Goal: Information Seeking & Learning: Learn about a topic

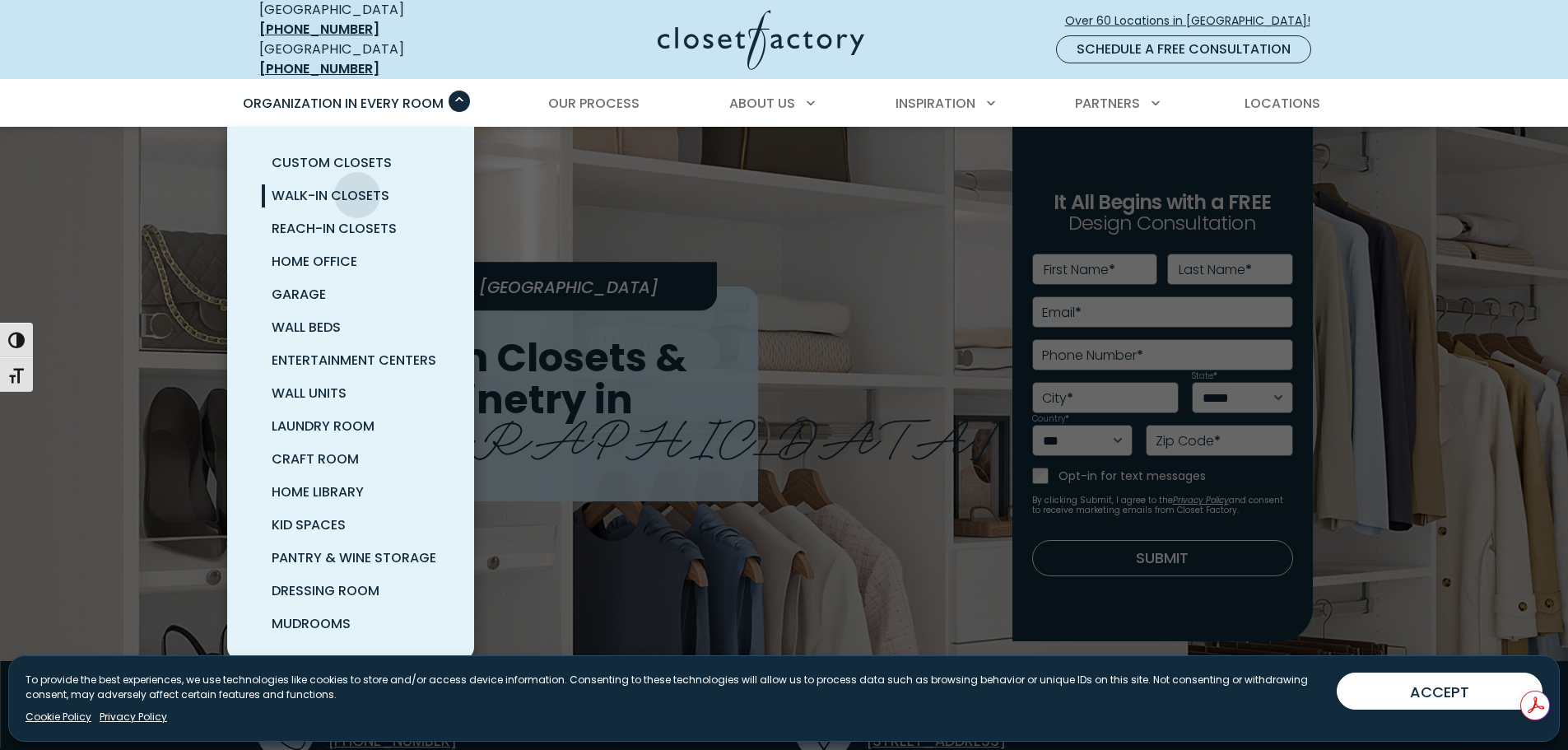
click at [358, 186] on span "Walk-In Closets" at bounding box center [330, 195] width 118 height 19
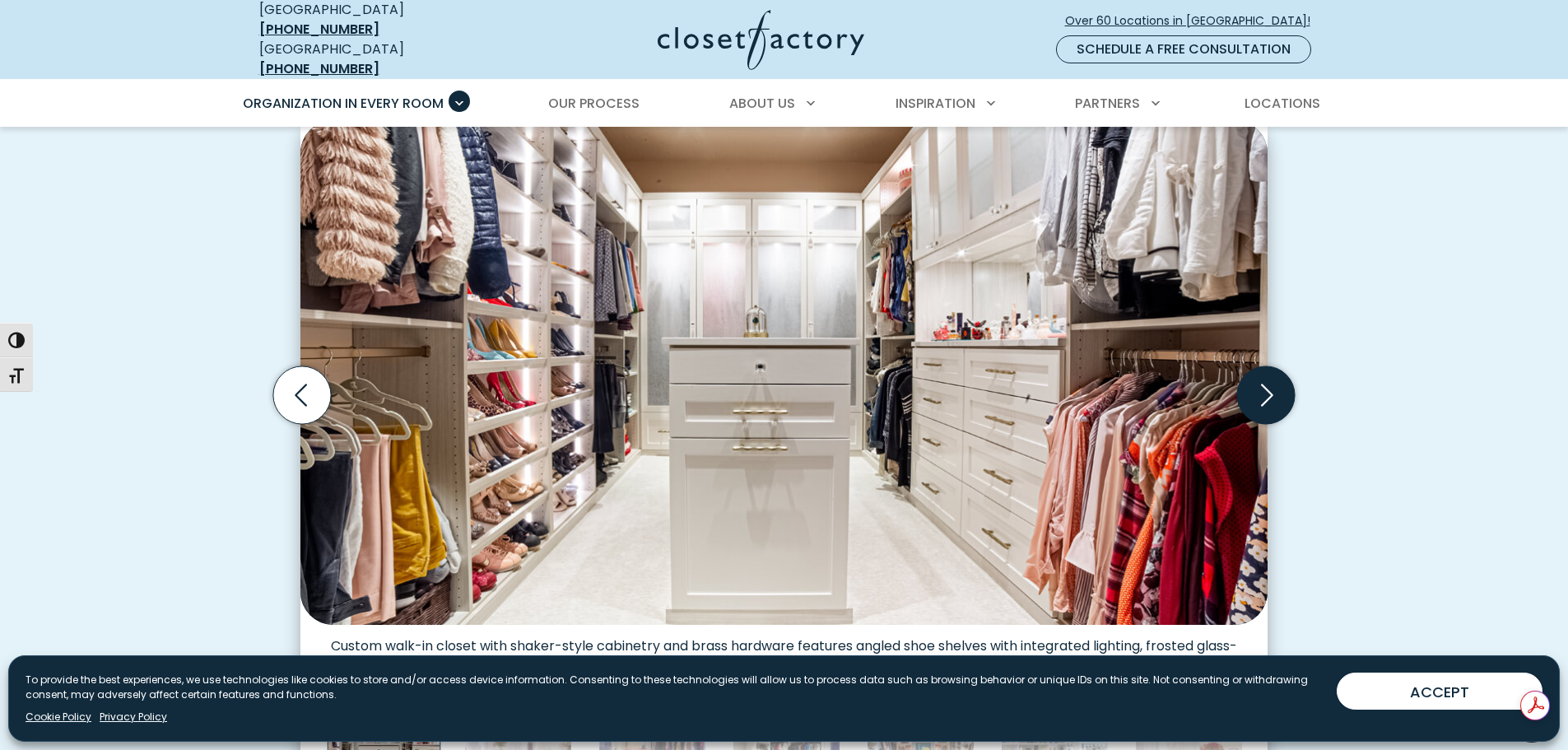
click at [1274, 379] on icon "Next slide" at bounding box center [1265, 394] width 58 height 58
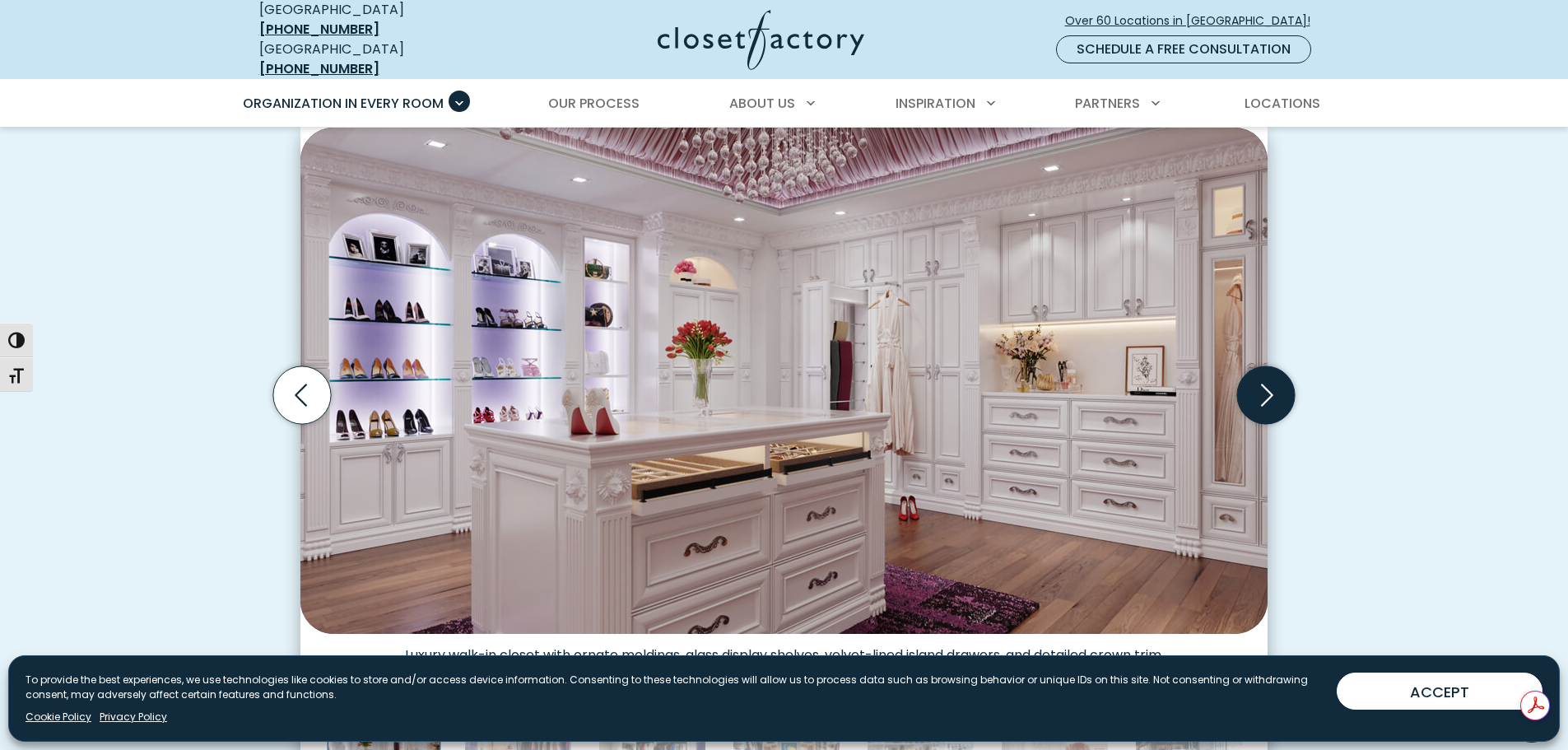
click at [1274, 380] on icon "Next slide" at bounding box center [1265, 394] width 58 height 58
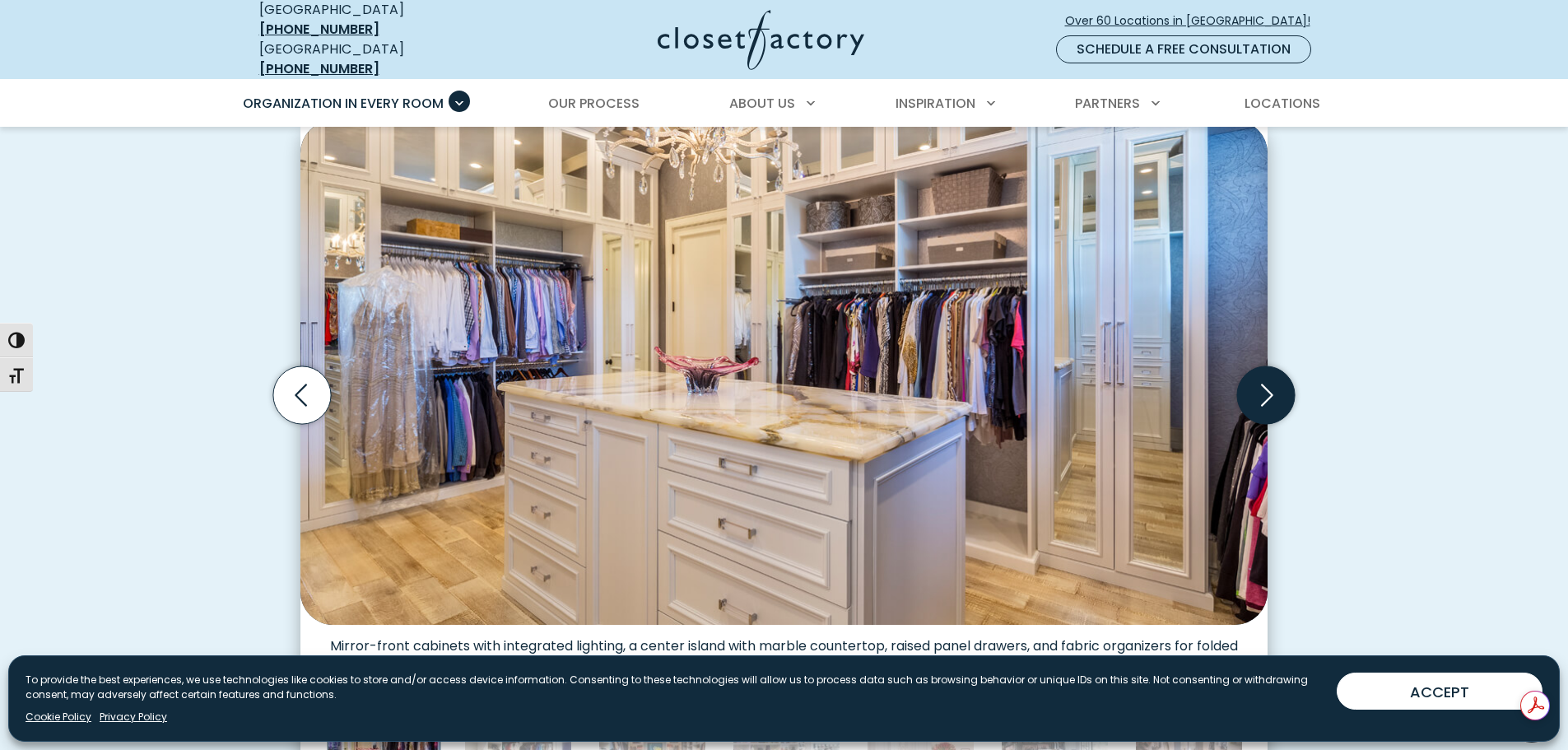
click at [1274, 380] on icon "Next slide" at bounding box center [1265, 394] width 58 height 58
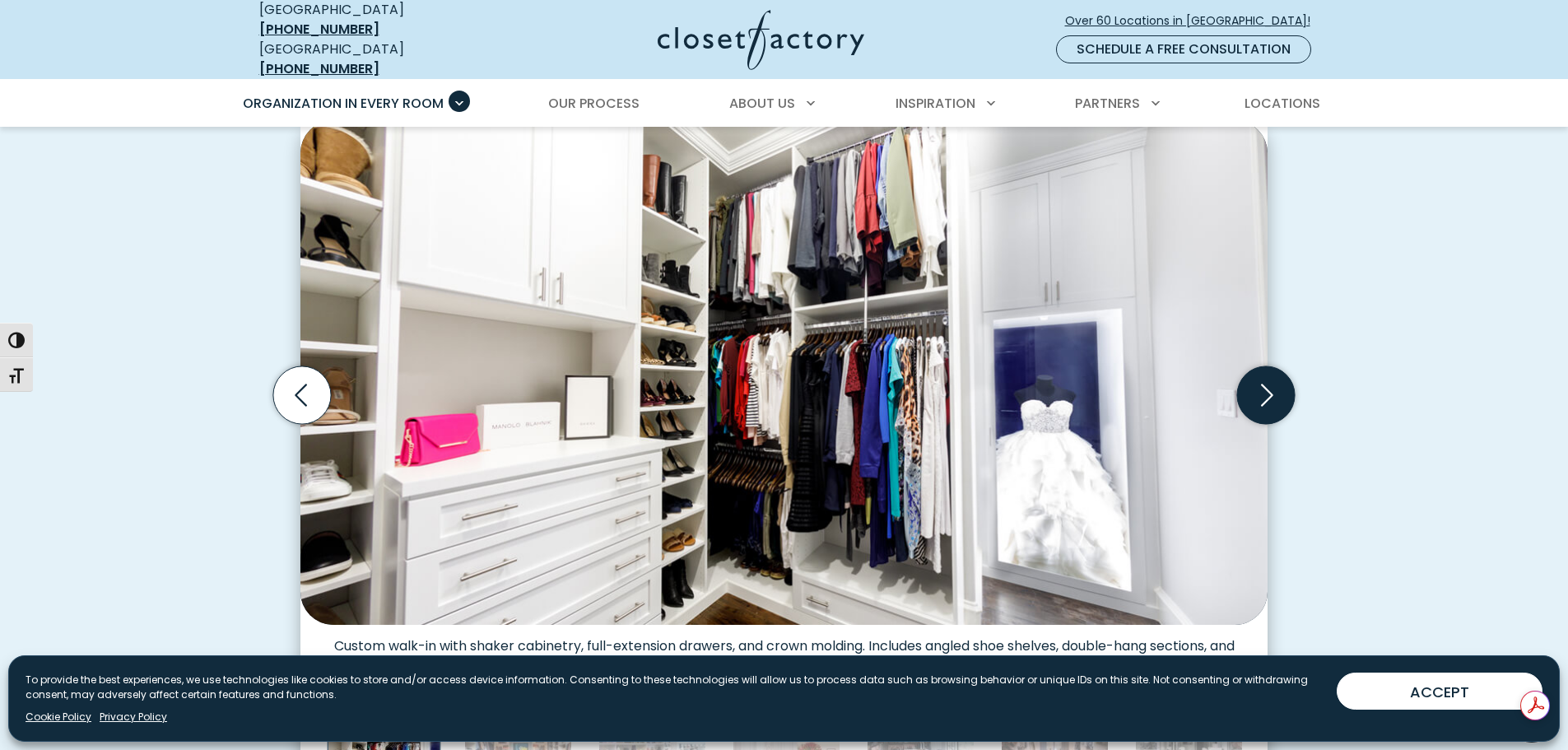
click at [1274, 380] on icon "Next slide" at bounding box center [1265, 394] width 58 height 58
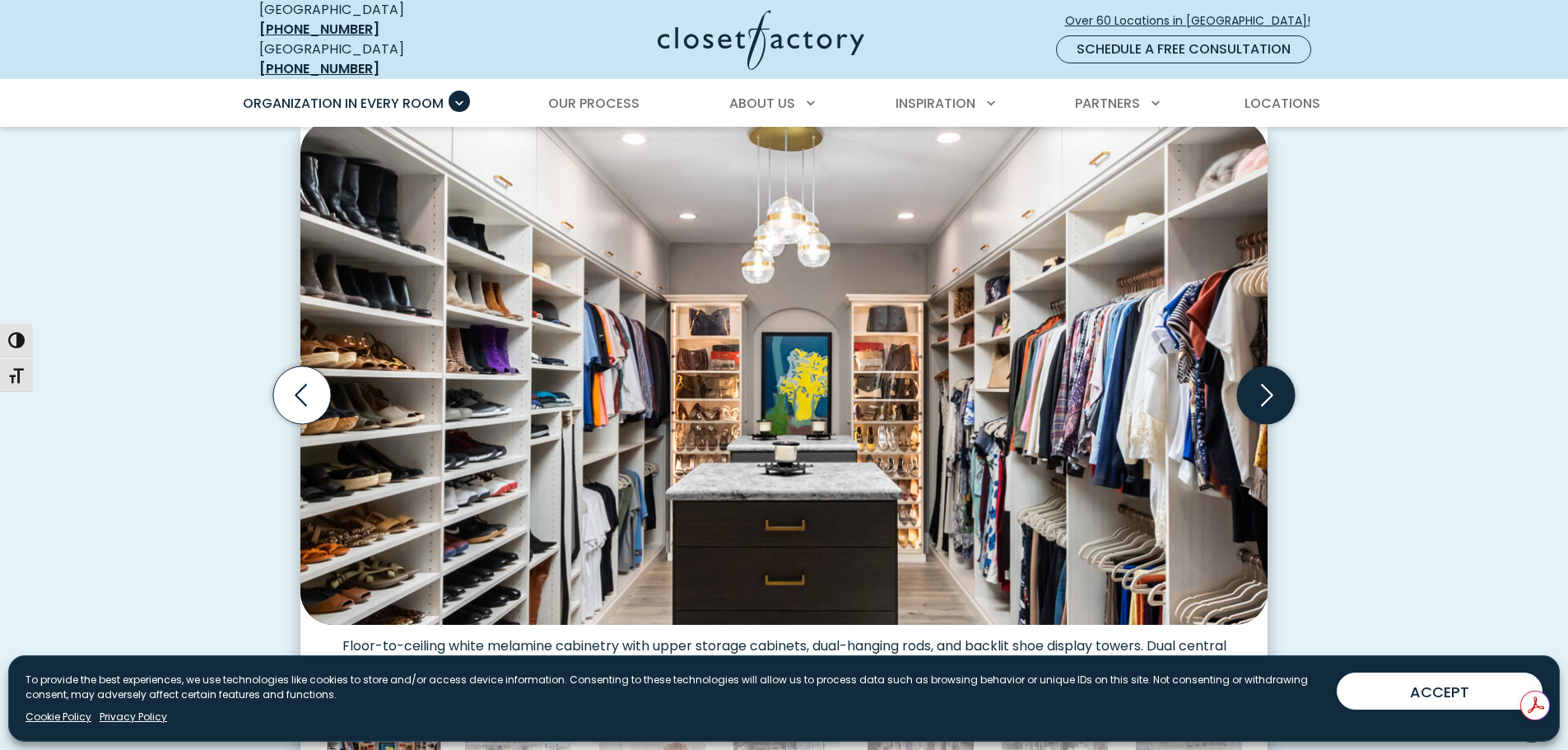
click at [1274, 380] on icon "Next slide" at bounding box center [1265, 394] width 58 height 58
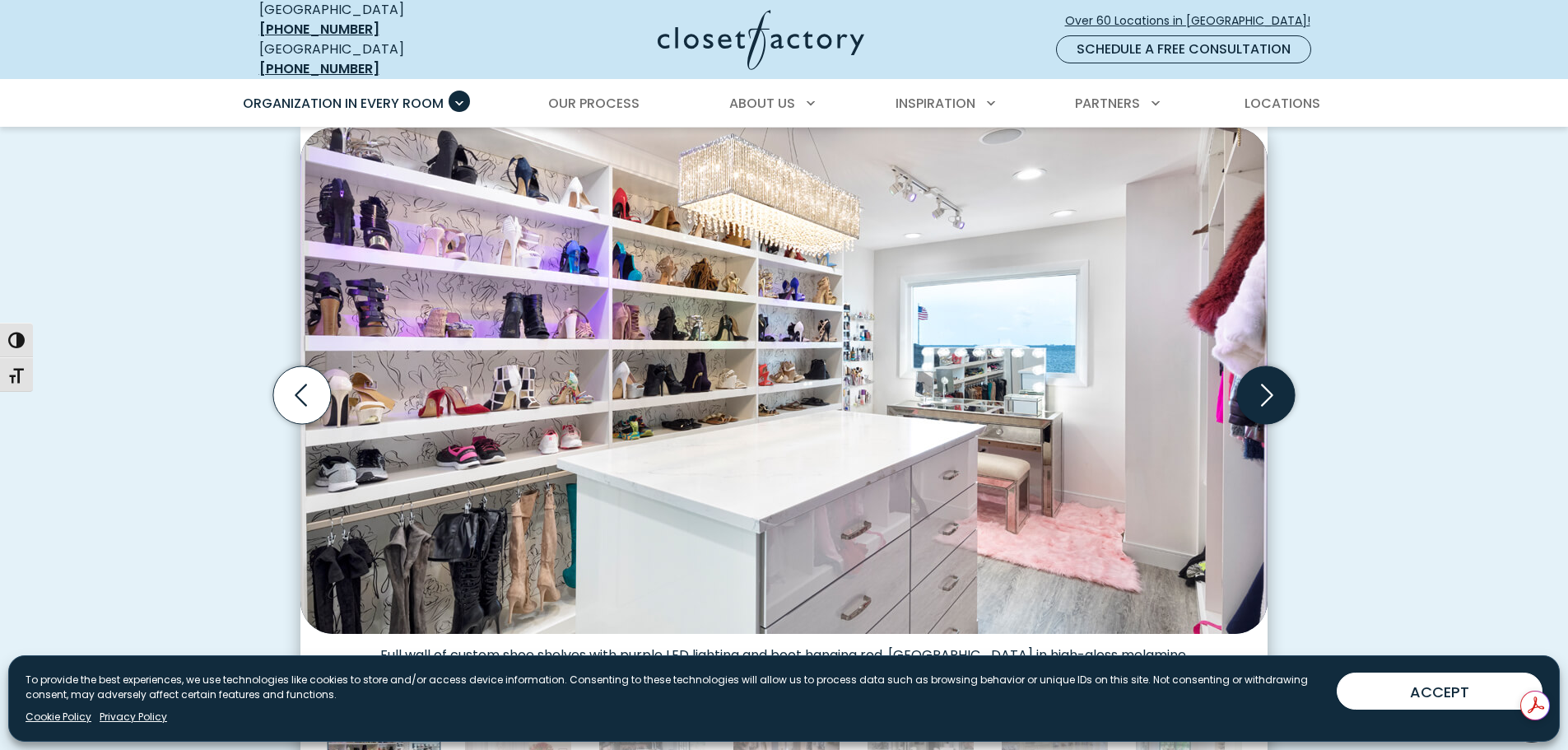
click at [1274, 380] on icon "Next slide" at bounding box center [1265, 394] width 58 height 58
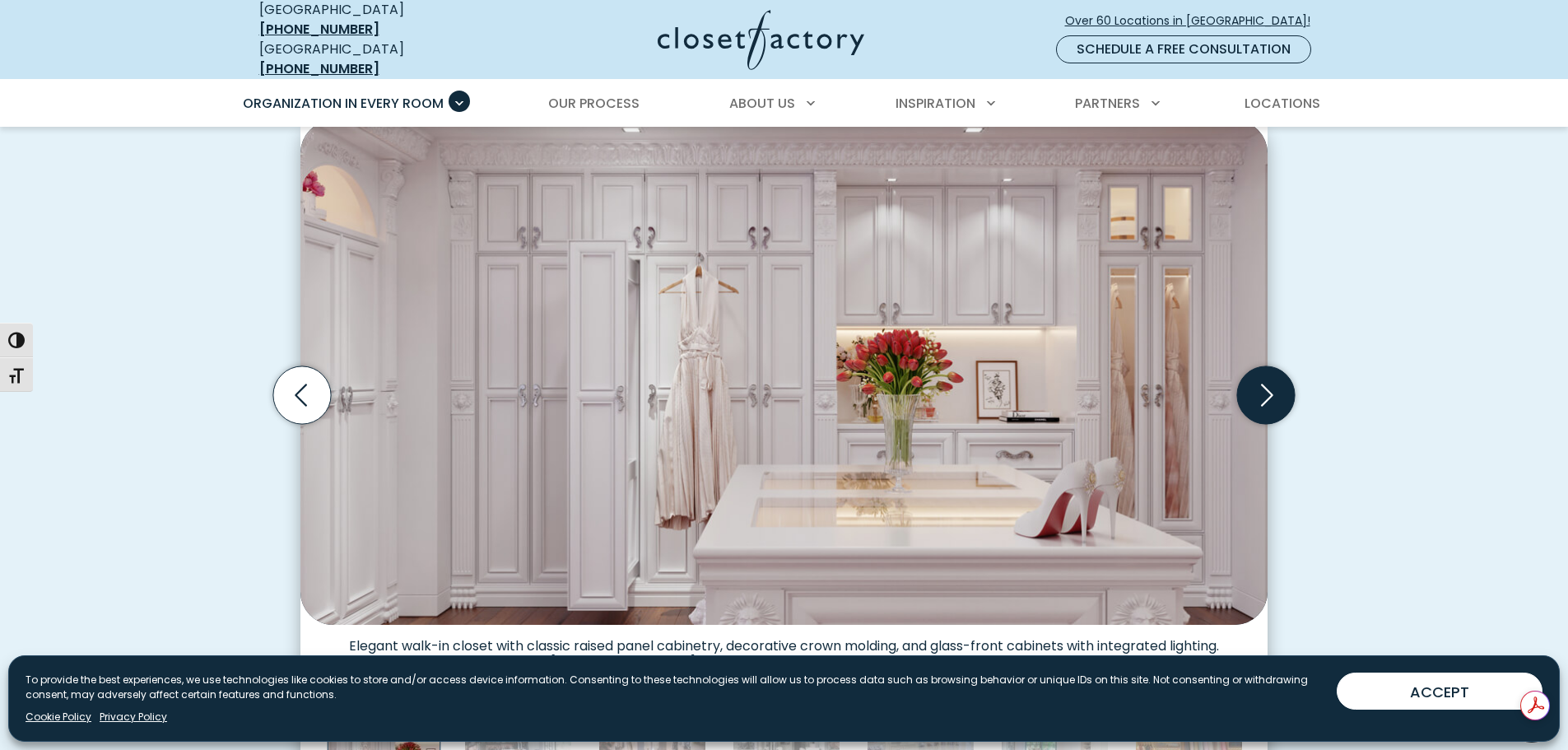
click at [1274, 380] on icon "Next slide" at bounding box center [1265, 394] width 58 height 58
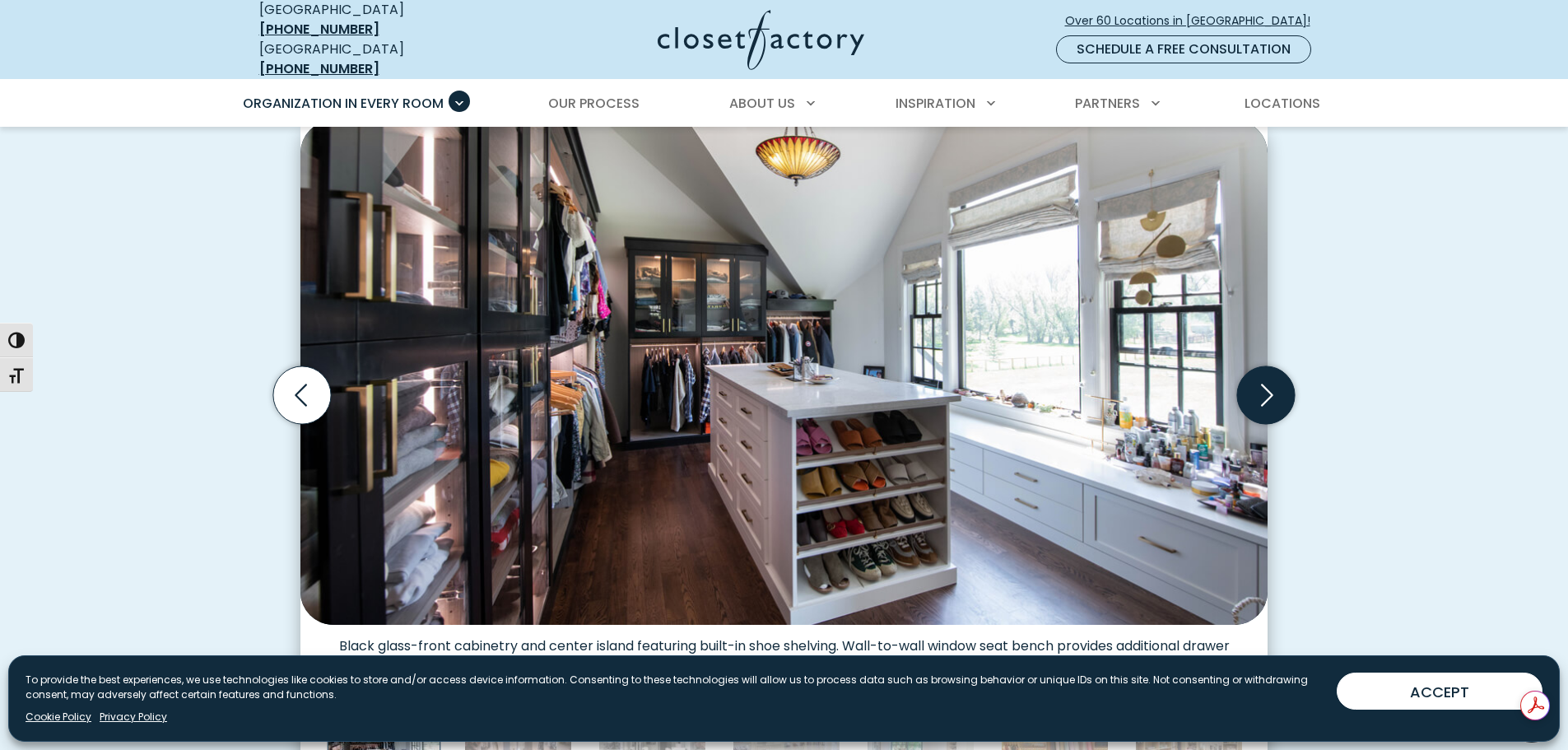
click at [1274, 380] on icon "Next slide" at bounding box center [1265, 394] width 58 height 58
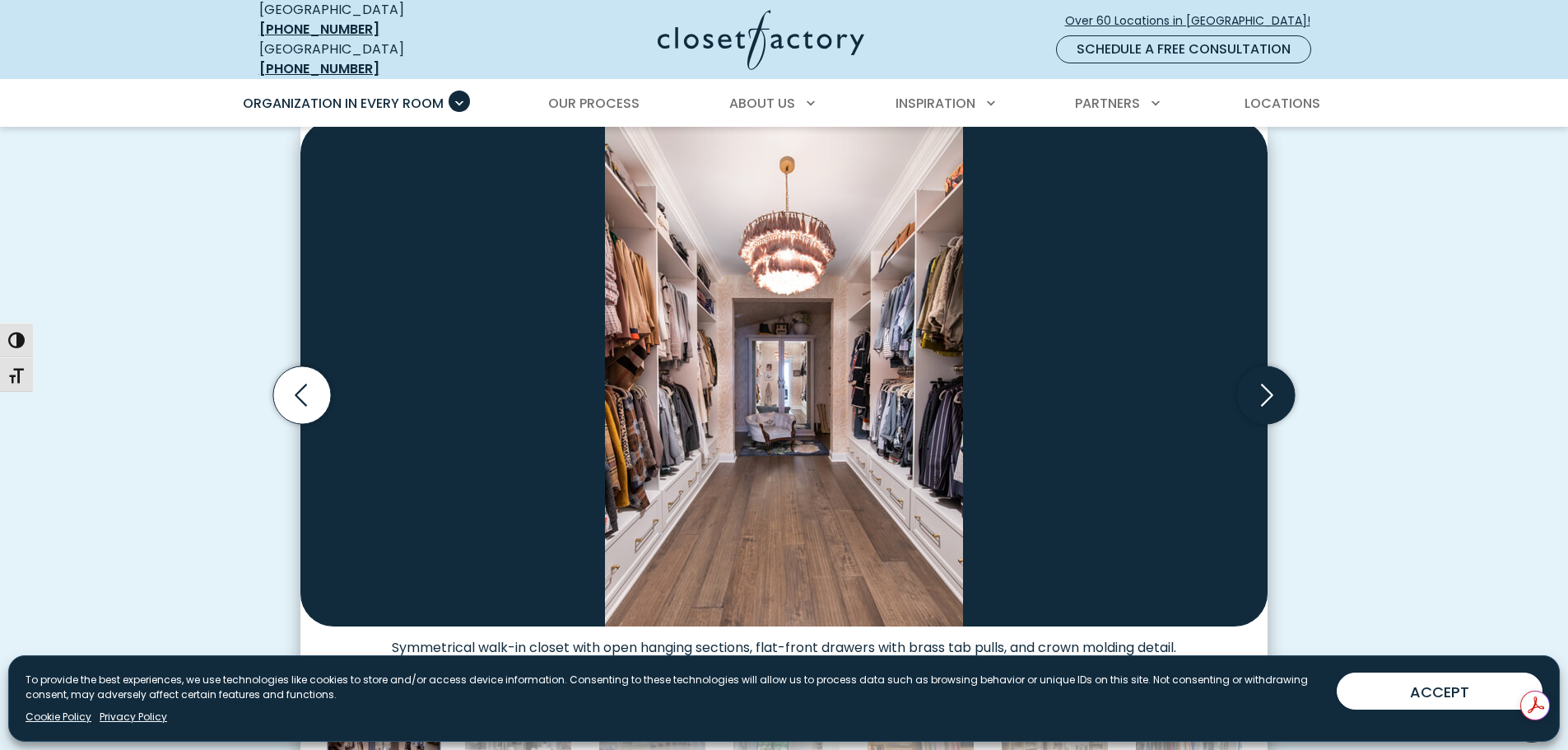
click at [1274, 380] on icon "Next slide" at bounding box center [1265, 394] width 58 height 58
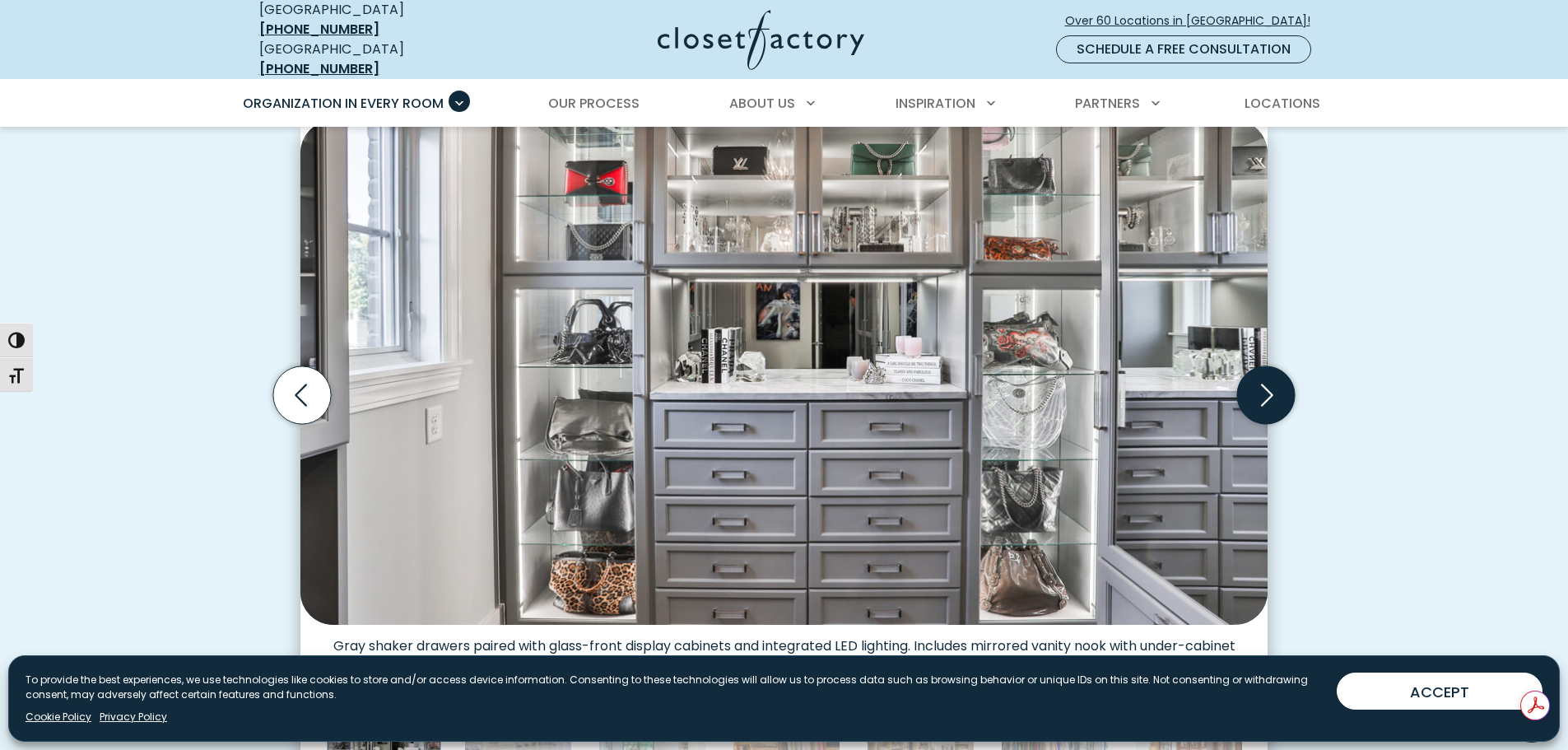
click at [1274, 380] on icon "Next slide" at bounding box center [1265, 394] width 58 height 58
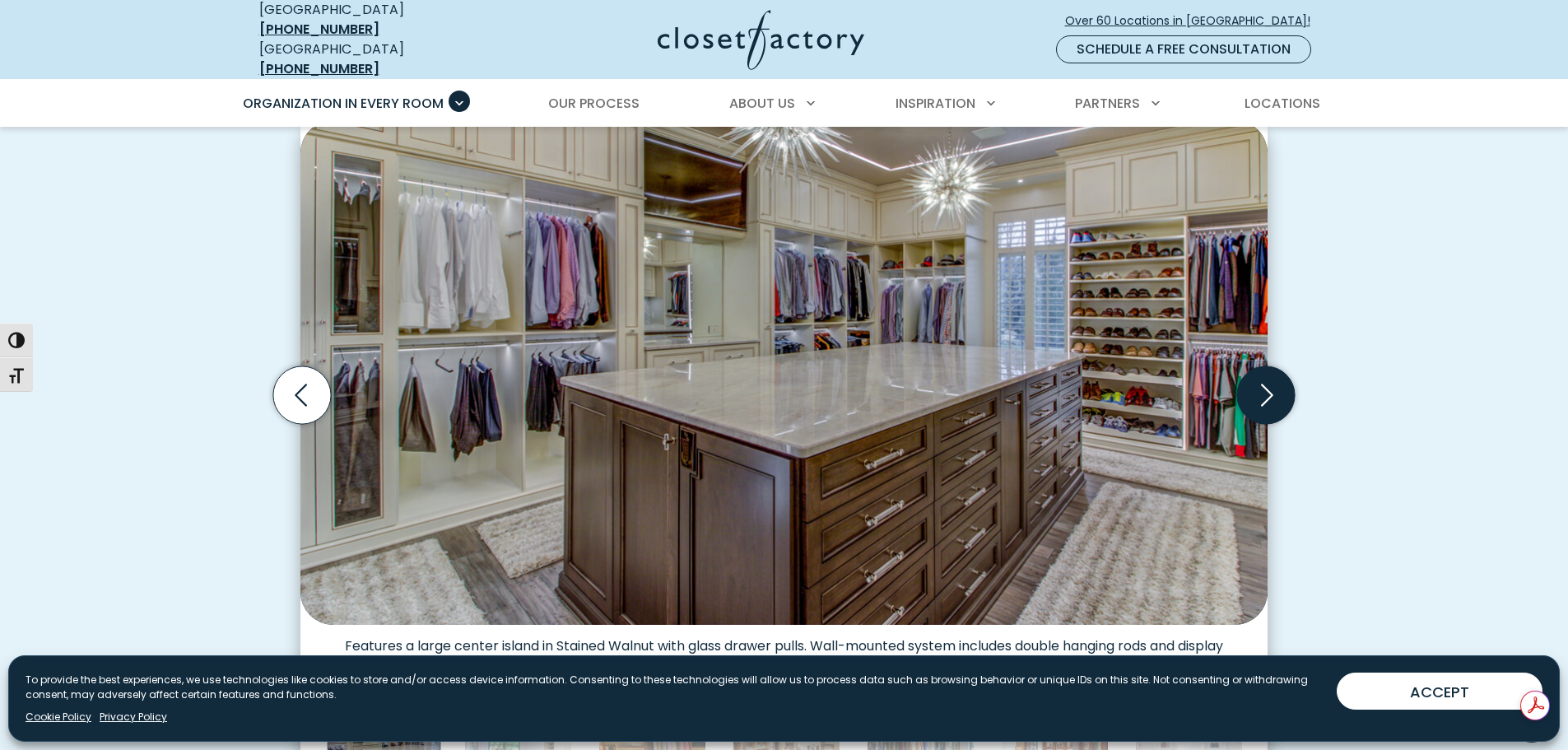
click at [1274, 380] on icon "Next slide" at bounding box center [1265, 394] width 58 height 58
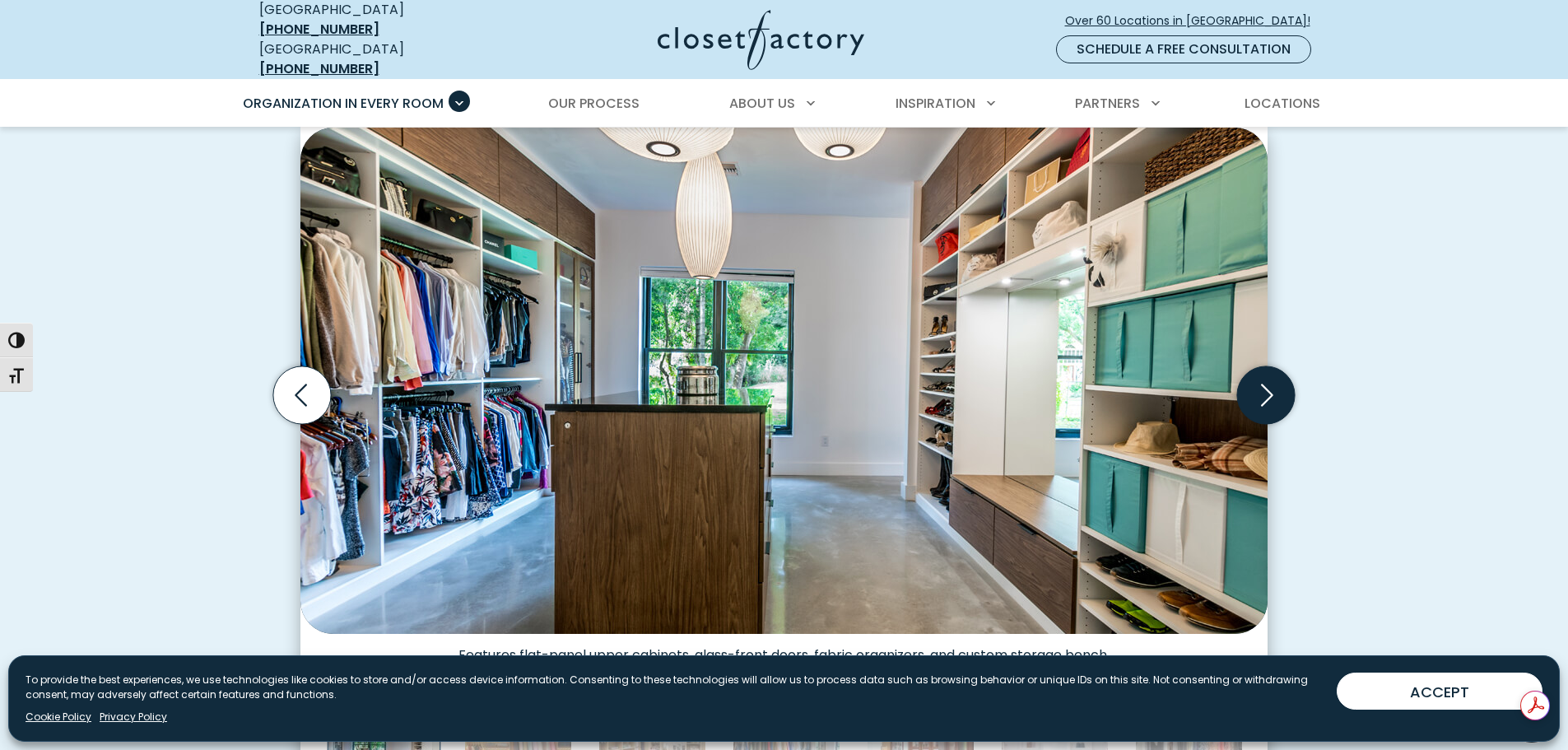
click at [1274, 380] on icon "Next slide" at bounding box center [1265, 394] width 58 height 58
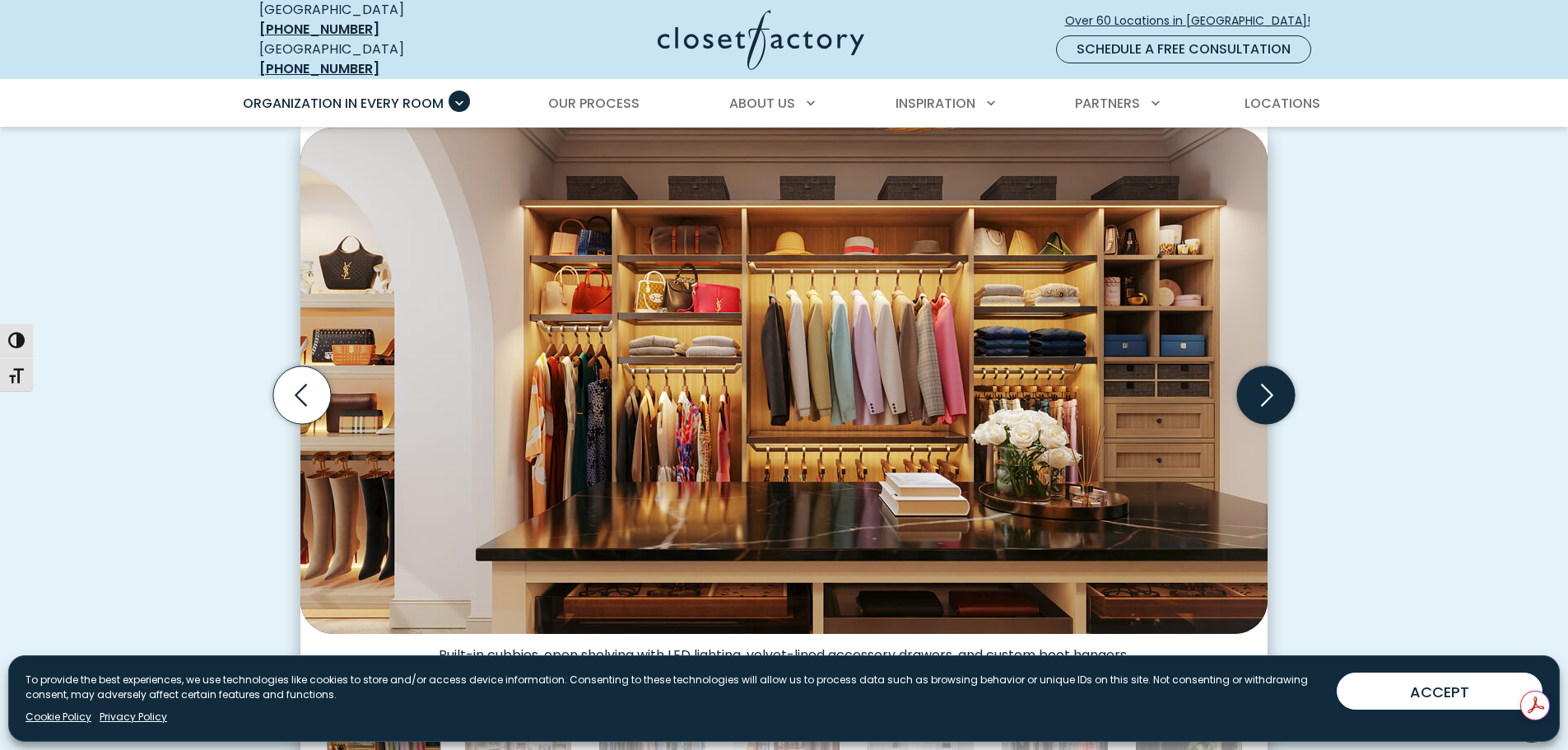
click at [1274, 380] on icon "Next slide" at bounding box center [1265, 394] width 58 height 58
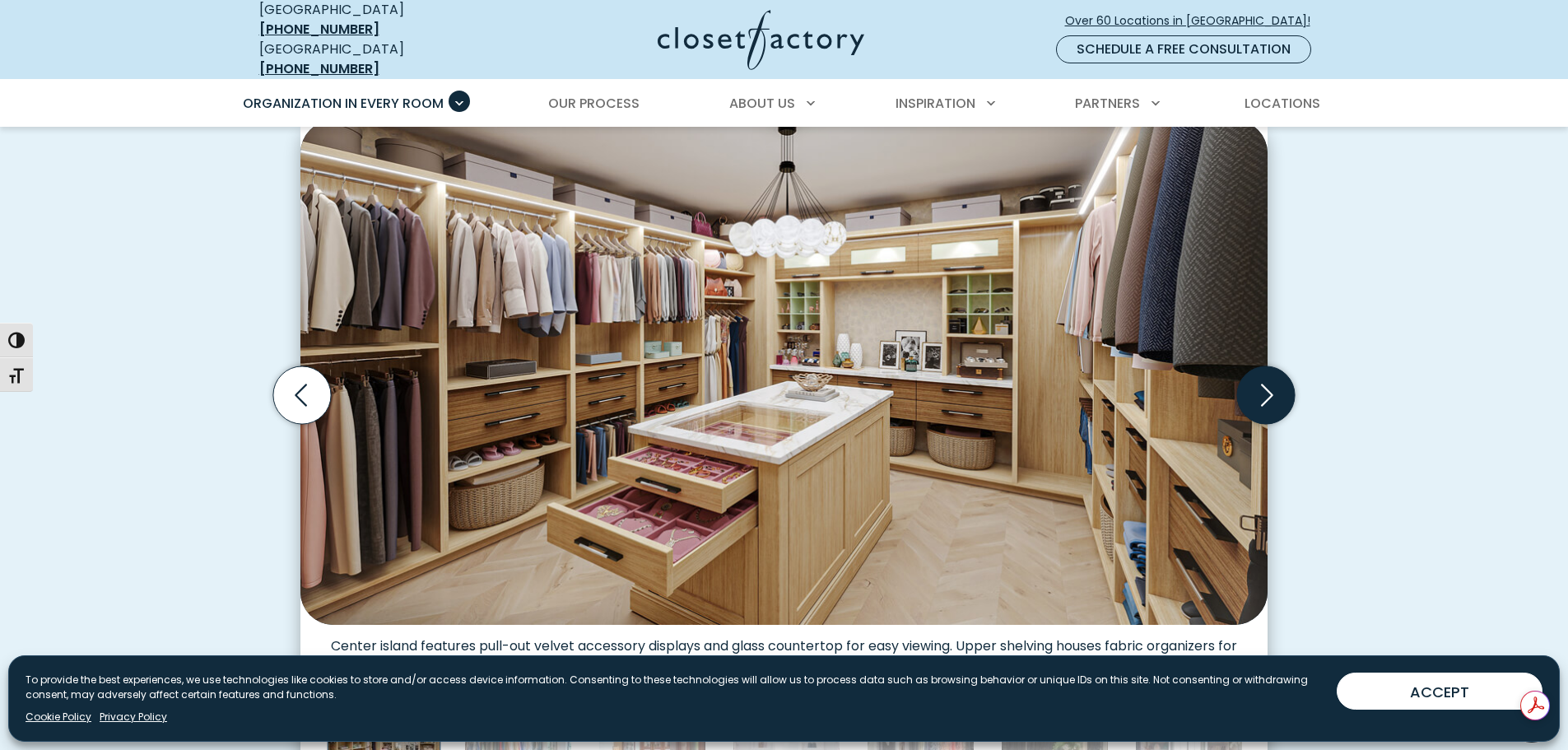
click at [1274, 380] on icon "Next slide" at bounding box center [1265, 394] width 58 height 58
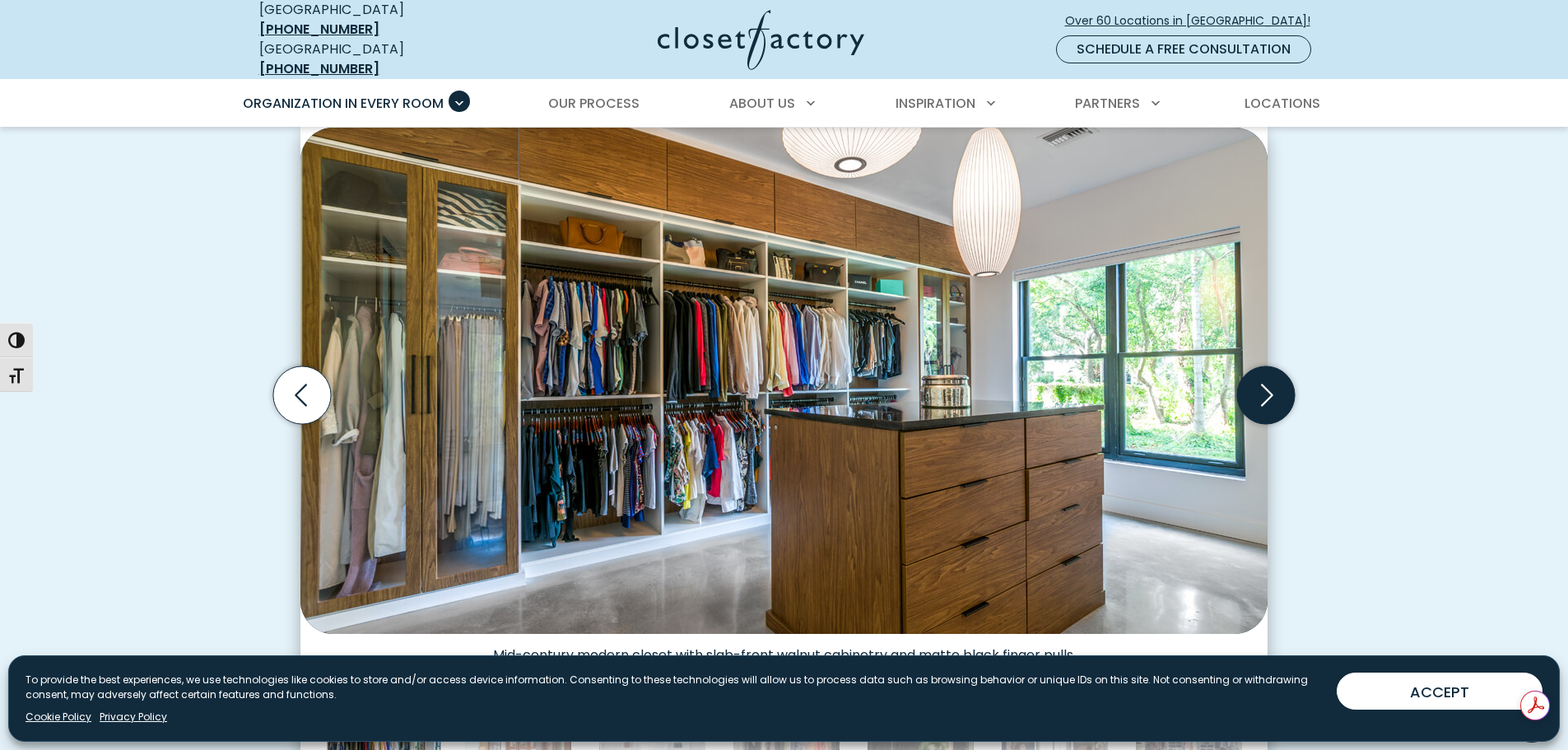
click at [1274, 380] on icon "Next slide" at bounding box center [1265, 394] width 58 height 58
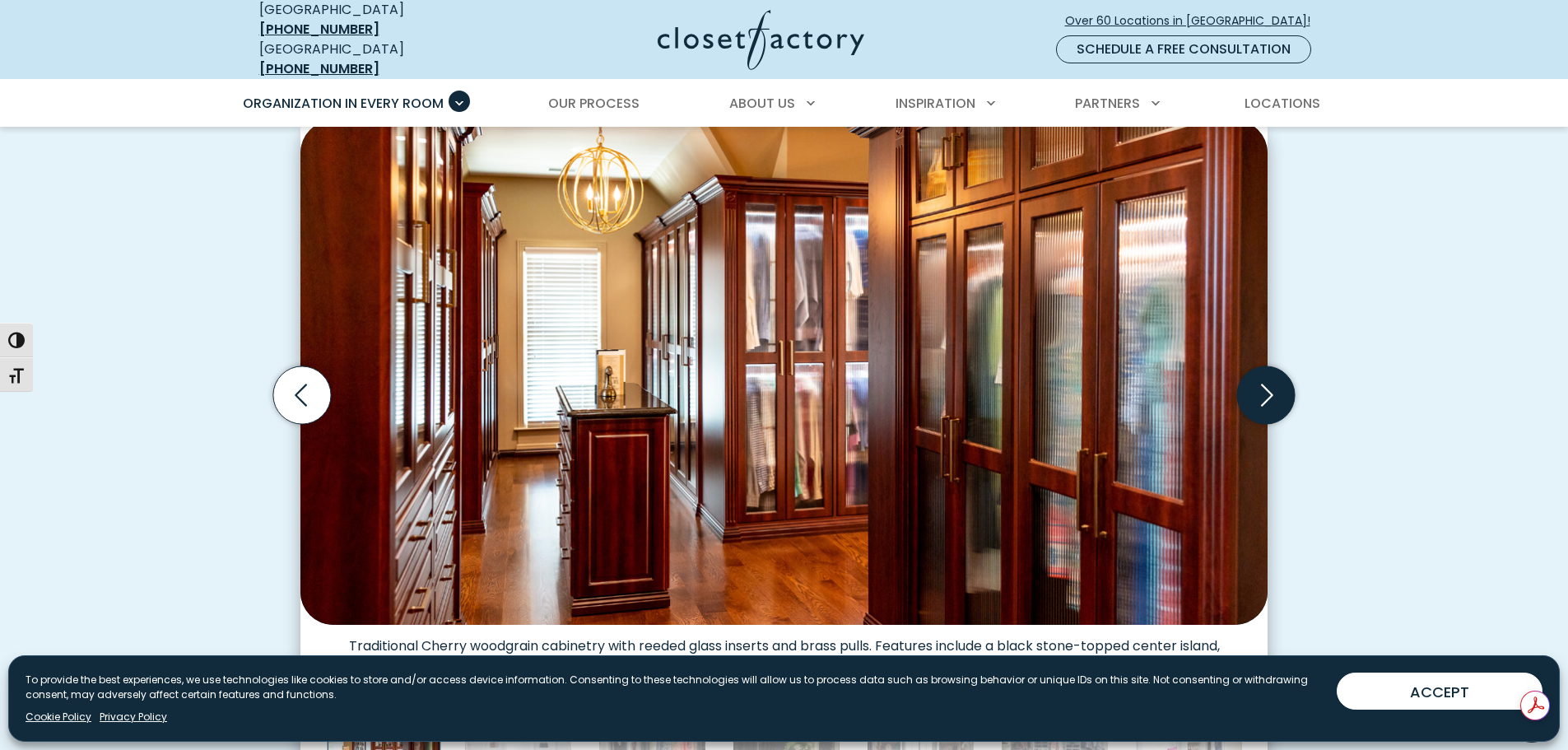
click at [1274, 380] on icon "Next slide" at bounding box center [1265, 394] width 58 height 58
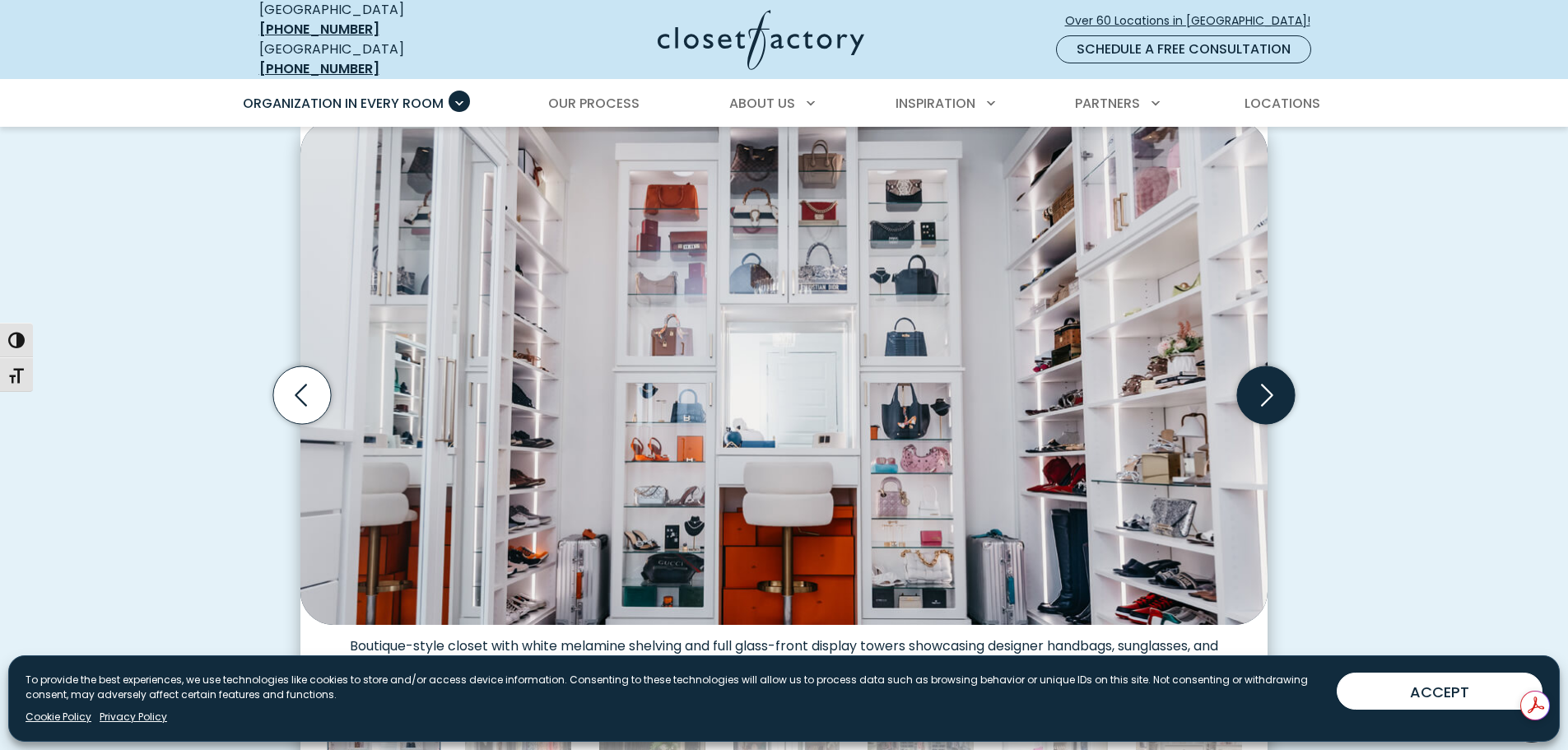
click at [1274, 380] on icon "Next slide" at bounding box center [1265, 394] width 58 height 58
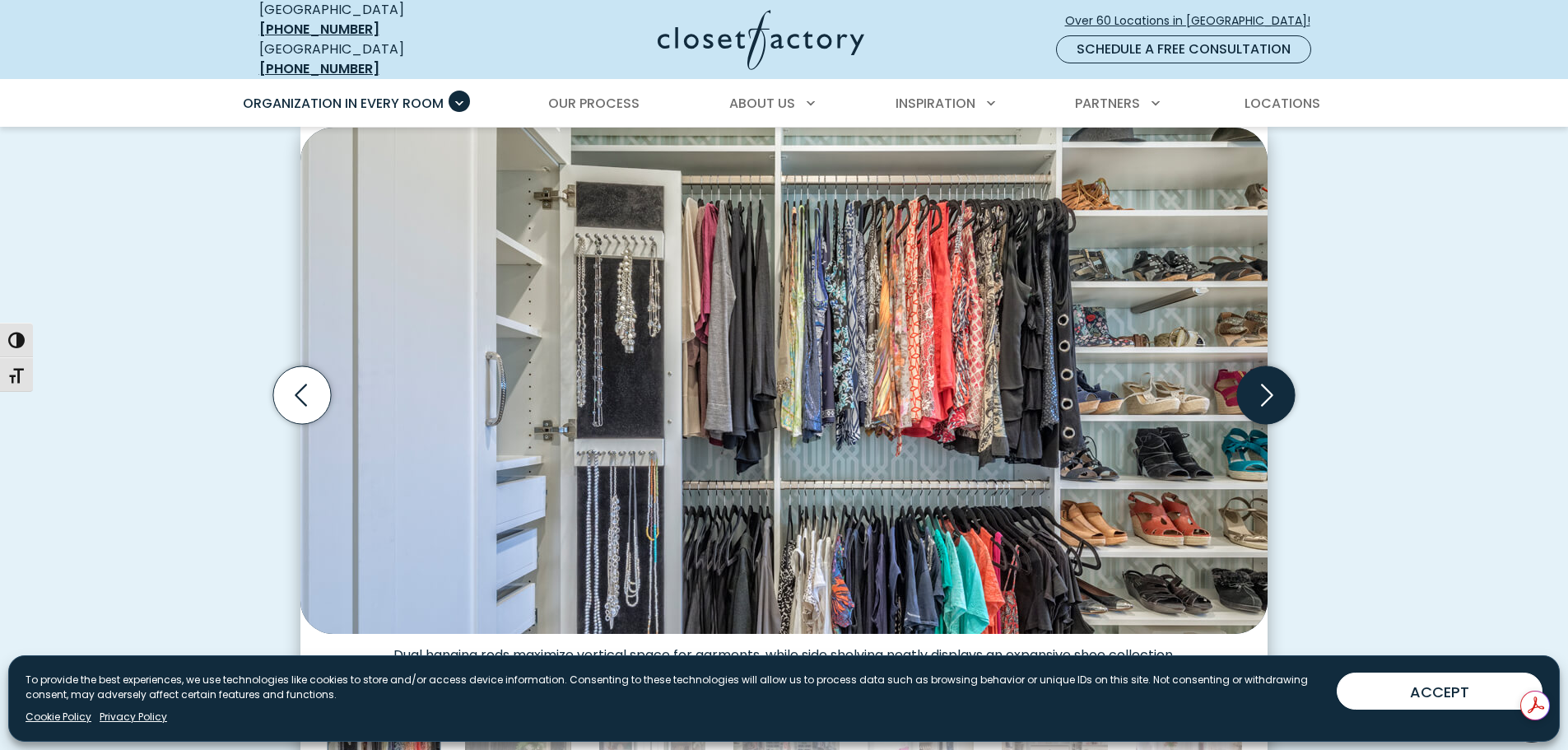
click at [1274, 380] on icon "Next slide" at bounding box center [1265, 394] width 58 height 58
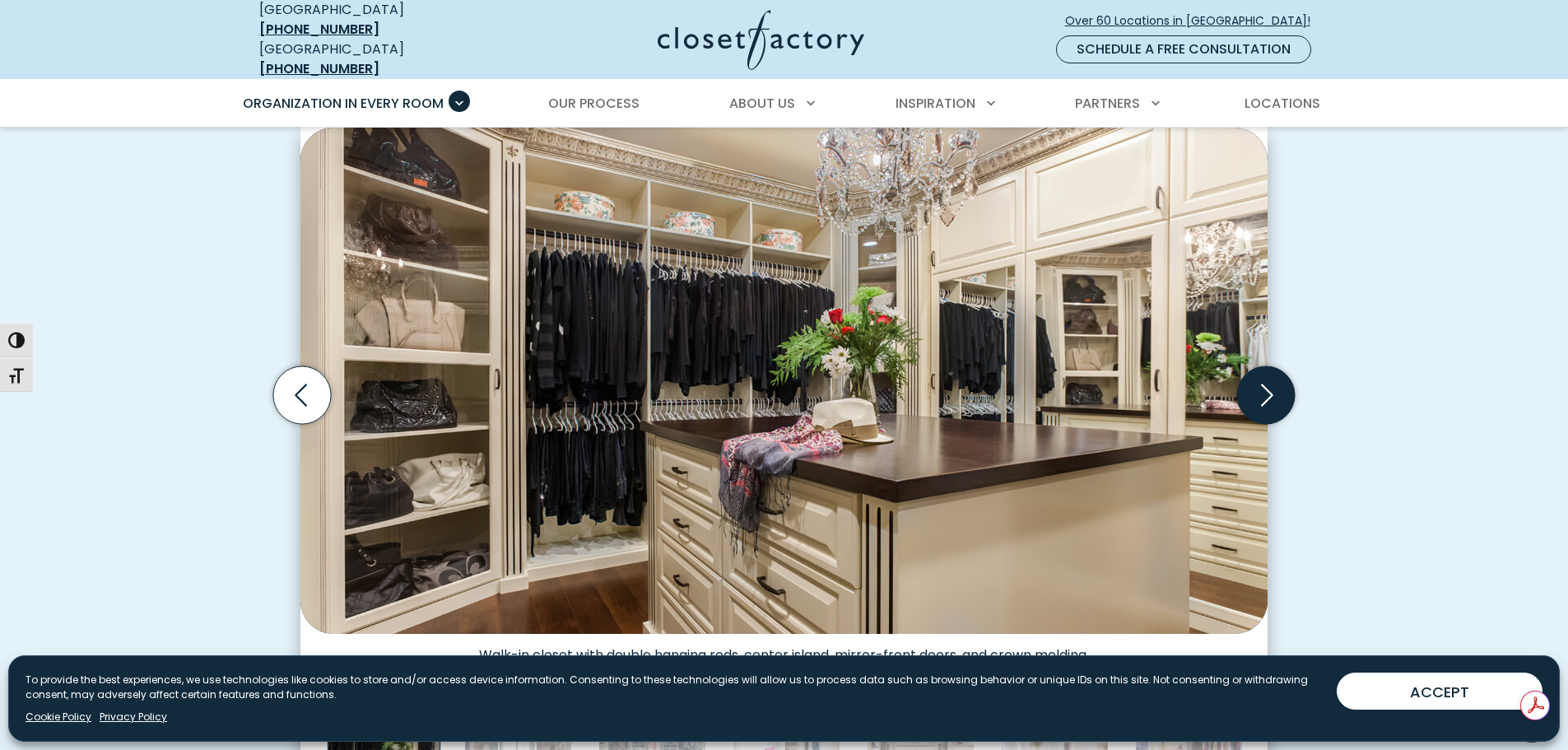
click at [1274, 380] on icon "Next slide" at bounding box center [1265, 394] width 58 height 58
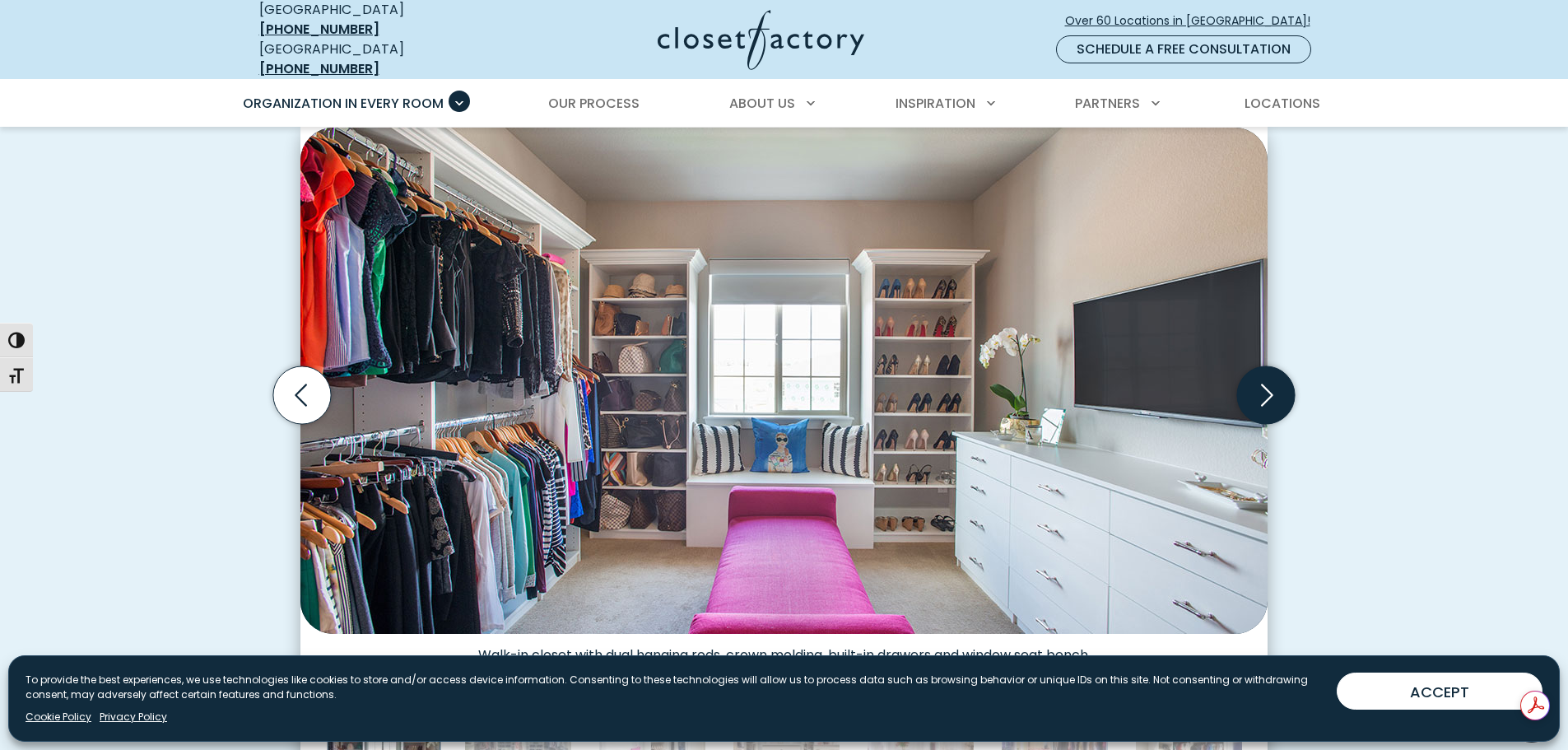
click at [1274, 380] on icon "Next slide" at bounding box center [1265, 394] width 58 height 58
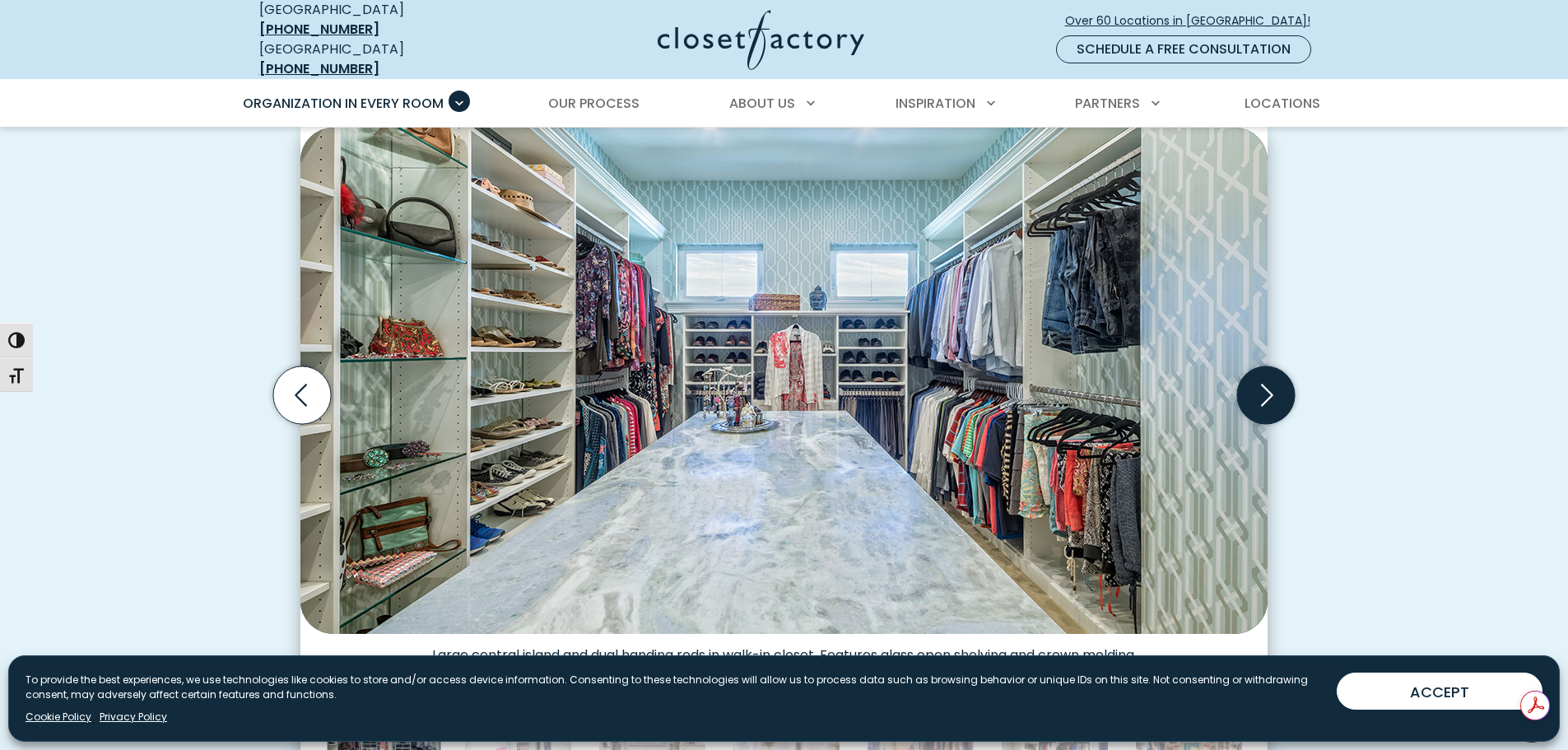
click at [1274, 380] on icon "Next slide" at bounding box center [1265, 394] width 58 height 58
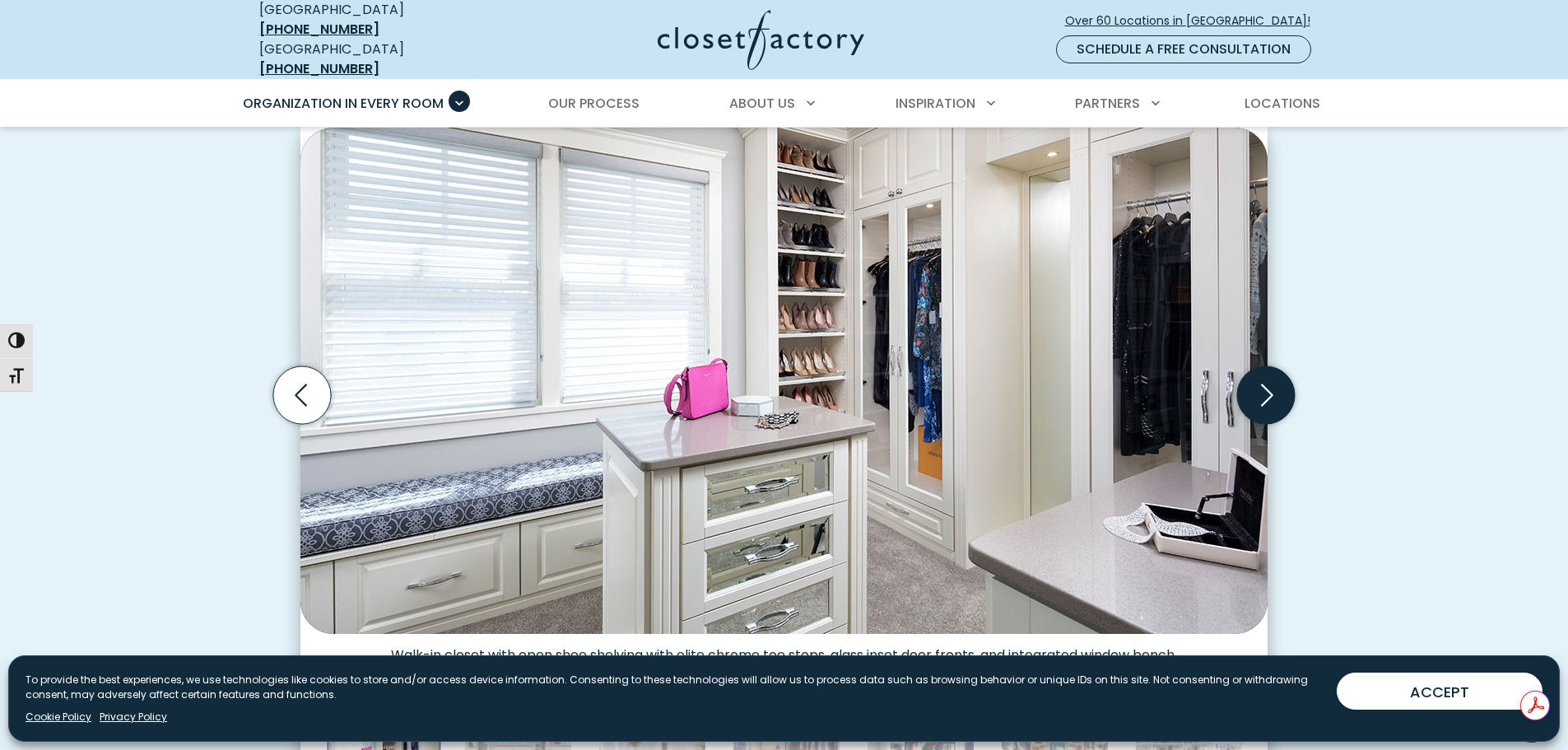
click at [1274, 380] on icon "Next slide" at bounding box center [1265, 394] width 58 height 58
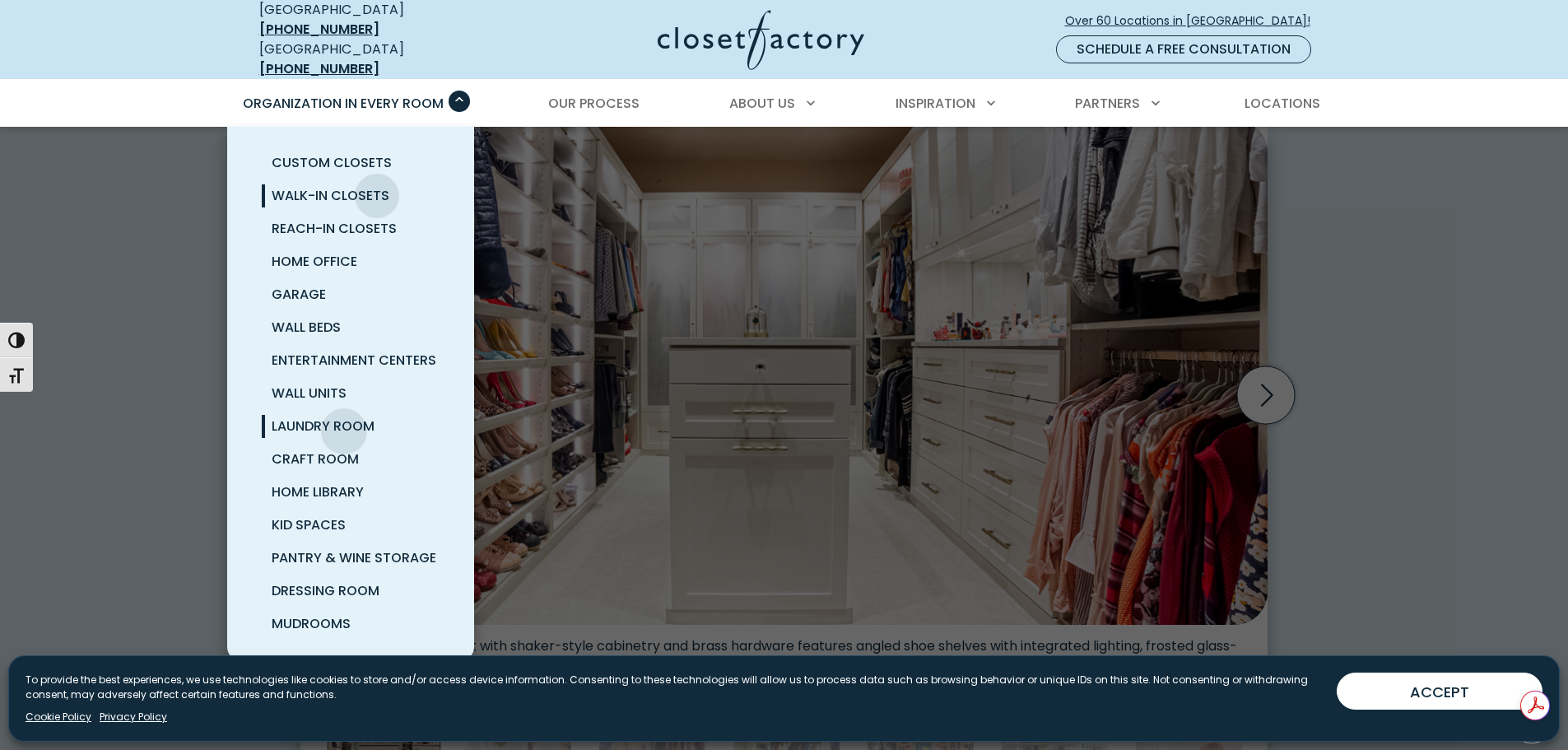
click at [344, 419] on span "Laundry Room" at bounding box center [323, 425] width 103 height 19
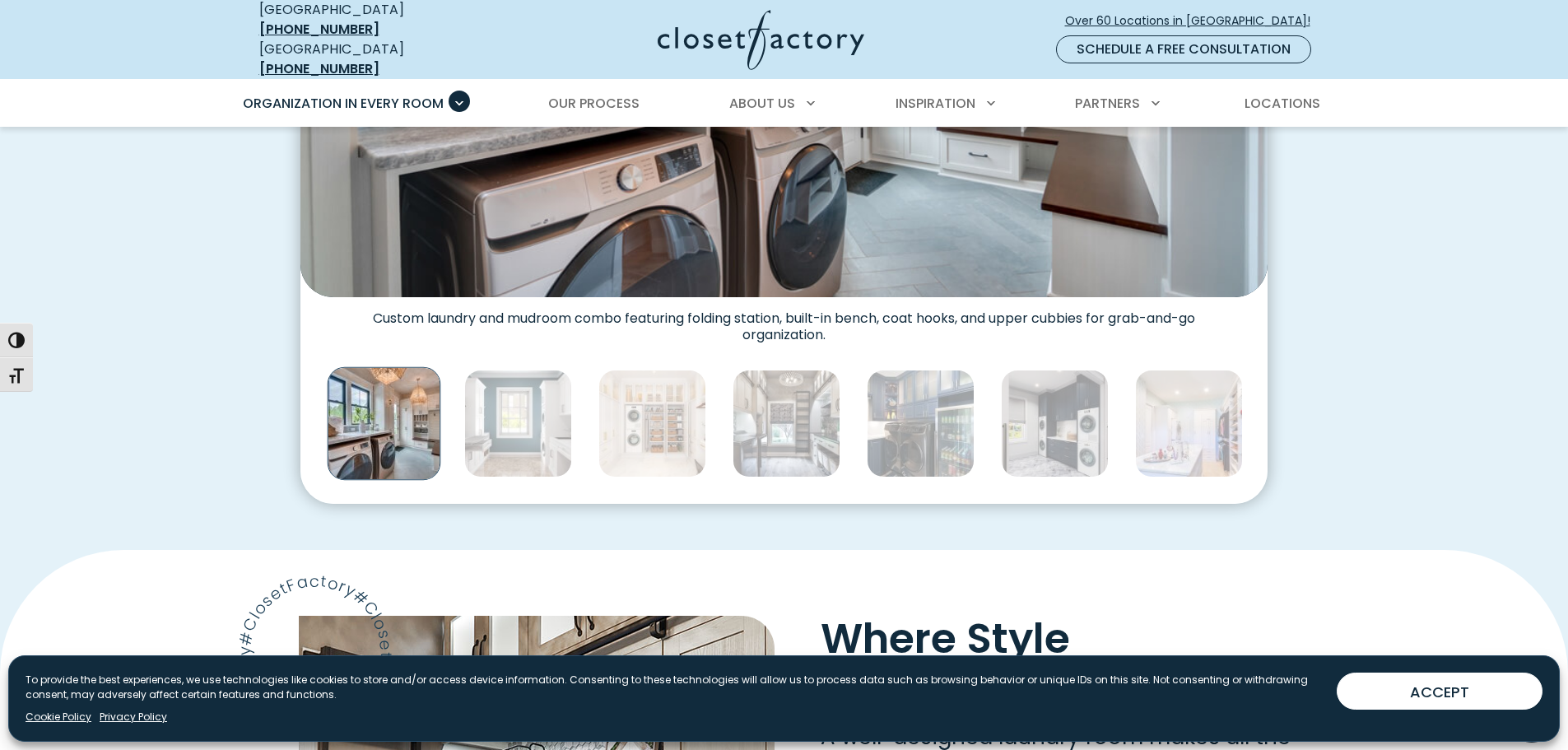
scroll to position [576, 0]
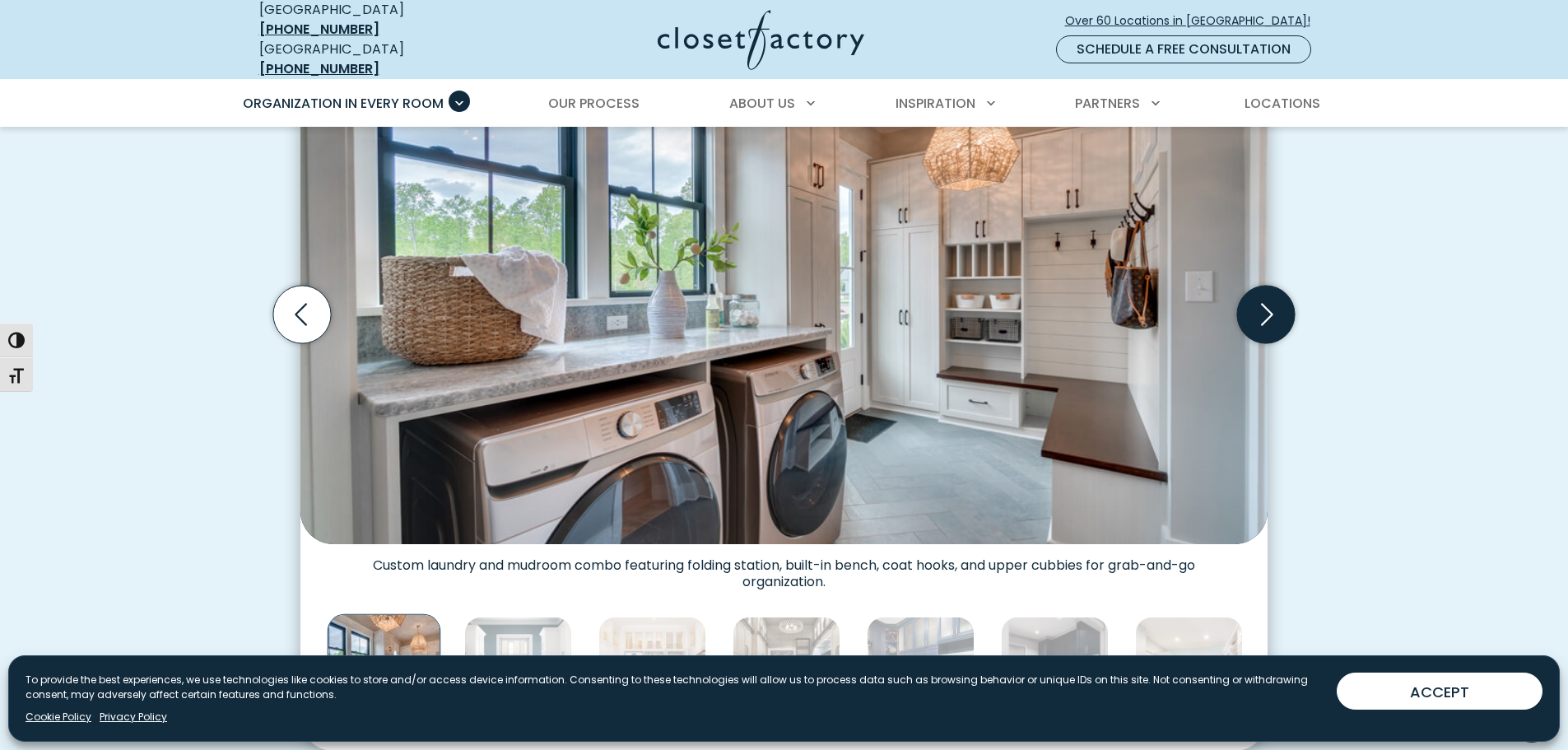
click at [1275, 302] on icon "Next slide" at bounding box center [1265, 314] width 58 height 58
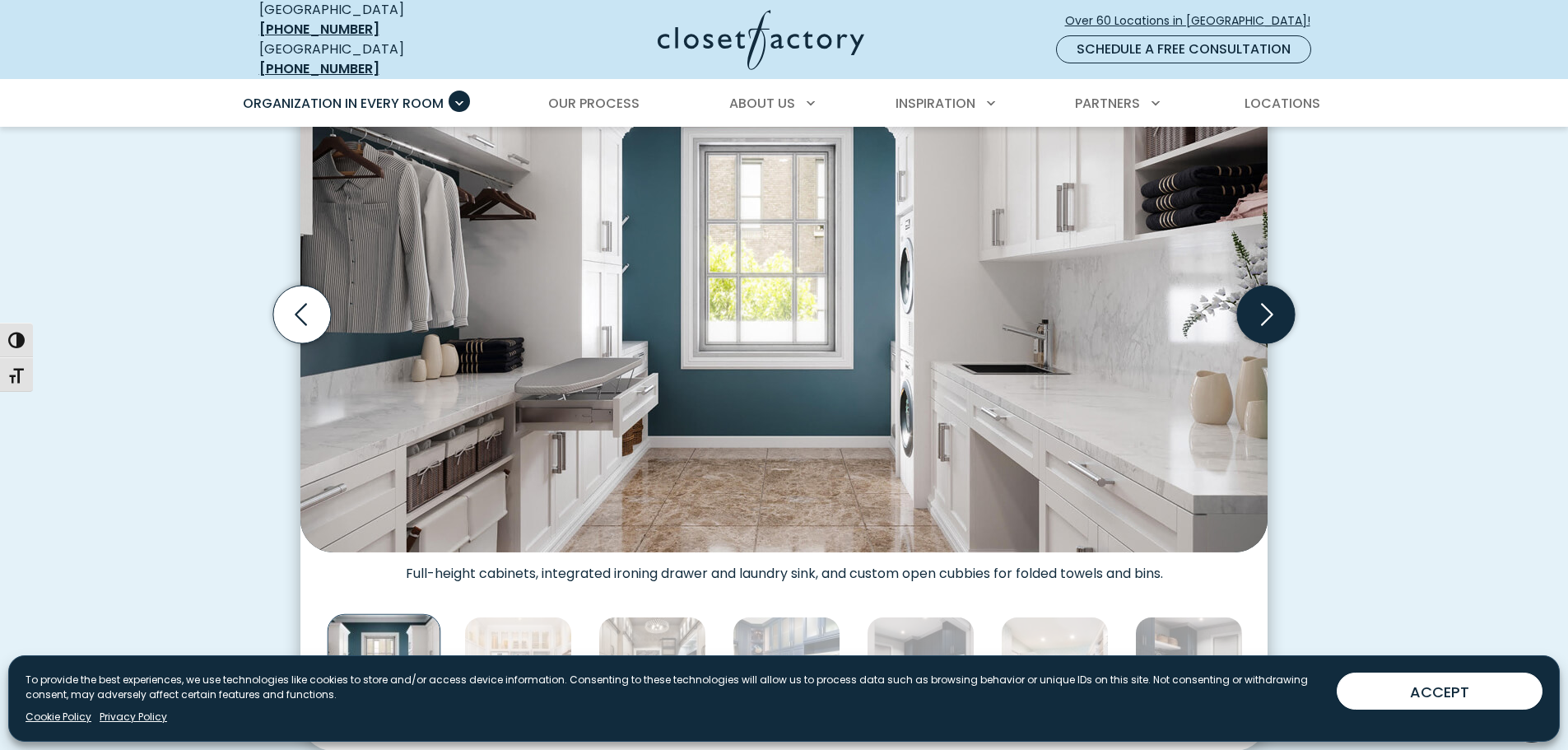
click at [1275, 302] on icon "Next slide" at bounding box center [1265, 314] width 58 height 58
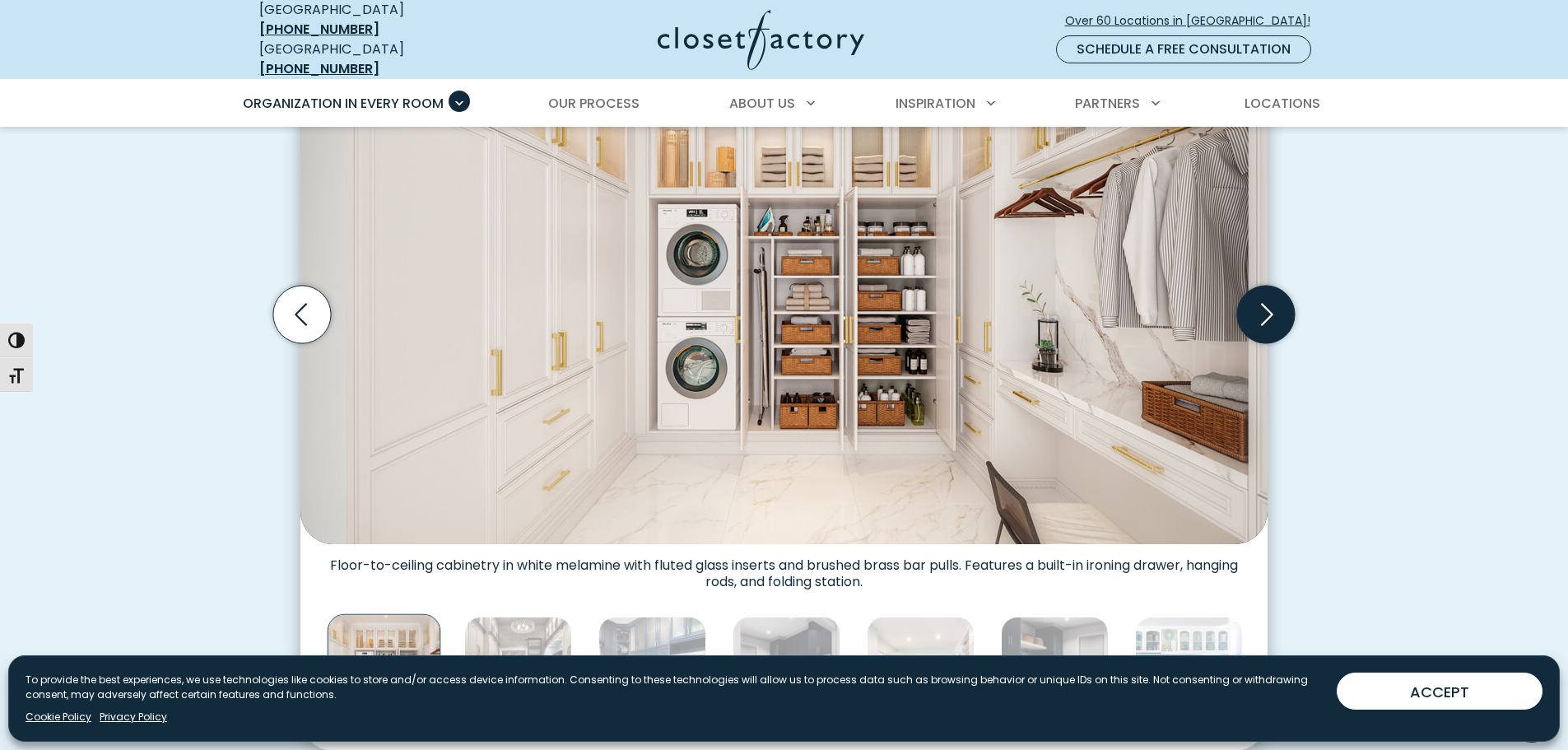
click at [1275, 302] on icon "Next slide" at bounding box center [1265, 314] width 58 height 58
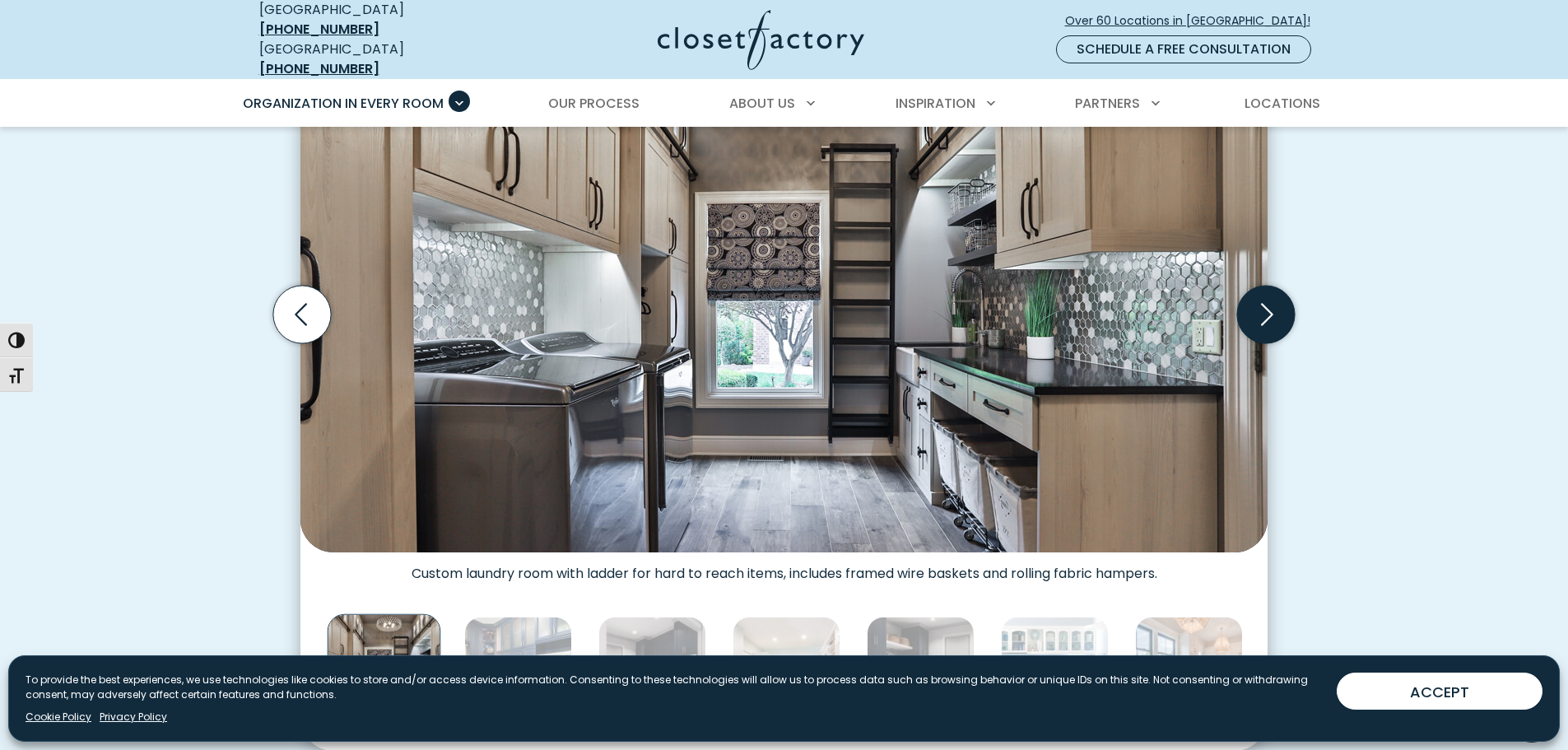
click at [1275, 302] on icon "Next slide" at bounding box center [1265, 314] width 58 height 58
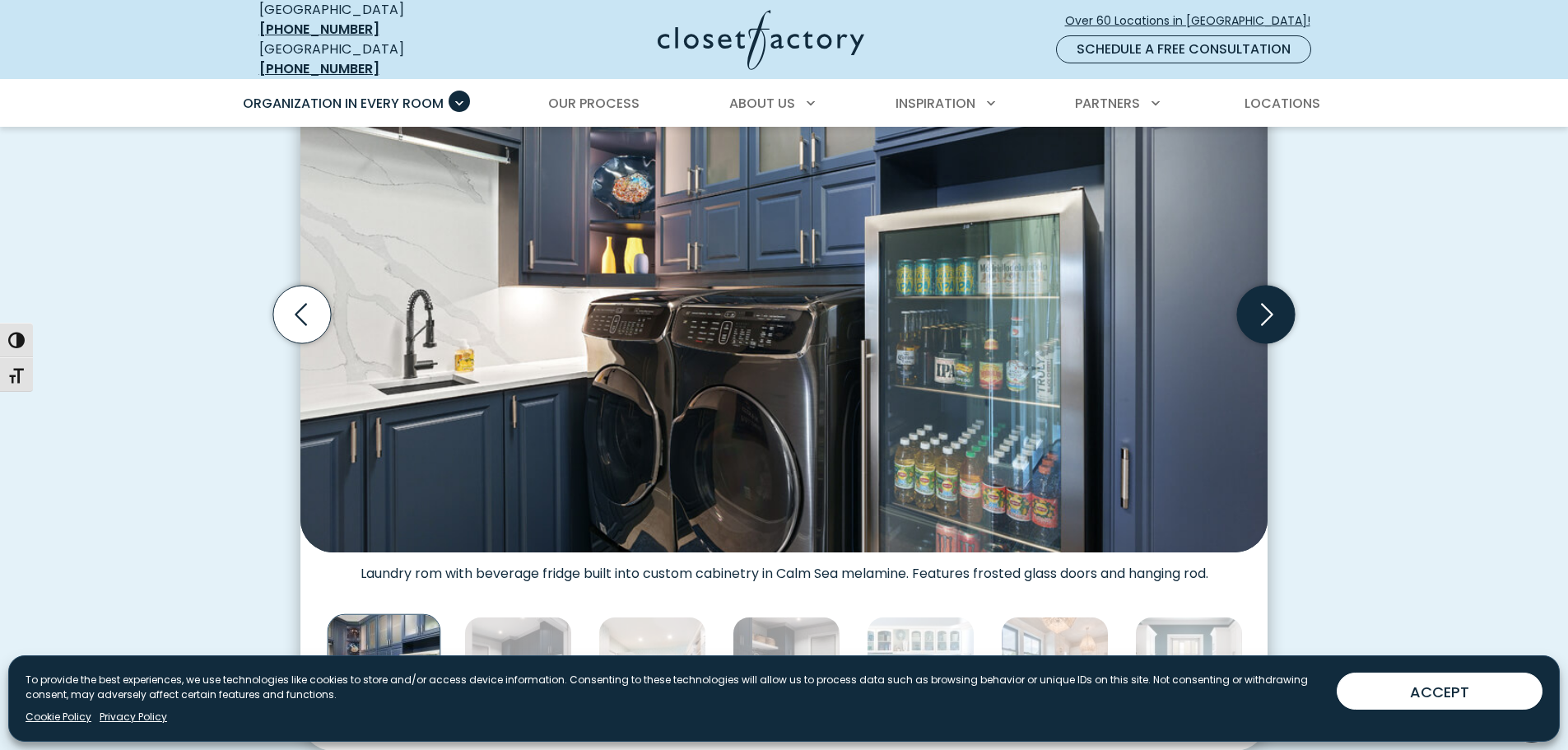
click at [1275, 302] on icon "Next slide" at bounding box center [1265, 314] width 58 height 58
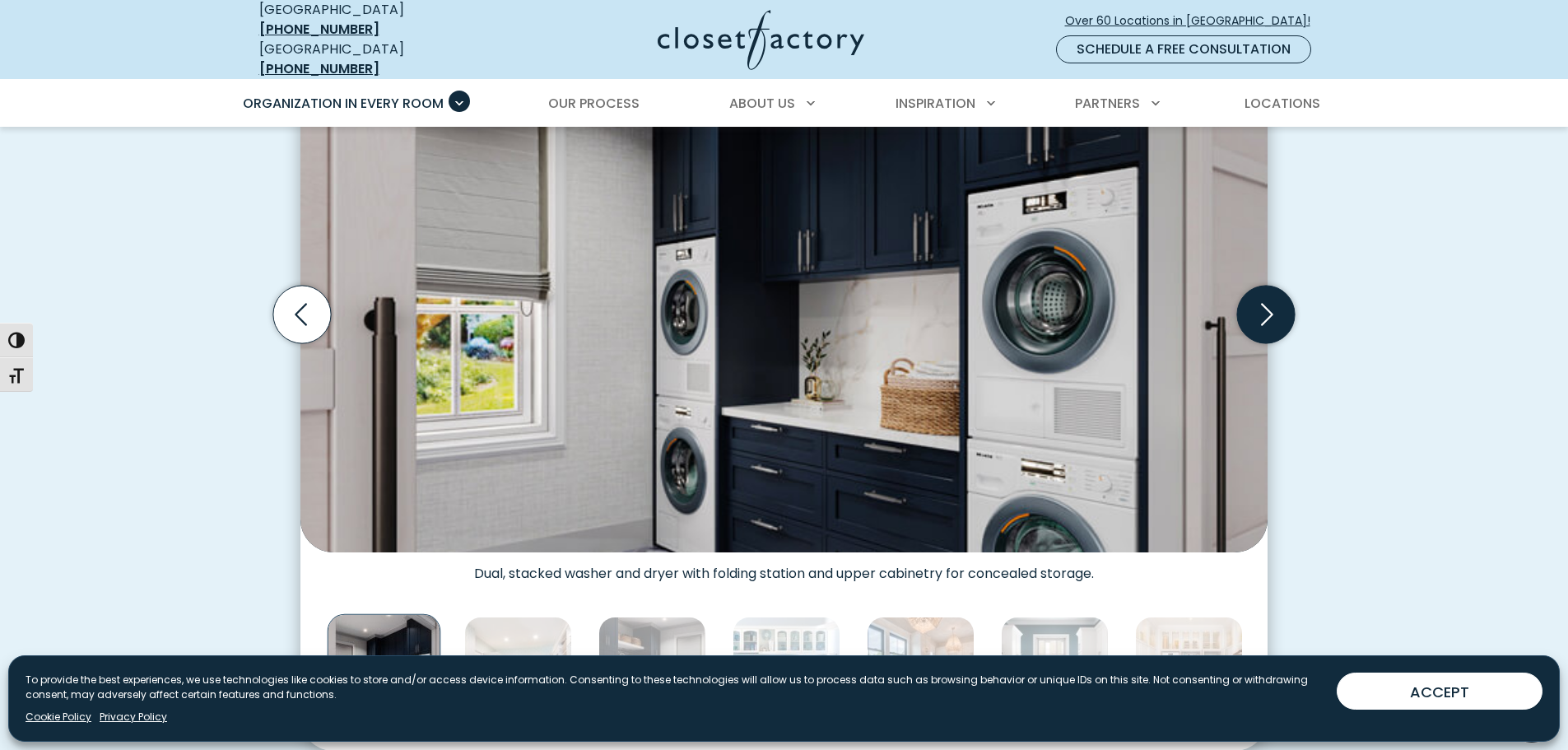
click at [1275, 302] on icon "Next slide" at bounding box center [1265, 314] width 58 height 58
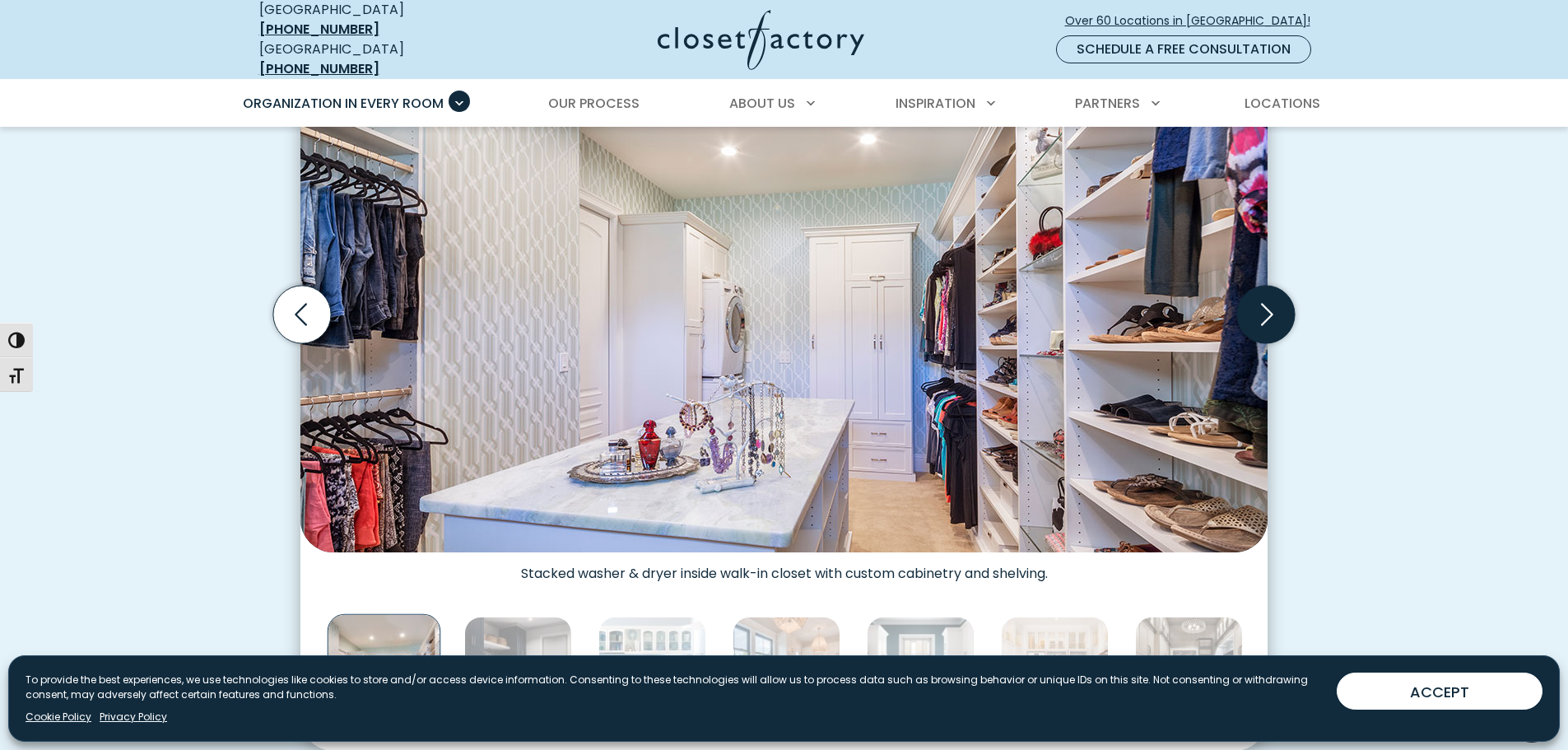
click at [1275, 302] on icon "Next slide" at bounding box center [1265, 314] width 58 height 58
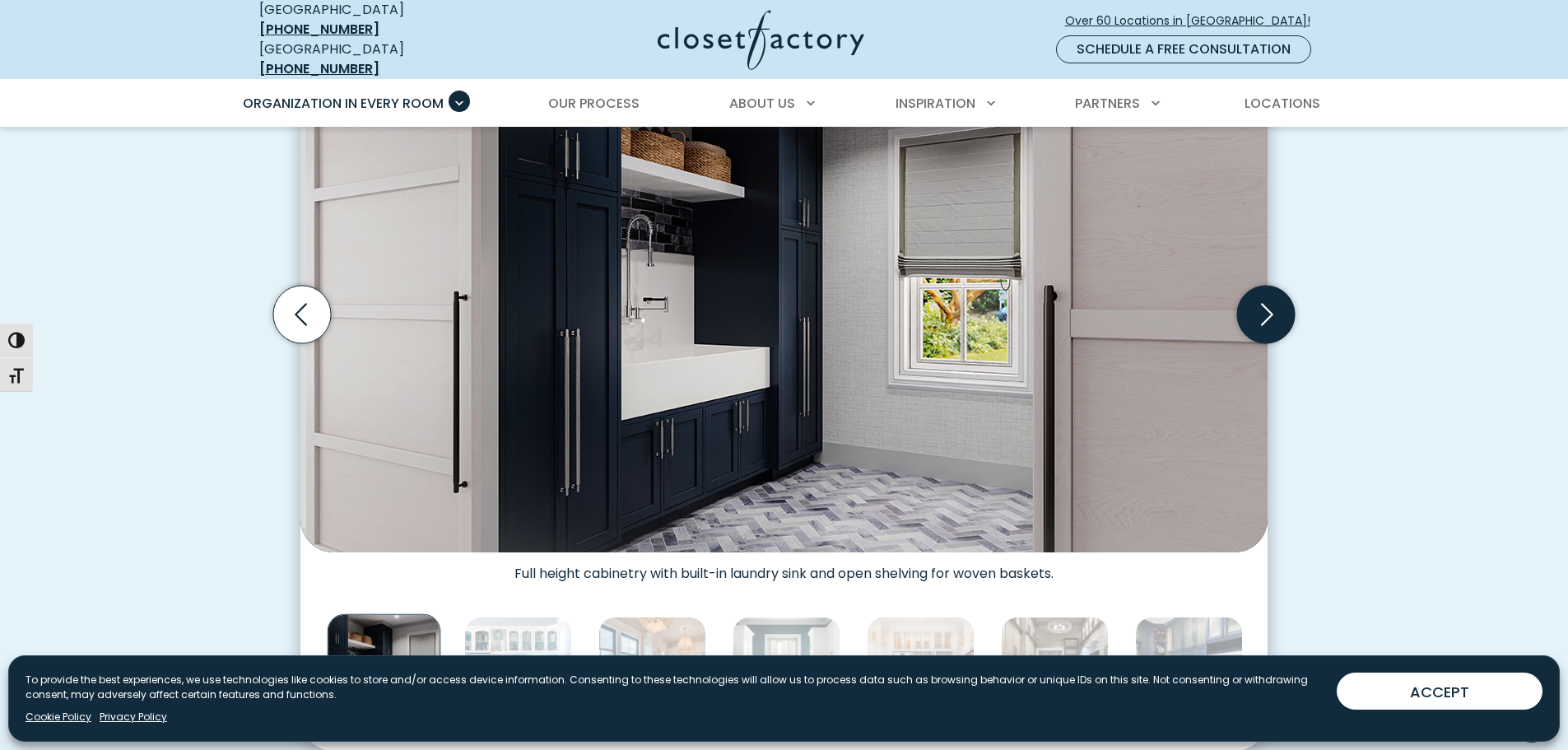
click at [1275, 302] on icon "Next slide" at bounding box center [1265, 314] width 58 height 58
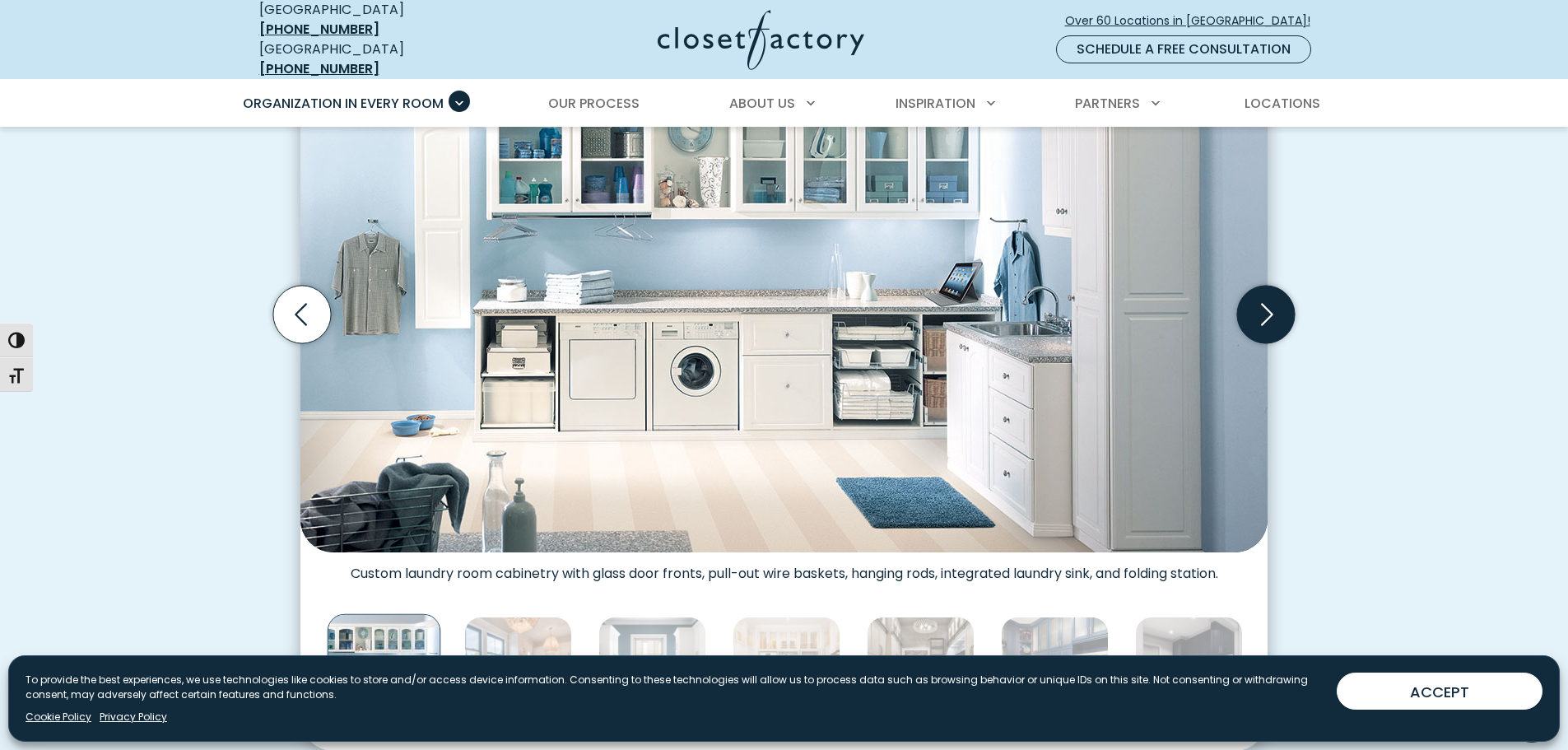
click at [1275, 302] on icon "Next slide" at bounding box center [1265, 314] width 58 height 58
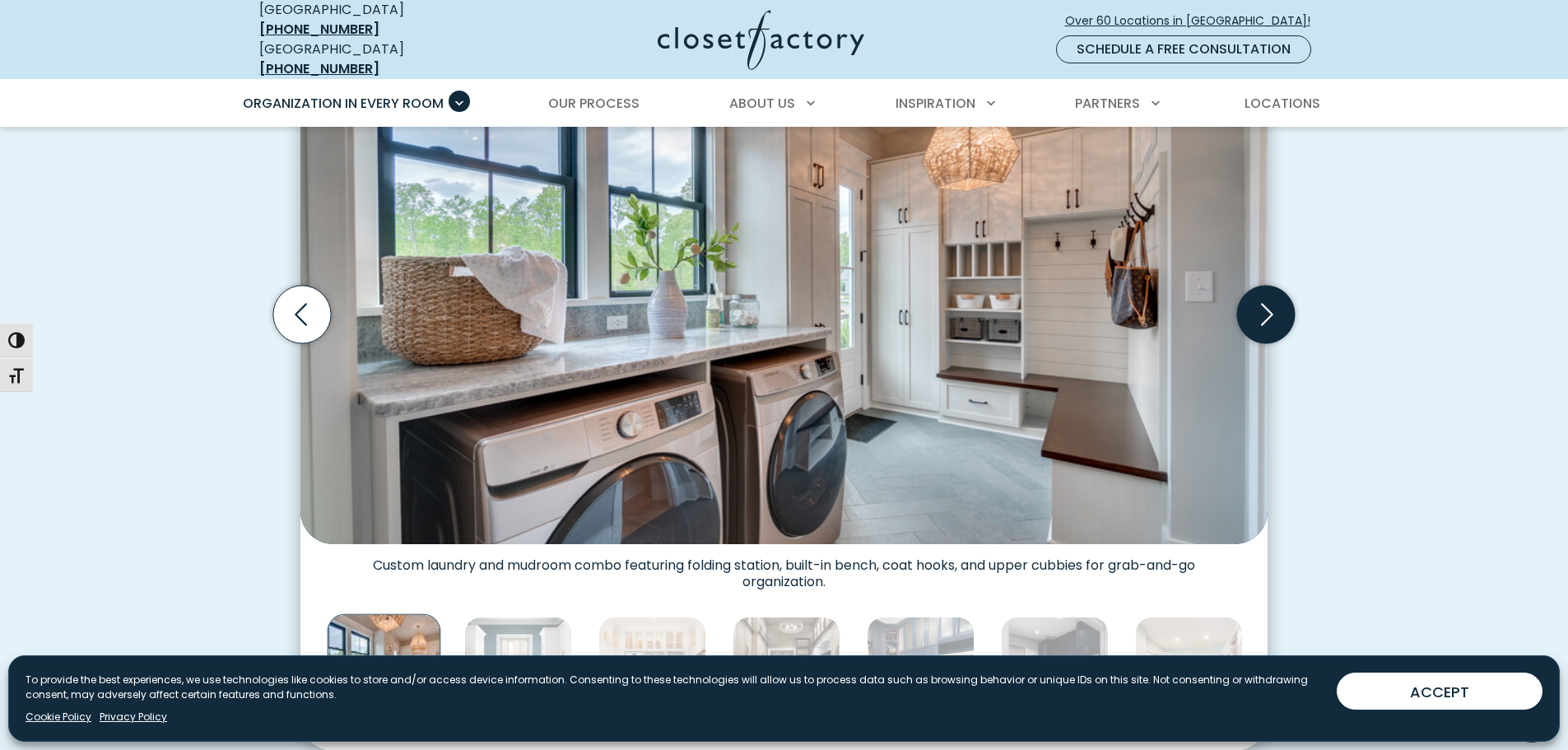
click at [1275, 302] on icon "Next slide" at bounding box center [1265, 314] width 58 height 58
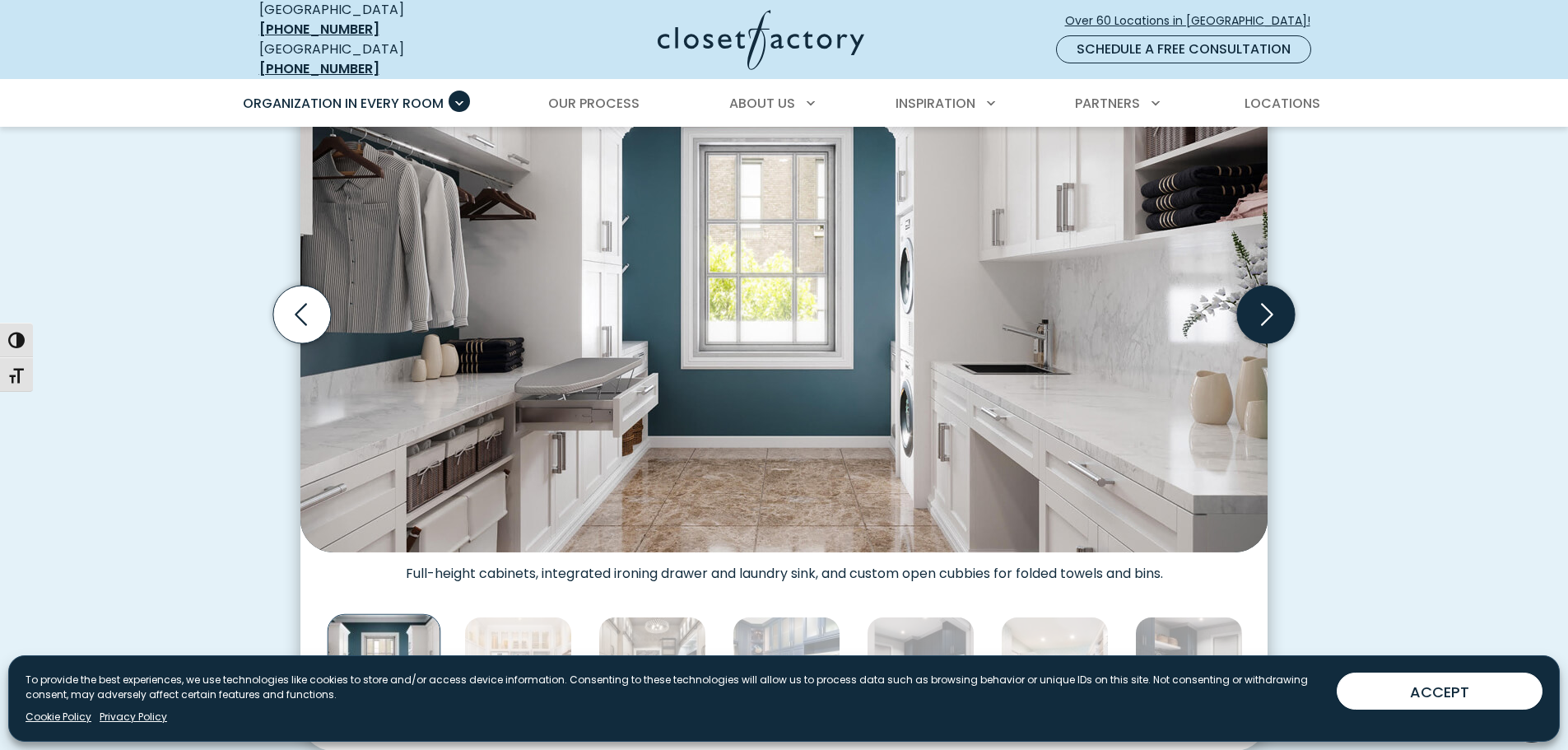
click at [1275, 302] on icon "Next slide" at bounding box center [1265, 314] width 58 height 58
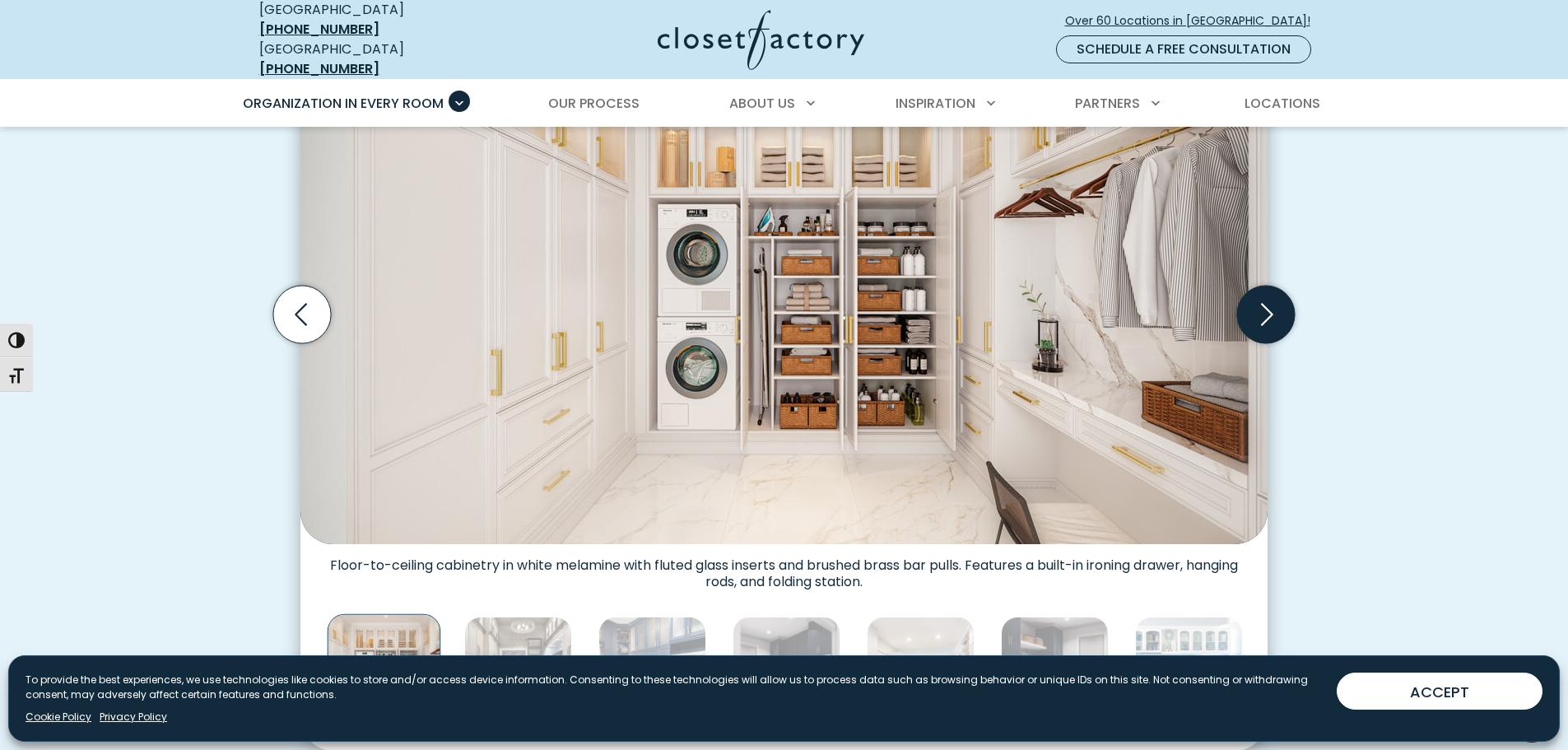
click at [1275, 302] on icon "Next slide" at bounding box center [1265, 314] width 58 height 58
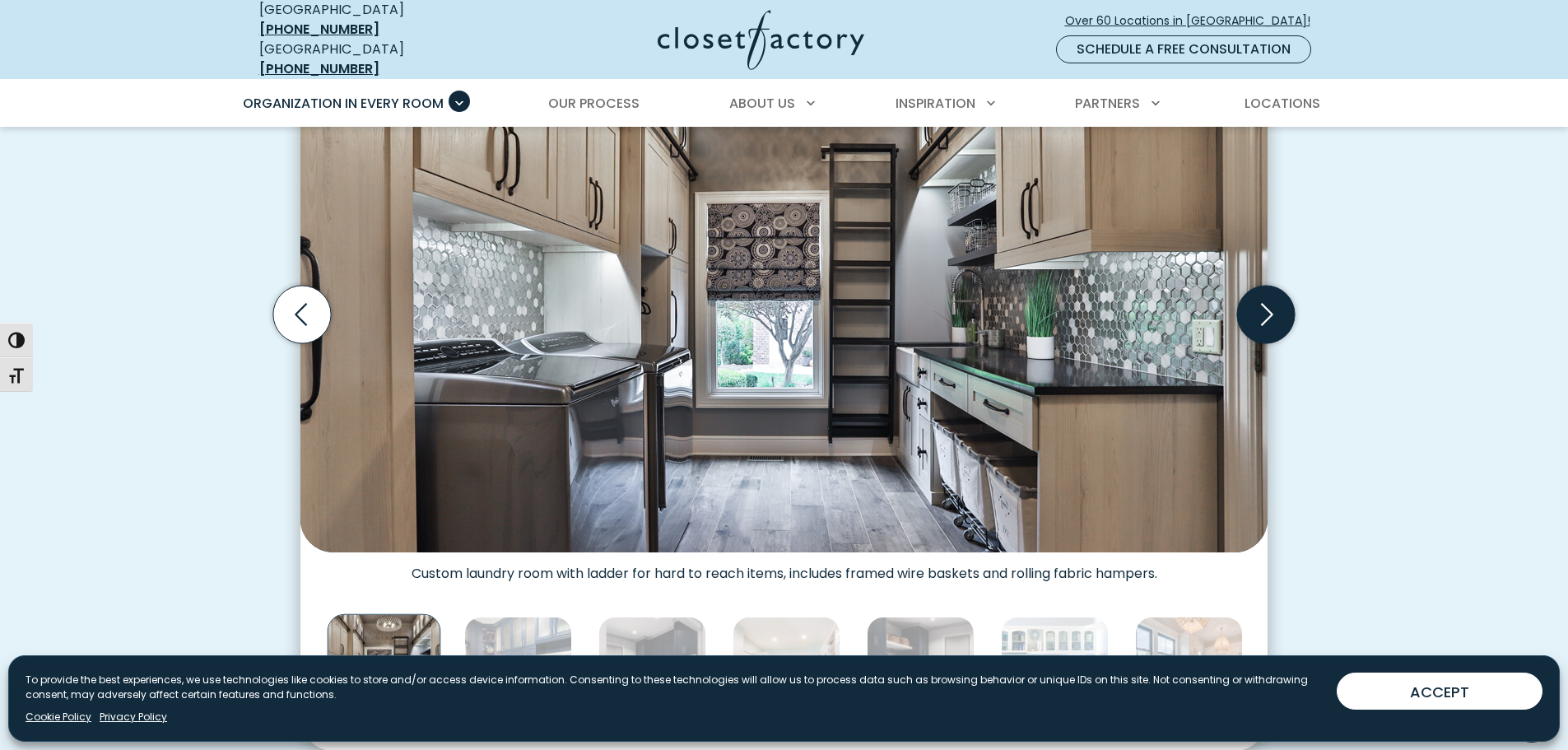
click at [1275, 302] on icon "Next slide" at bounding box center [1265, 314] width 58 height 58
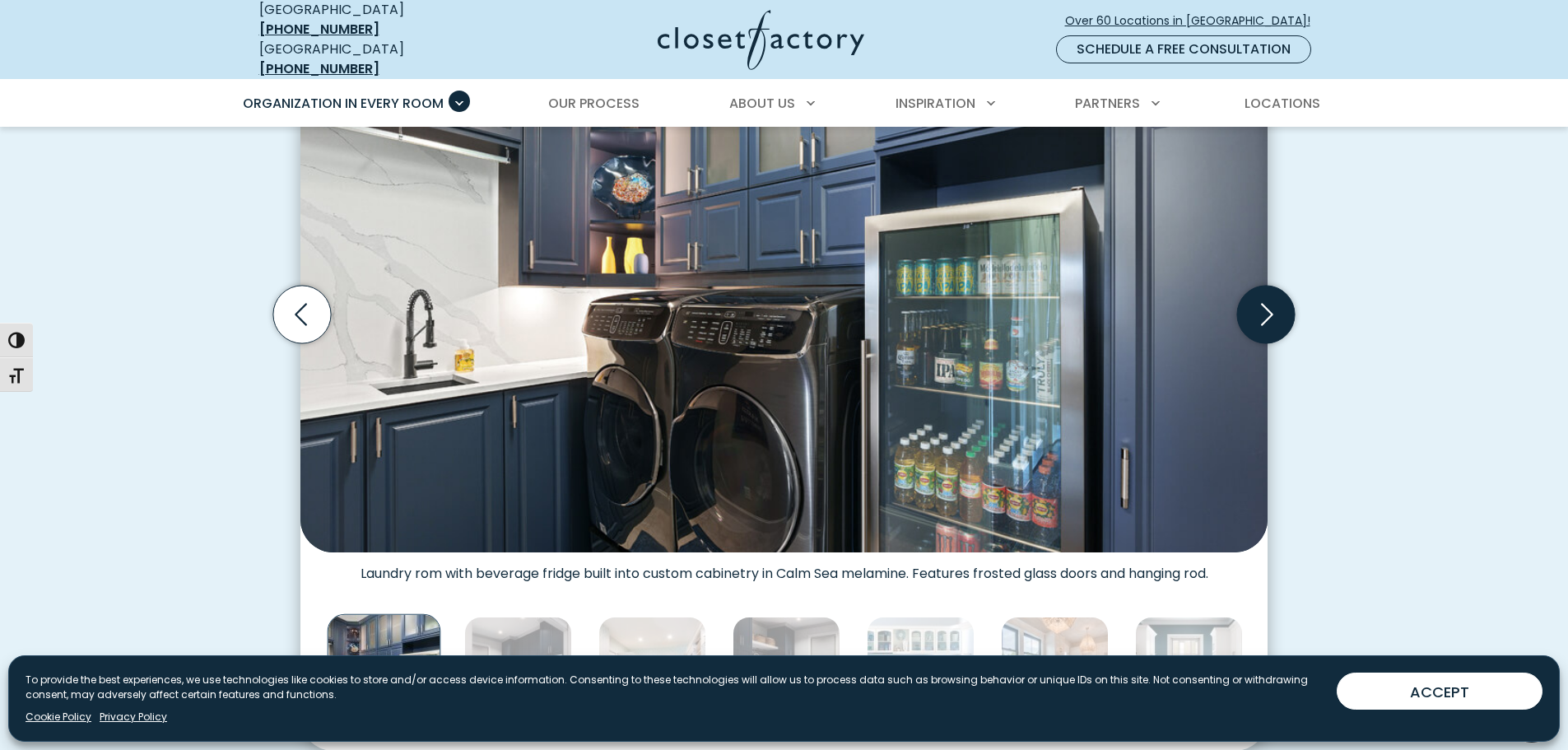
click at [1275, 302] on icon "Next slide" at bounding box center [1265, 314] width 58 height 58
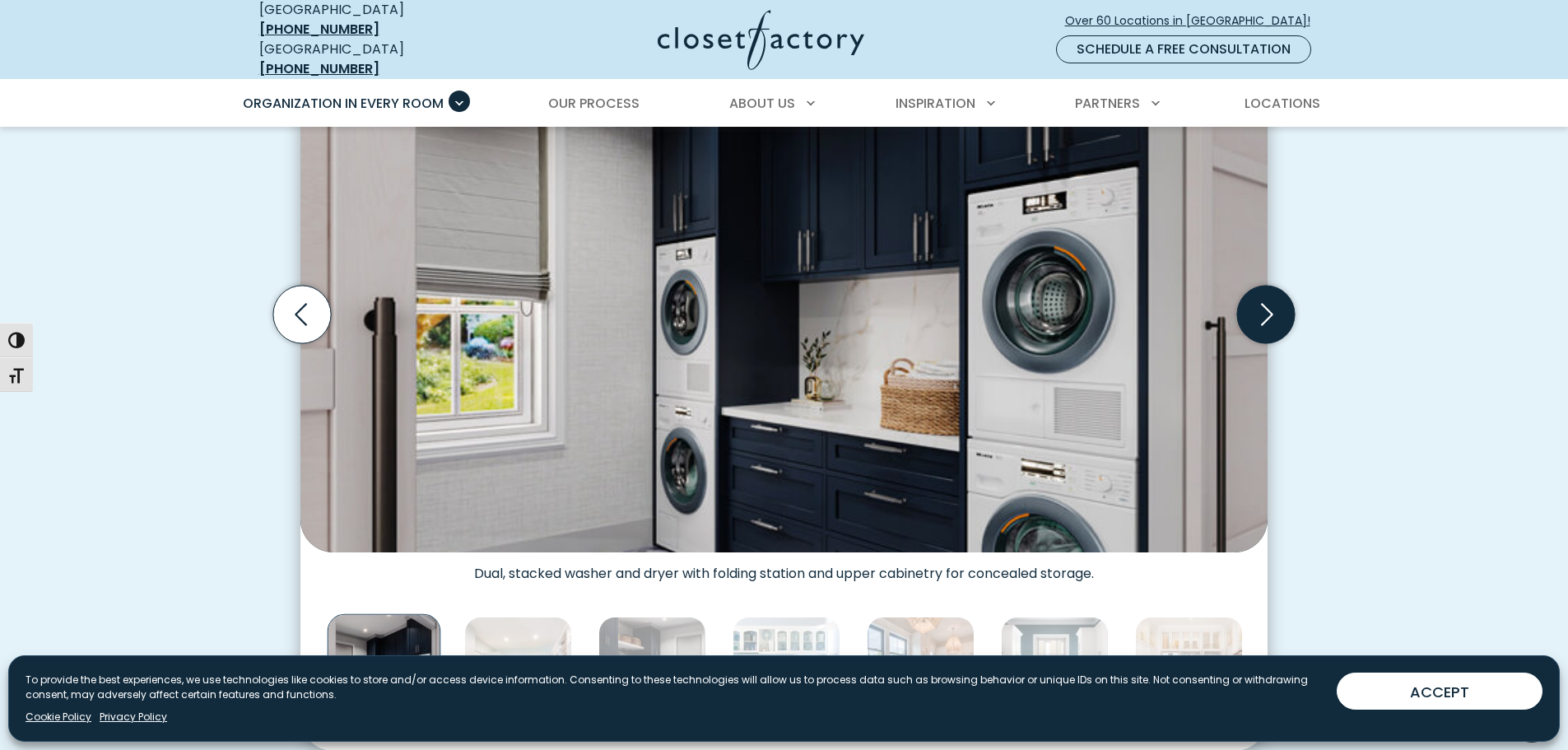
click at [1275, 302] on icon "Next slide" at bounding box center [1265, 314] width 58 height 58
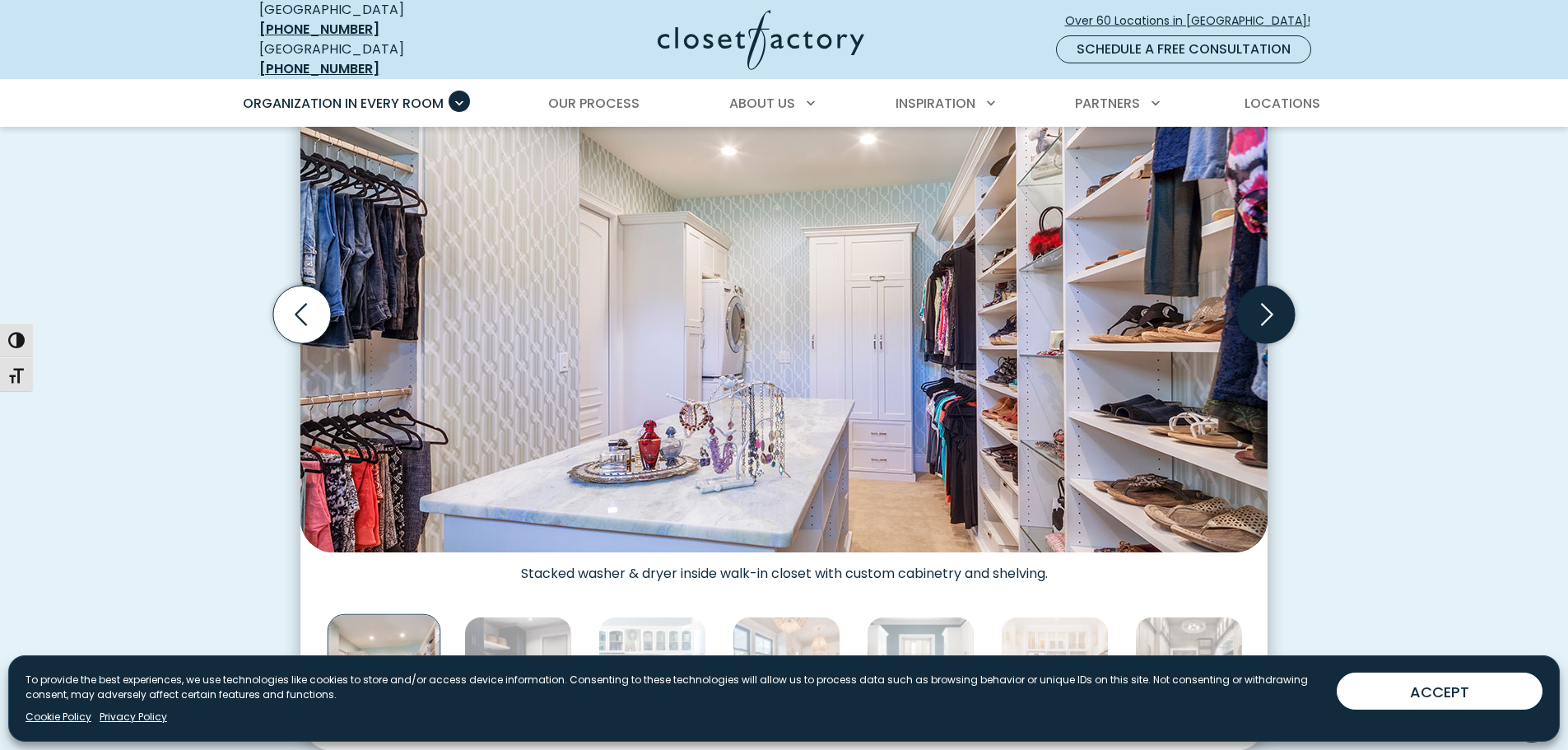
click at [1275, 302] on icon "Next slide" at bounding box center [1265, 314] width 58 height 58
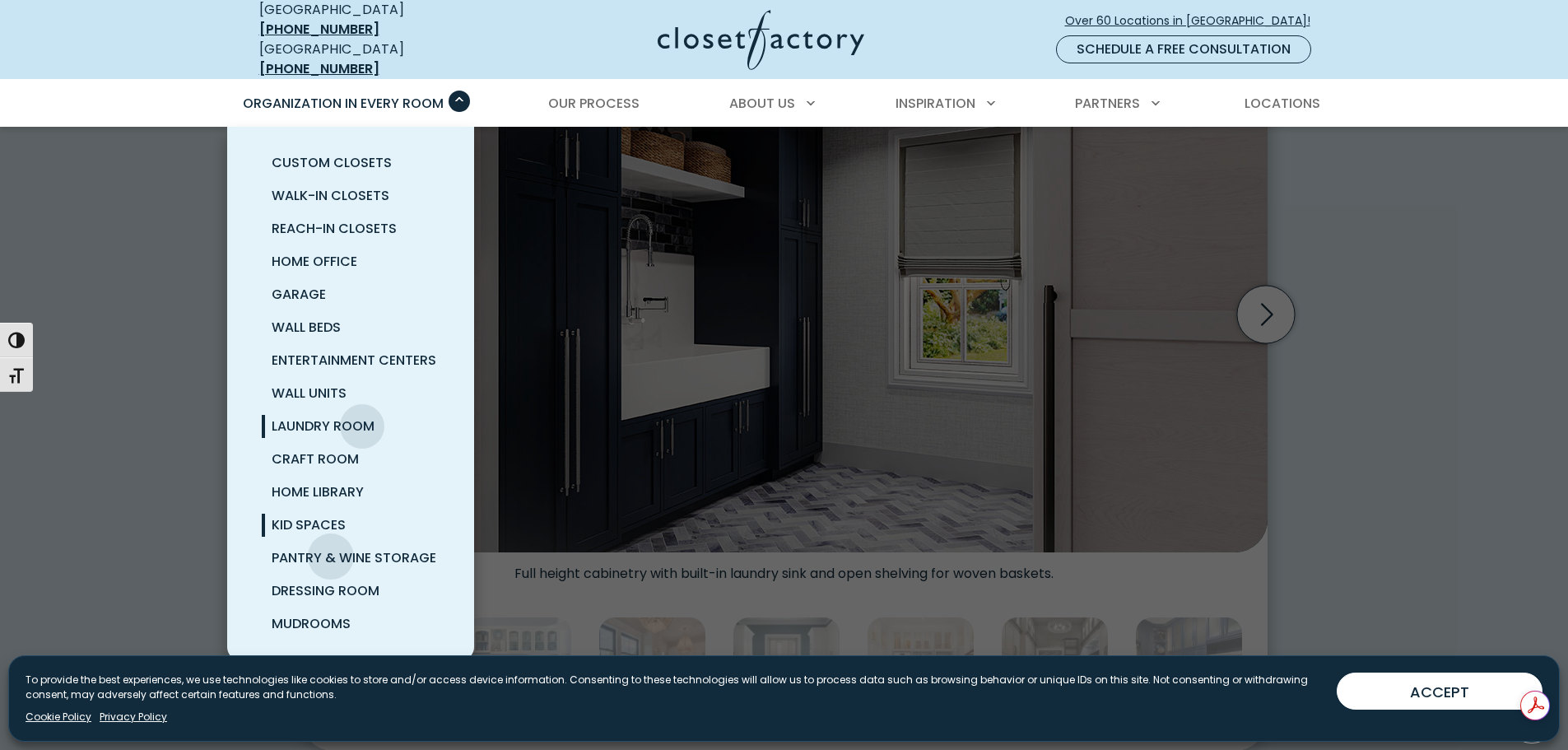
scroll to position [0, 0]
click at [337, 548] on span "Pantry & Wine Storage" at bounding box center [354, 558] width 164 height 19
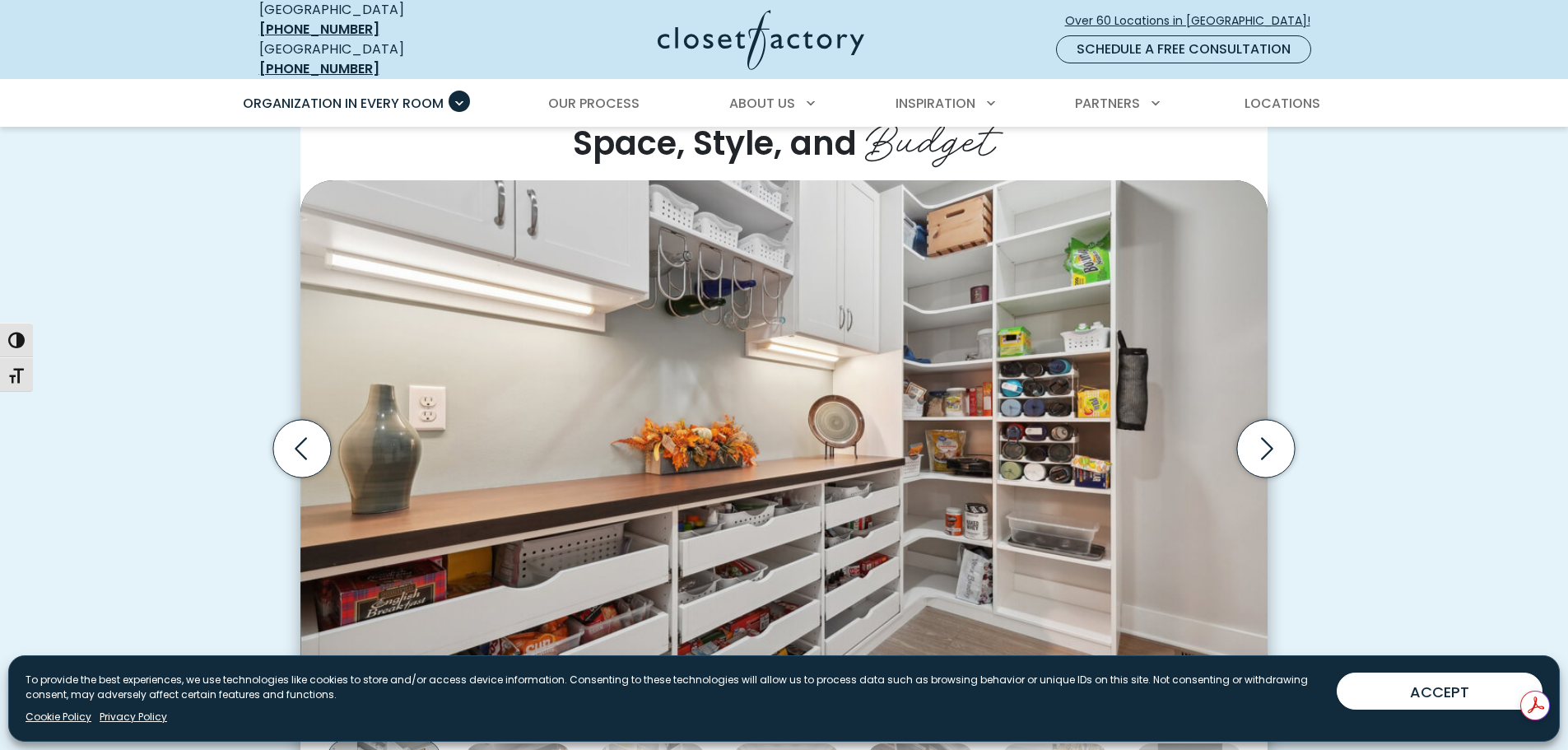
scroll to position [493, 0]
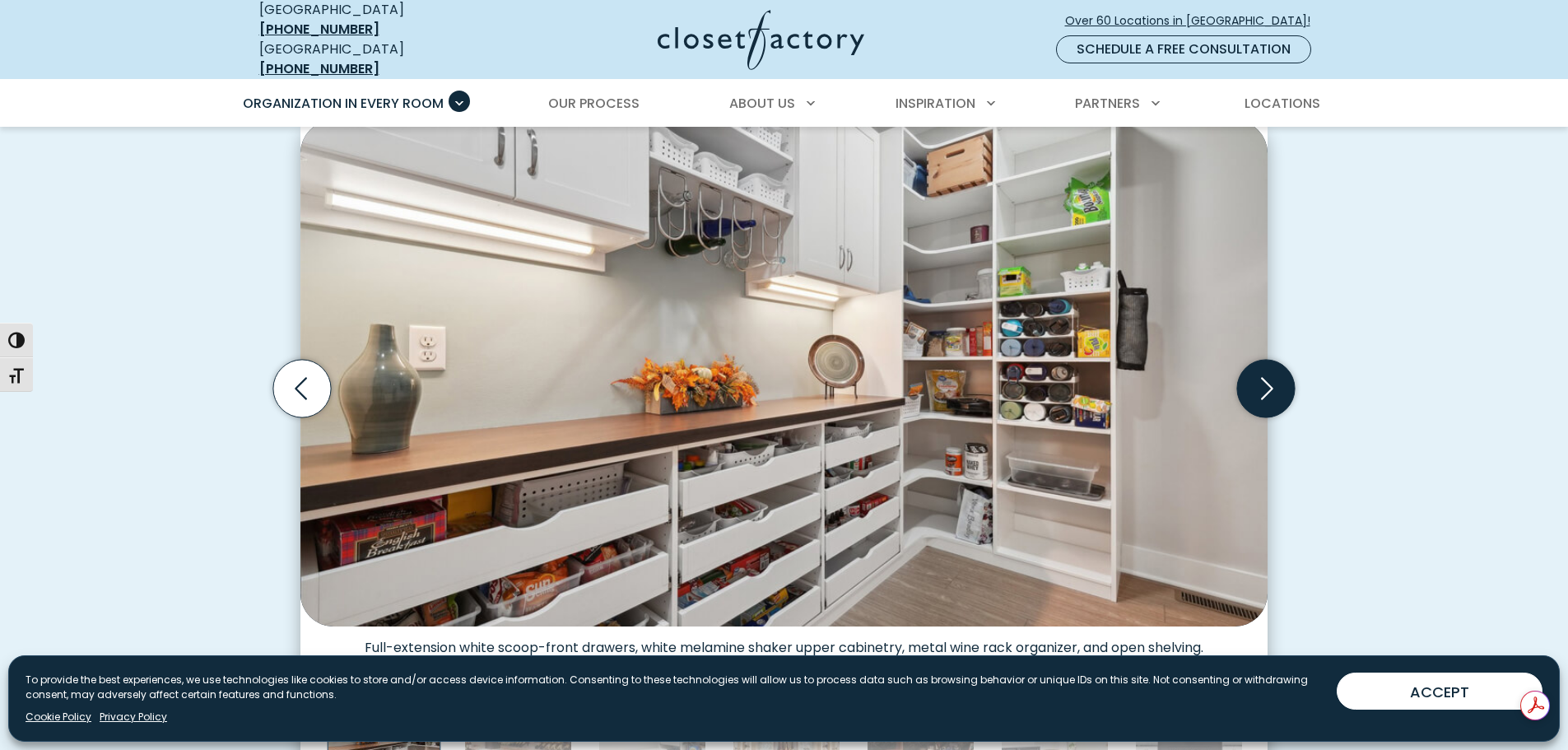
click at [1255, 377] on icon "Next slide" at bounding box center [1265, 388] width 58 height 58
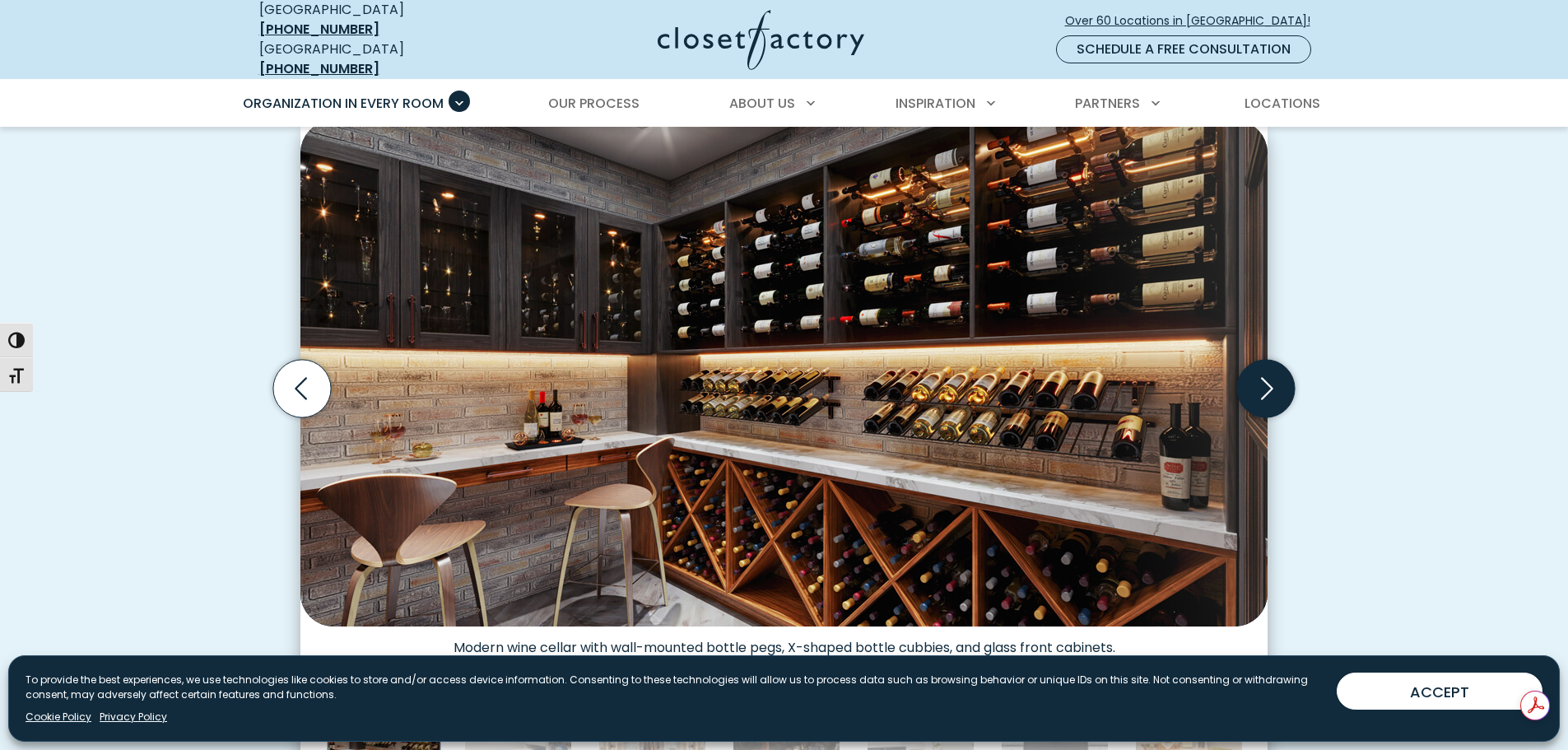
click at [1255, 377] on icon "Next slide" at bounding box center [1265, 388] width 58 height 58
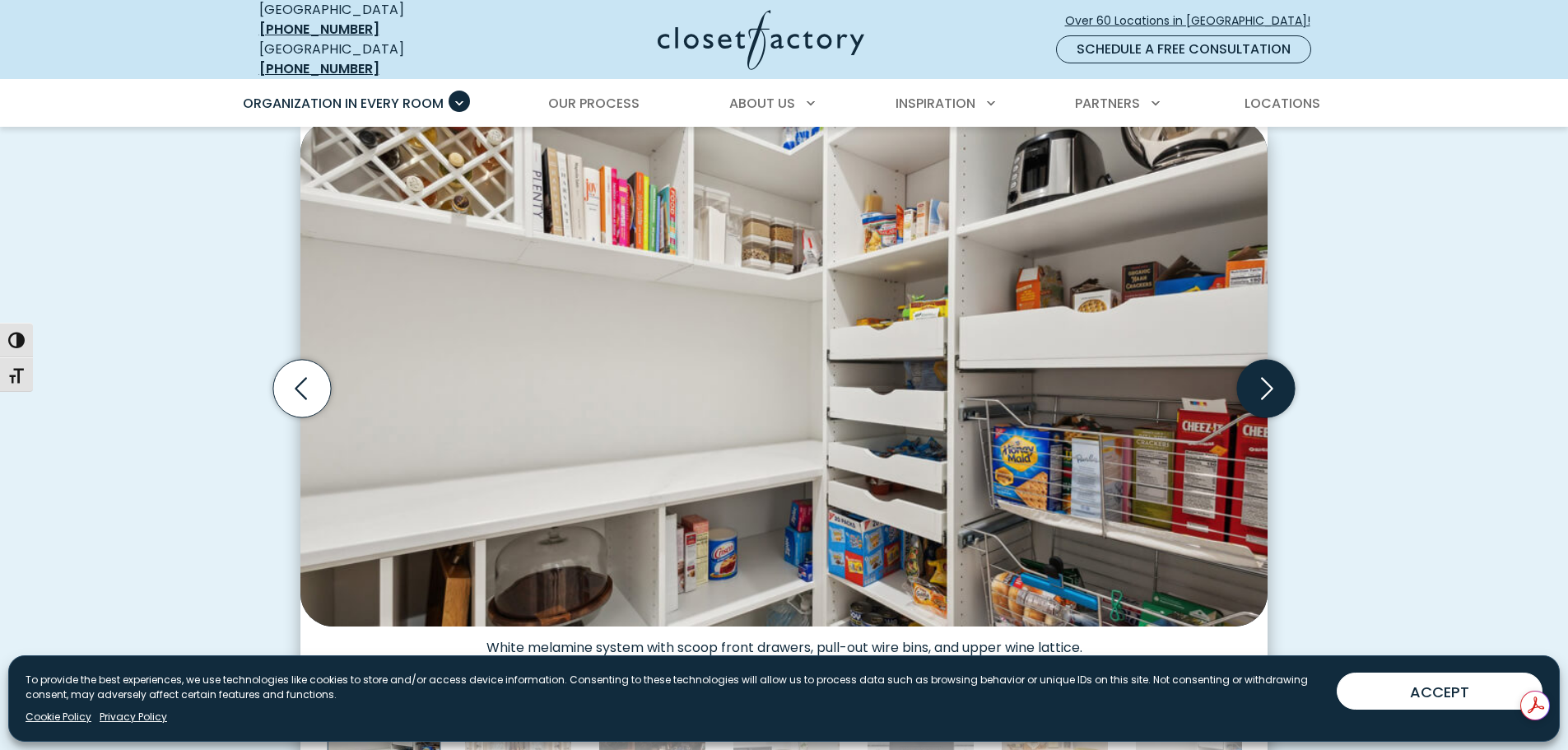
click at [1255, 377] on icon "Next slide" at bounding box center [1265, 388] width 58 height 58
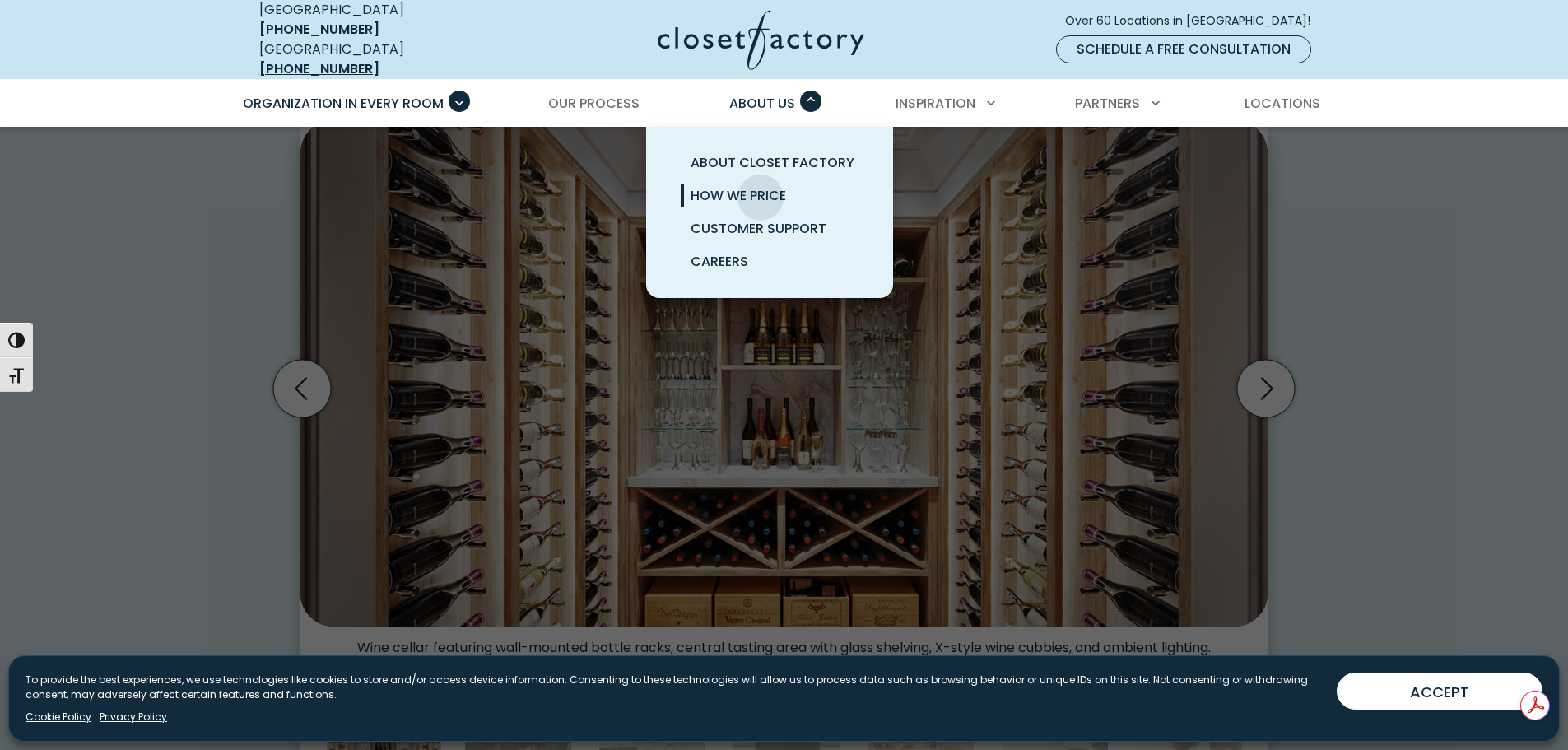
click at [760, 186] on span "How We Price" at bounding box center [738, 195] width 95 height 19
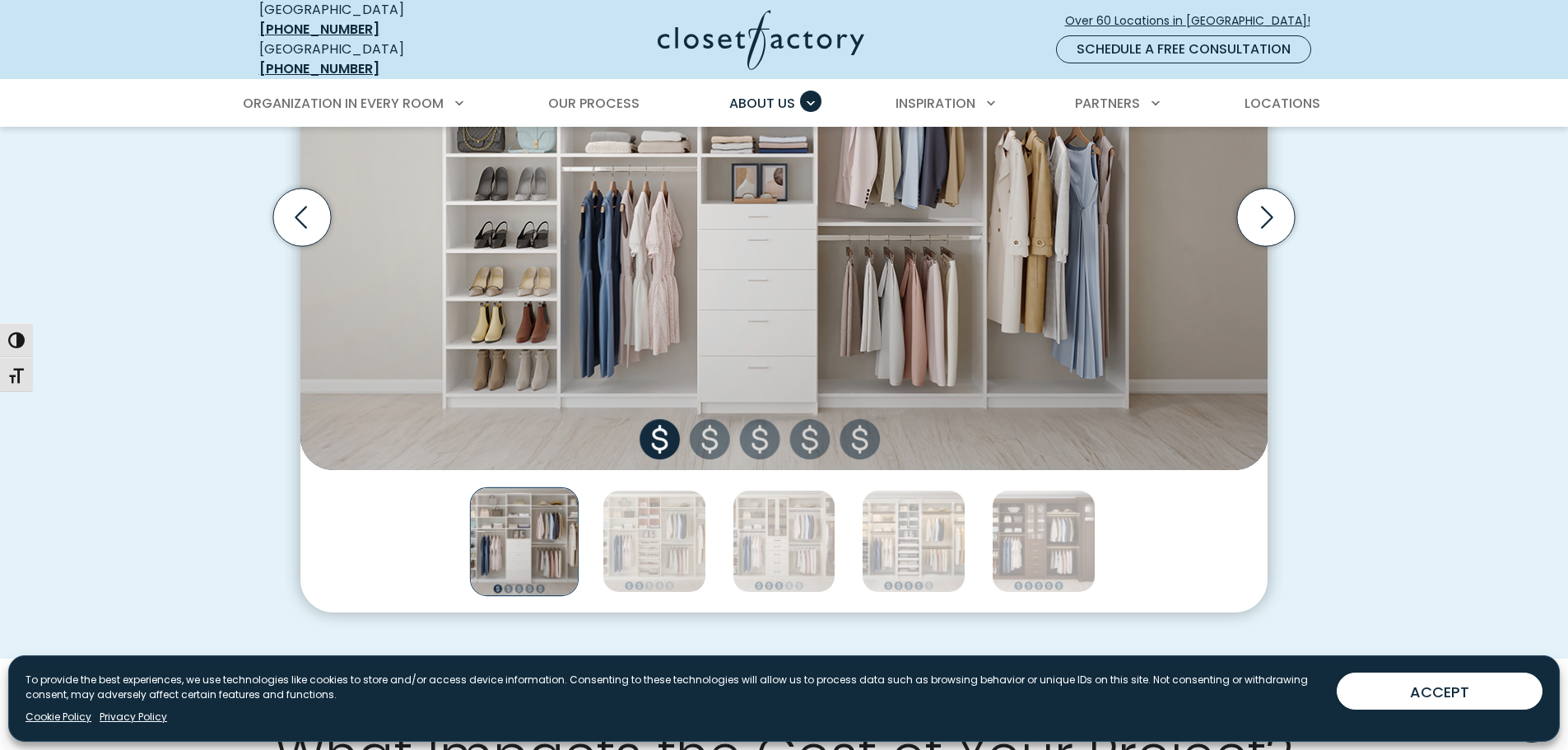
scroll to position [576, 0]
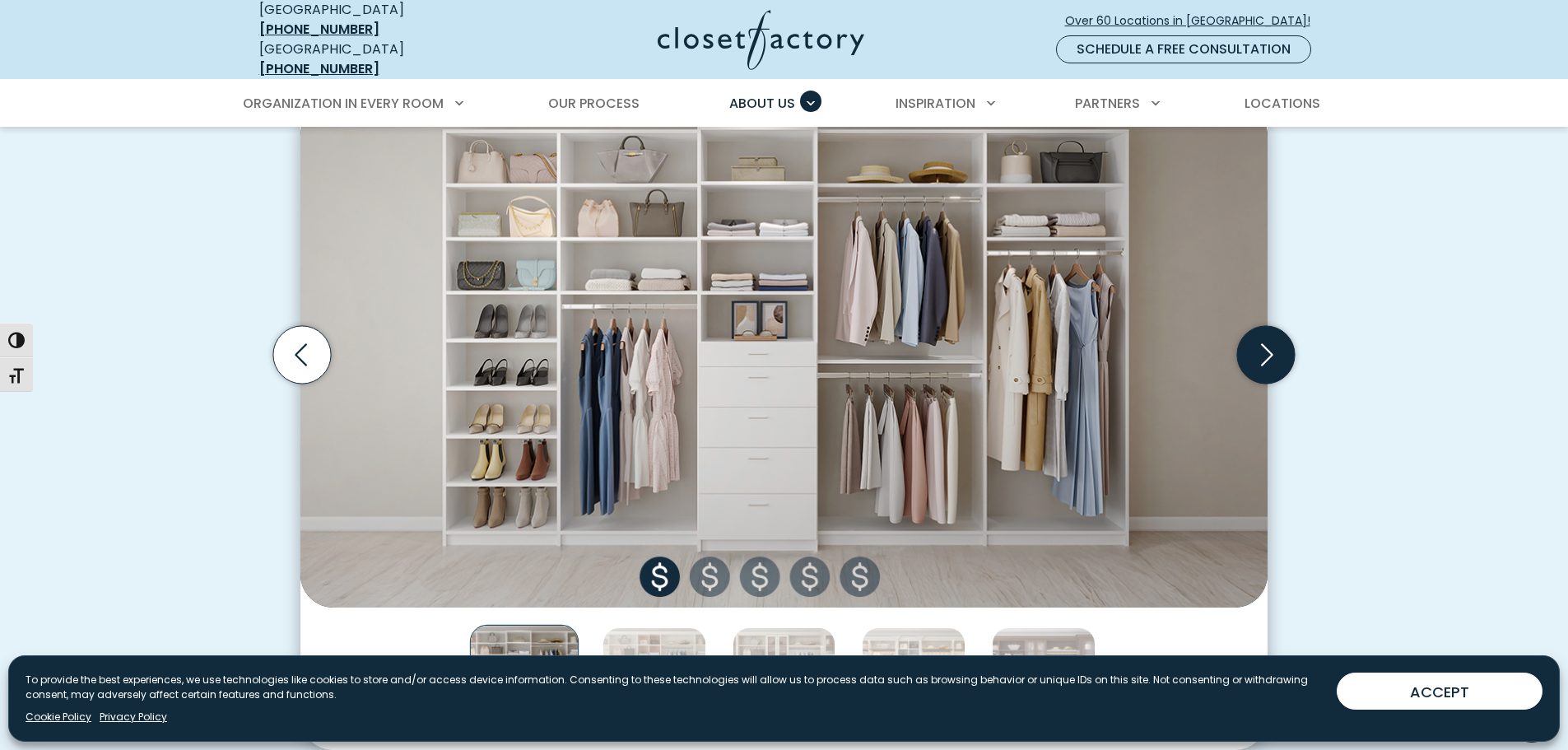
click at [1274, 339] on icon "Next slide" at bounding box center [1265, 354] width 58 height 58
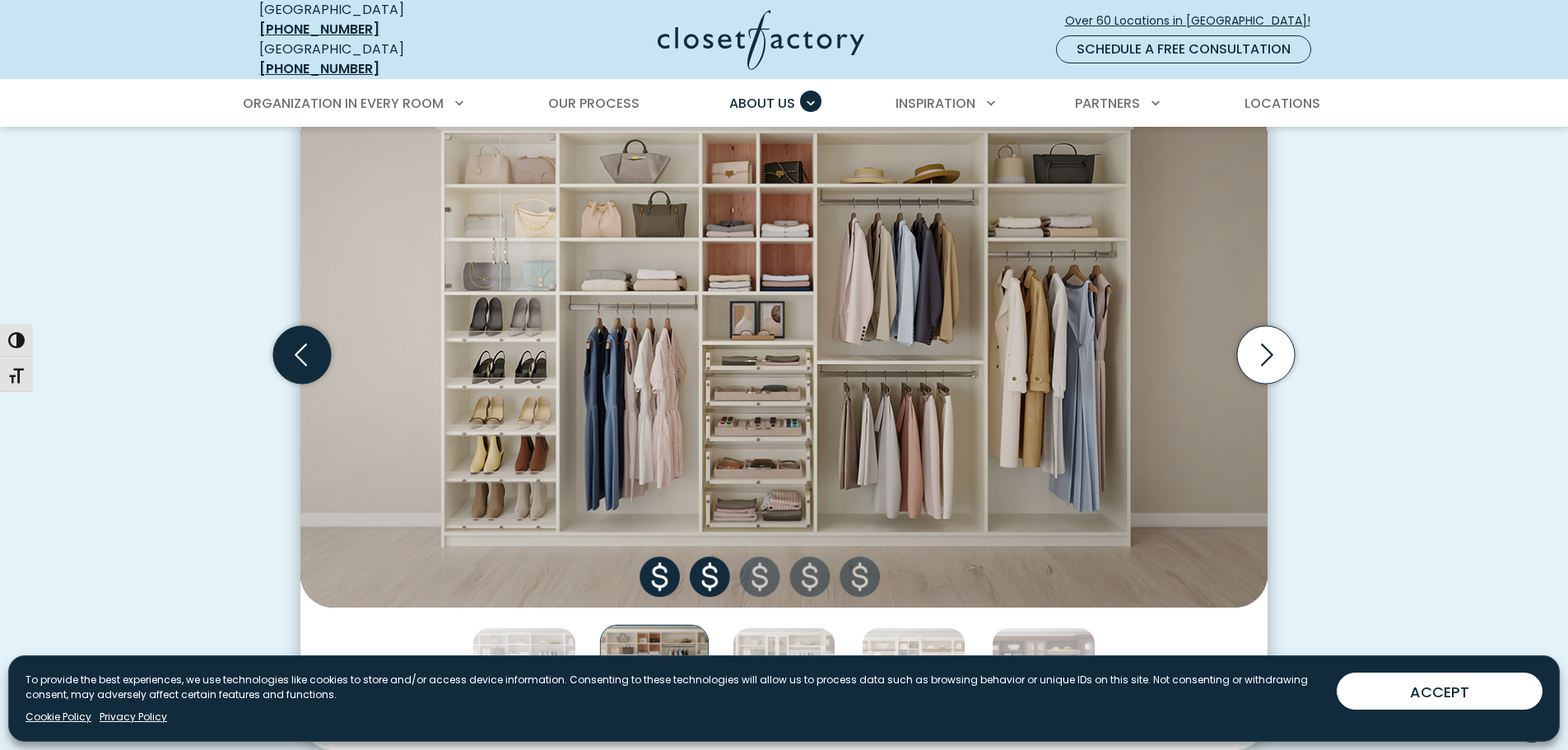
click at [301, 336] on icon "Previous slide" at bounding box center [302, 354] width 58 height 58
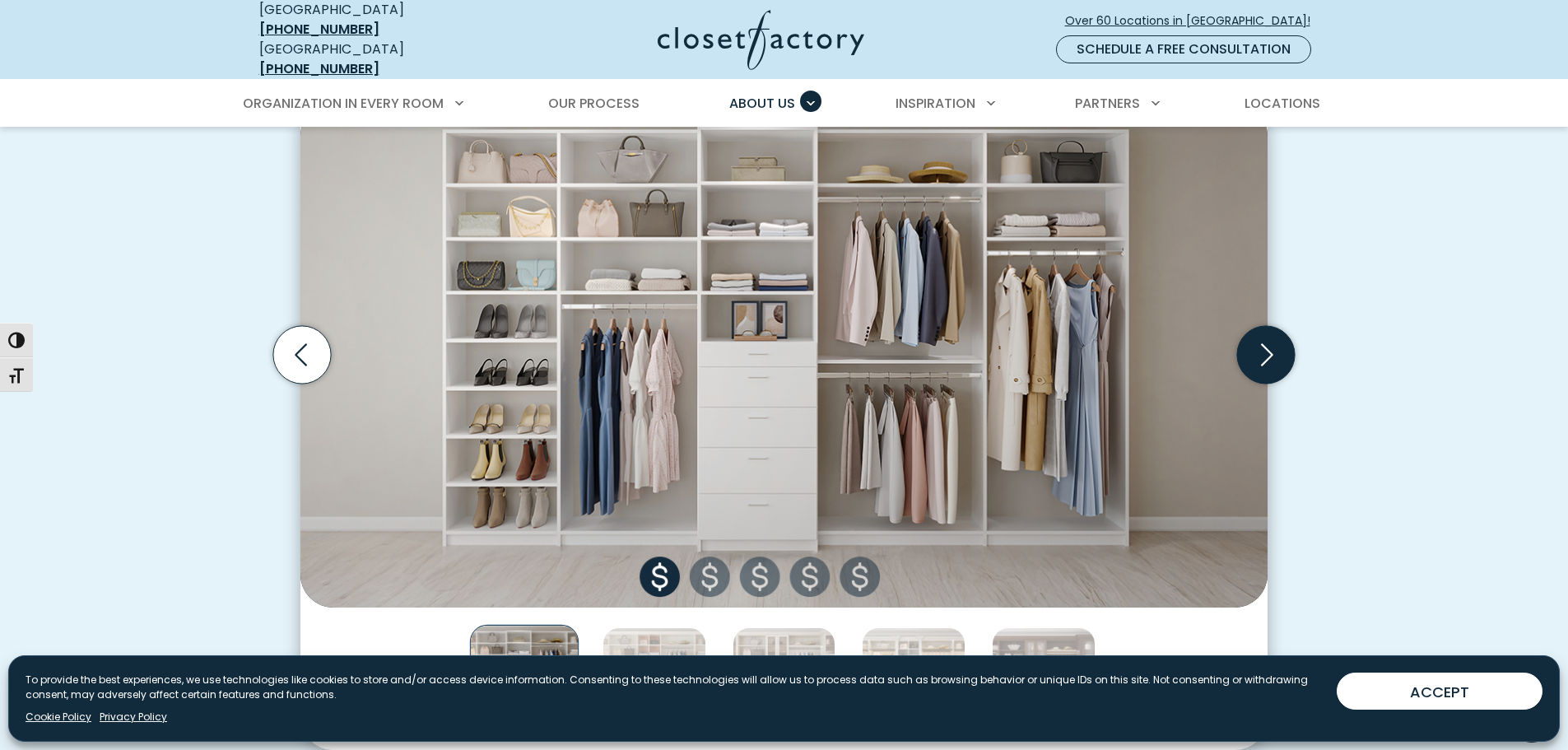
click at [1272, 344] on icon "Next slide" at bounding box center [1267, 356] width 12 height 23
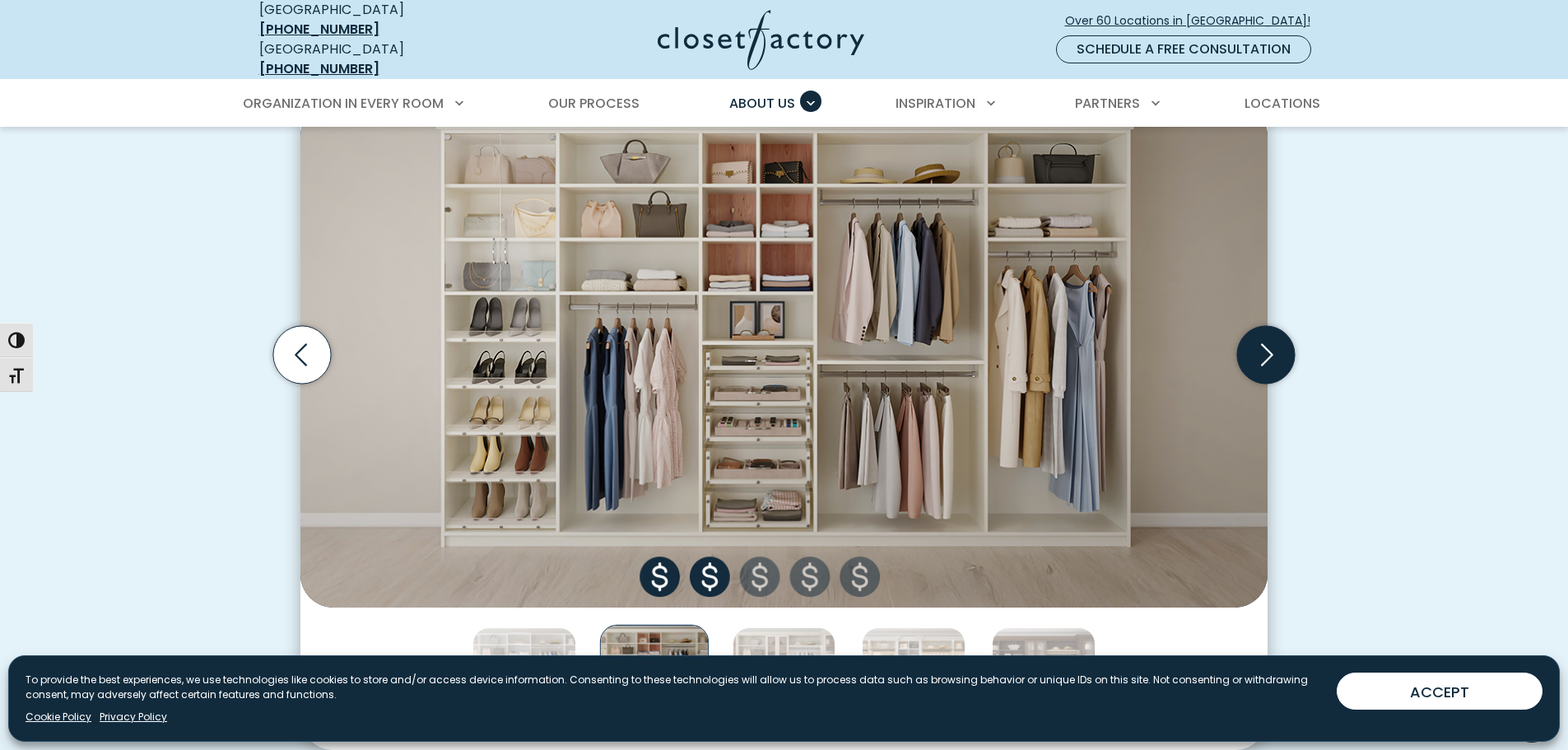
click at [1272, 344] on icon "Next slide" at bounding box center [1267, 356] width 12 height 23
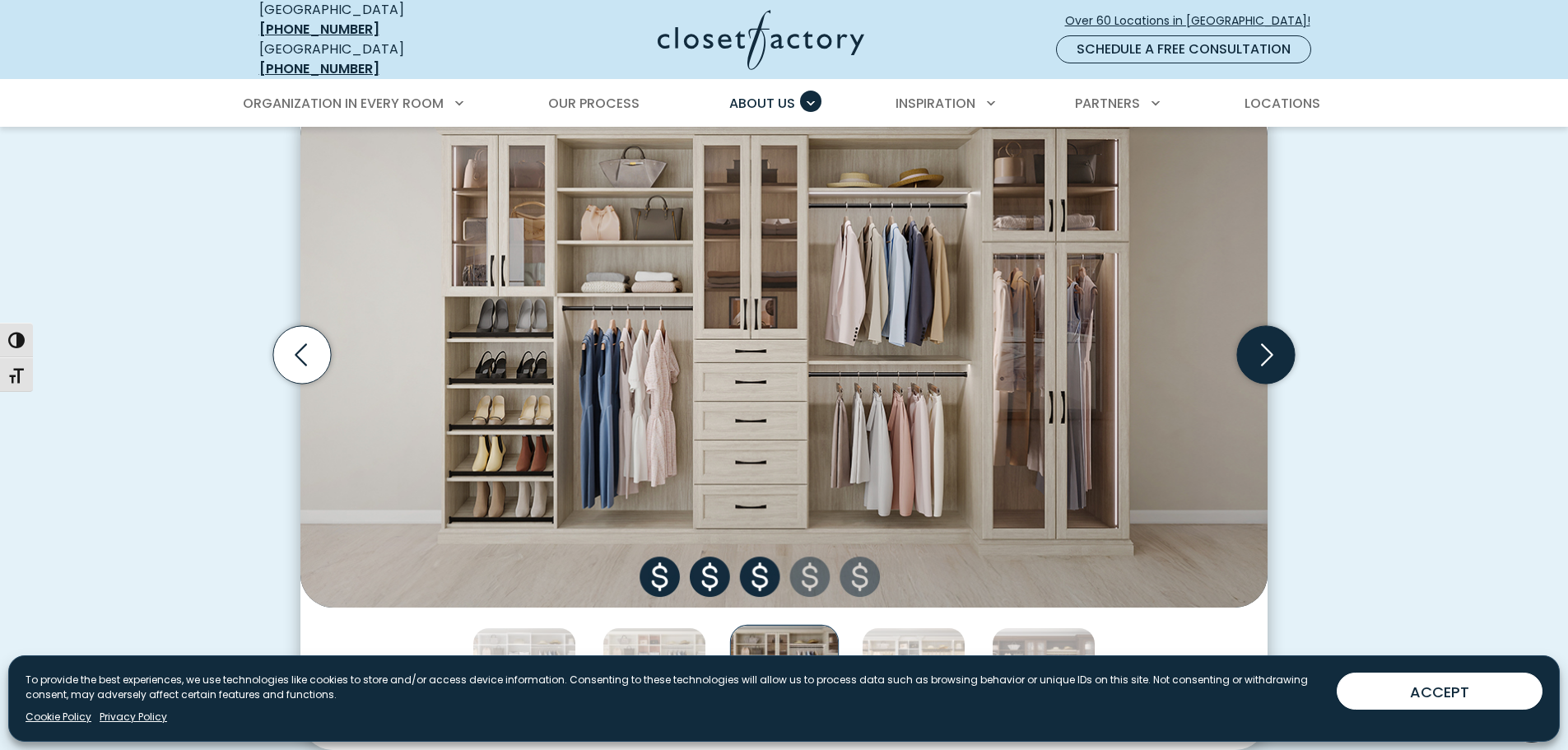
click at [1272, 344] on icon "Next slide" at bounding box center [1267, 356] width 12 height 23
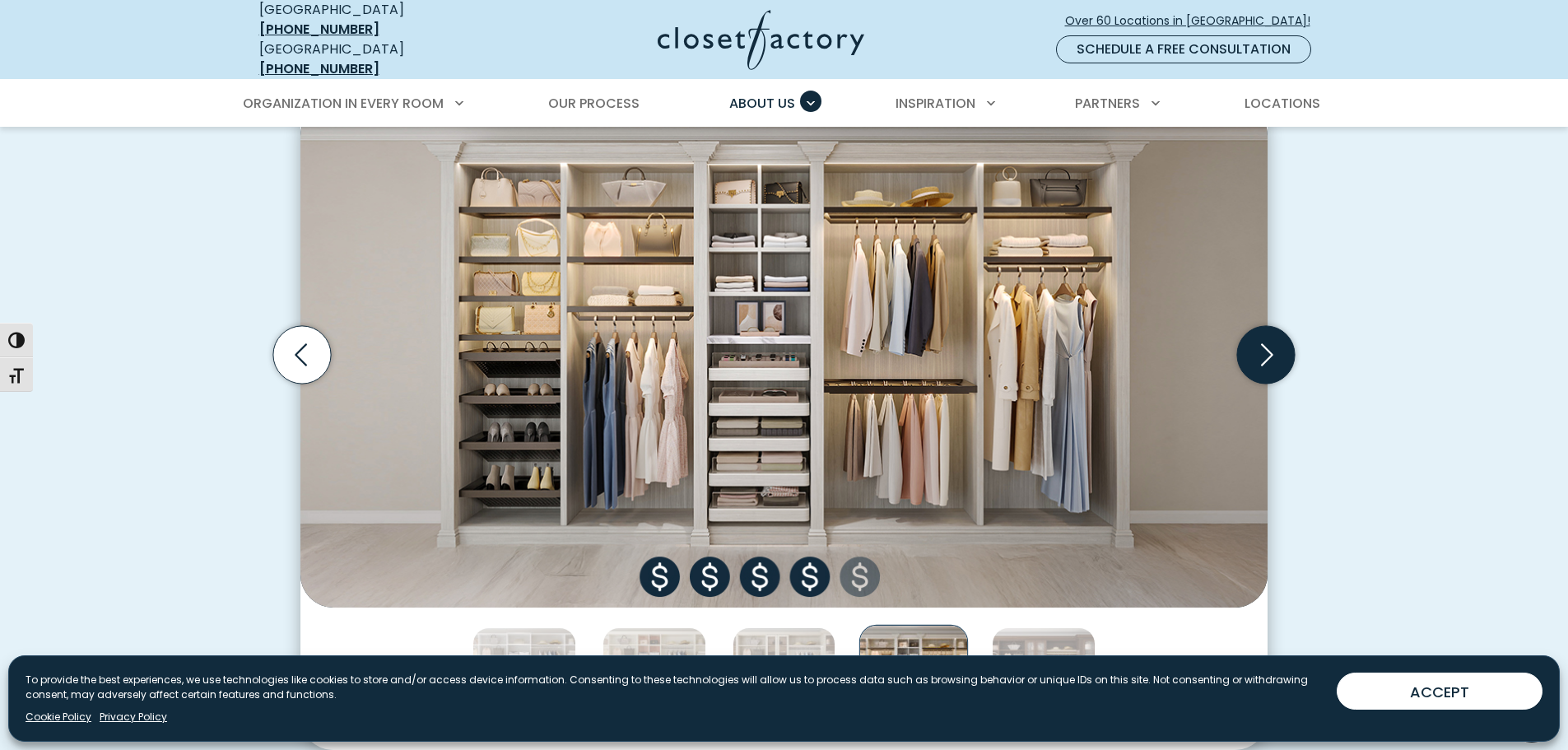
click at [1272, 344] on icon "Next slide" at bounding box center [1267, 356] width 12 height 23
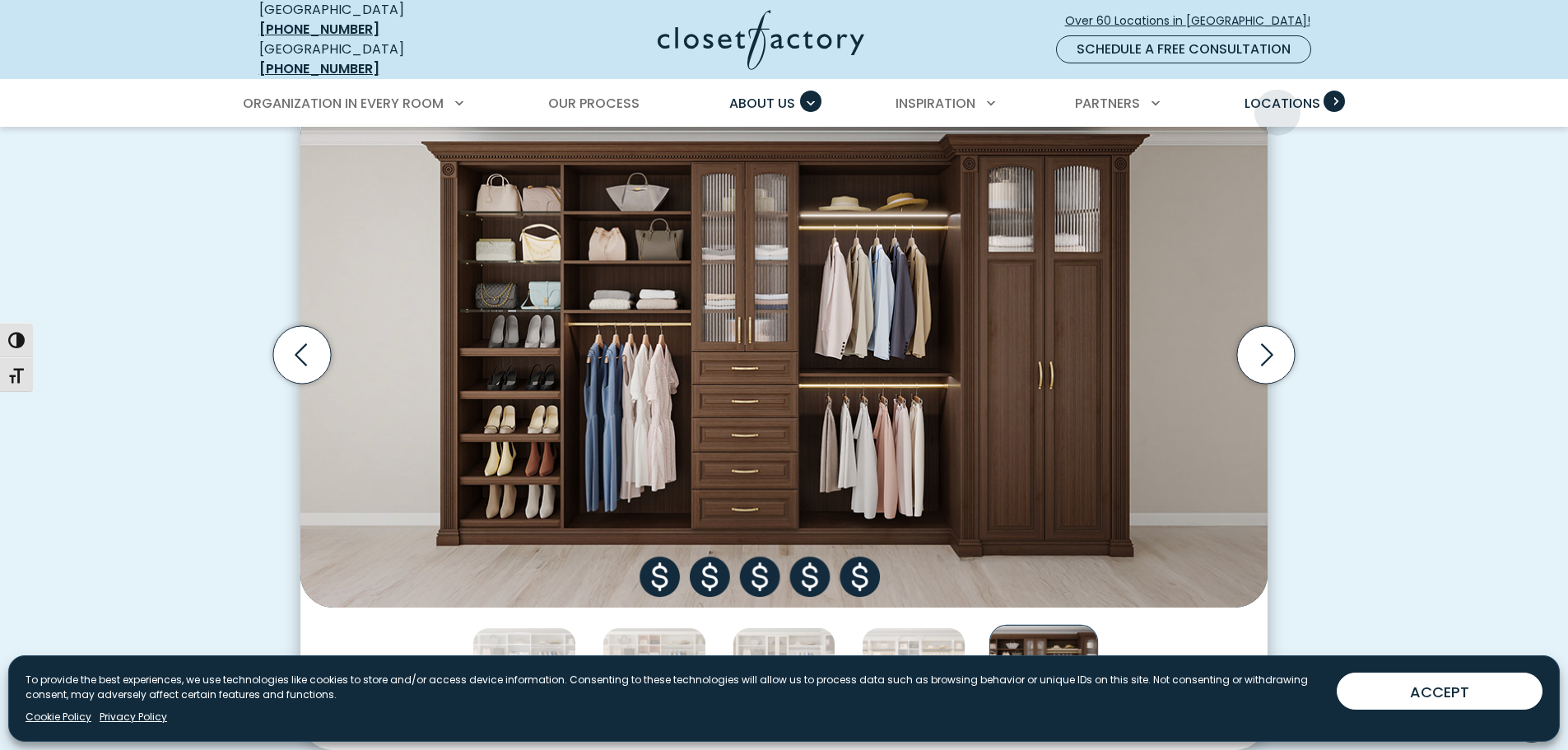
click at [1279, 100] on link "Locations" at bounding box center [1282, 103] width 108 height 46
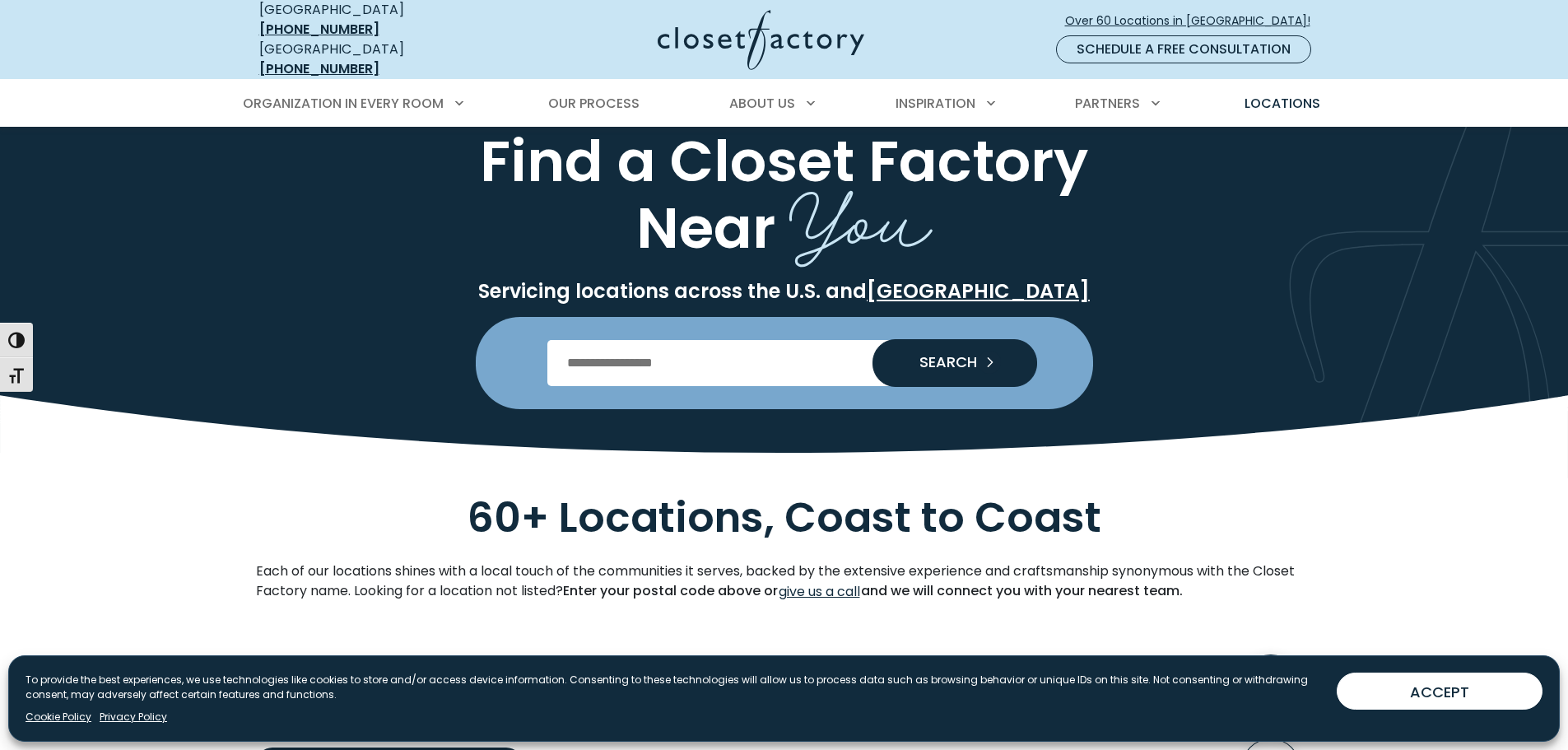
scroll to position [82, 0]
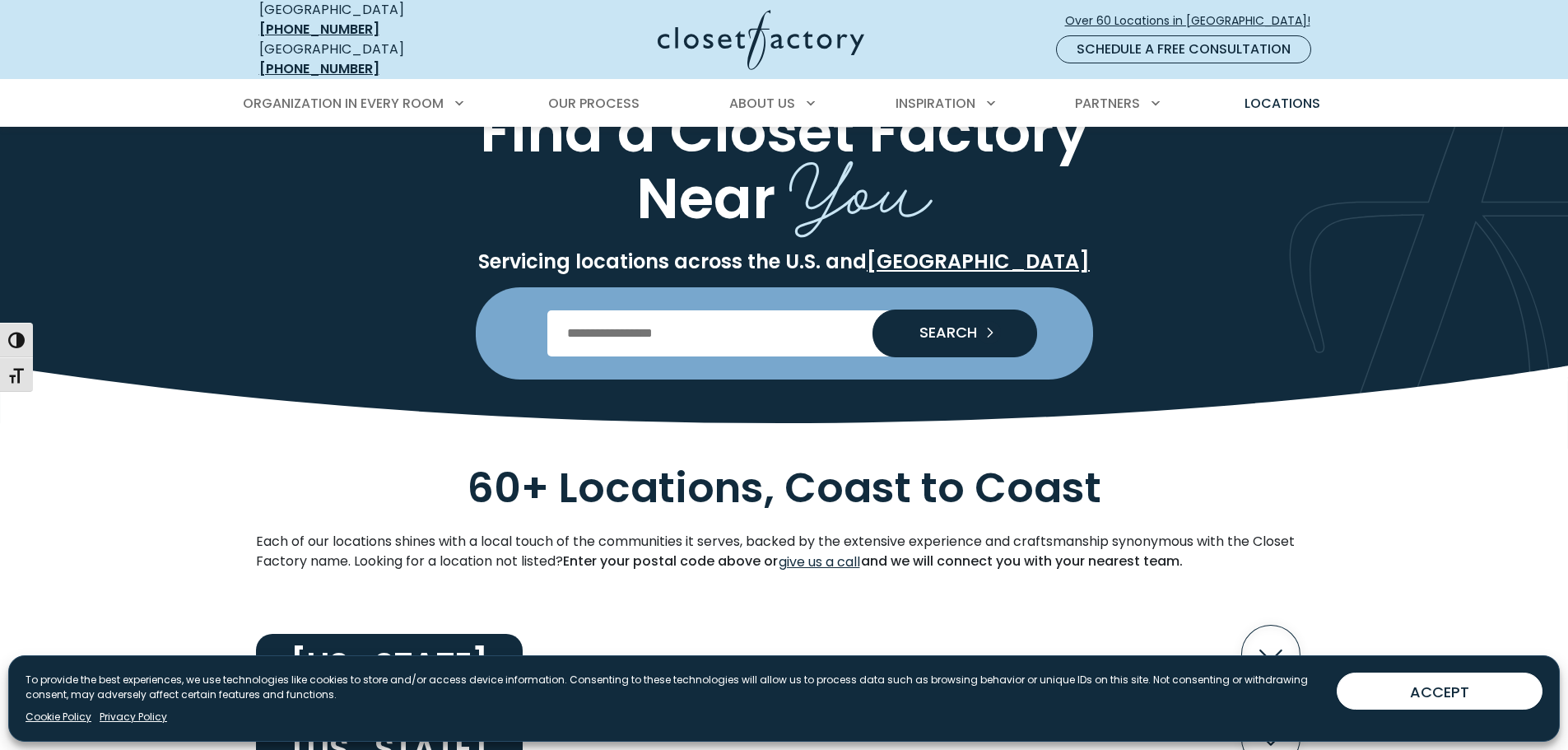
click at [624, 325] on input "Enter Postal Code" at bounding box center [784, 333] width 474 height 46
type input "*****"
click at [950, 325] on span "SEARCH" at bounding box center [942, 333] width 71 height 15
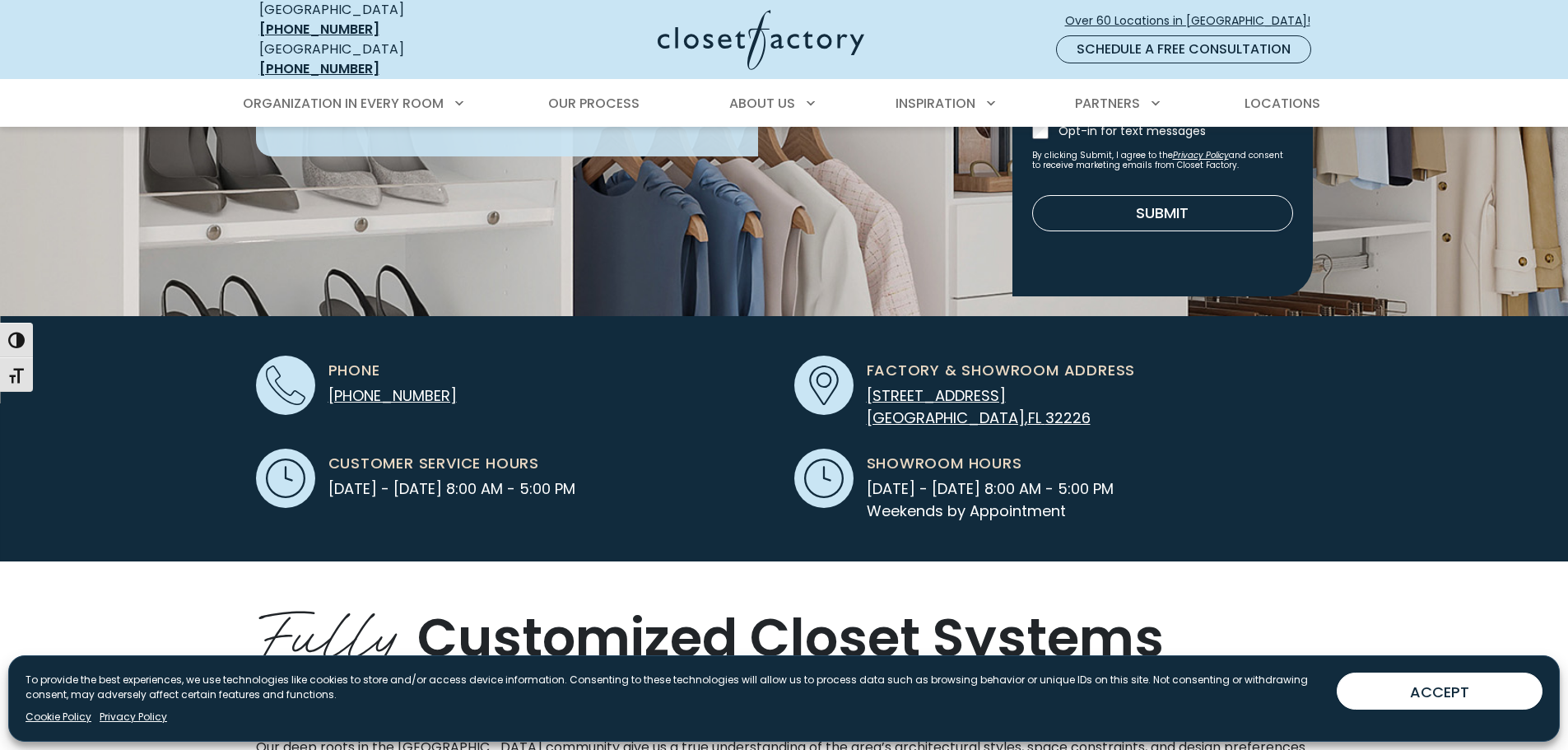
scroll to position [411, 0]
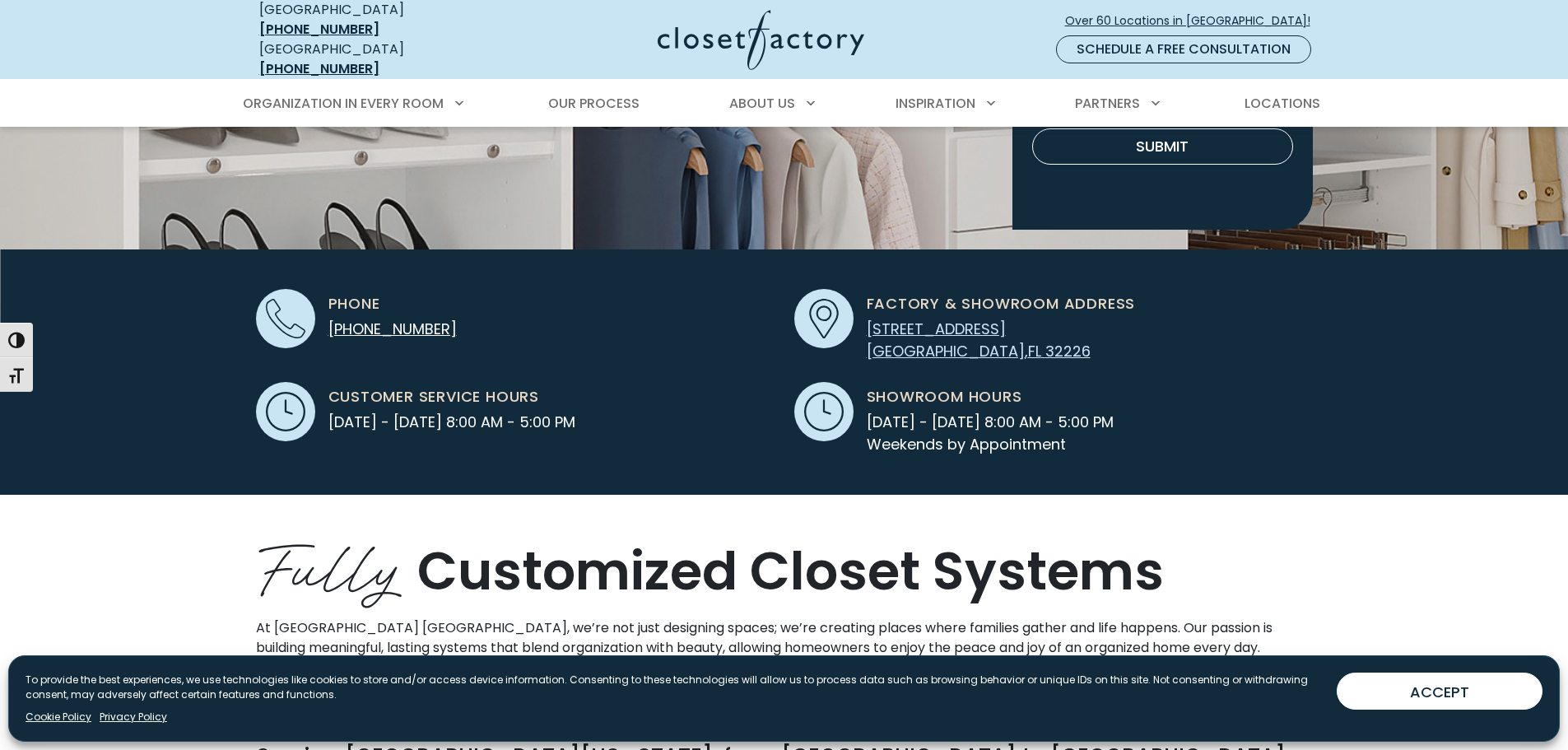
click at [936, 341] on span "Jacksonville" at bounding box center [946, 351] width 158 height 21
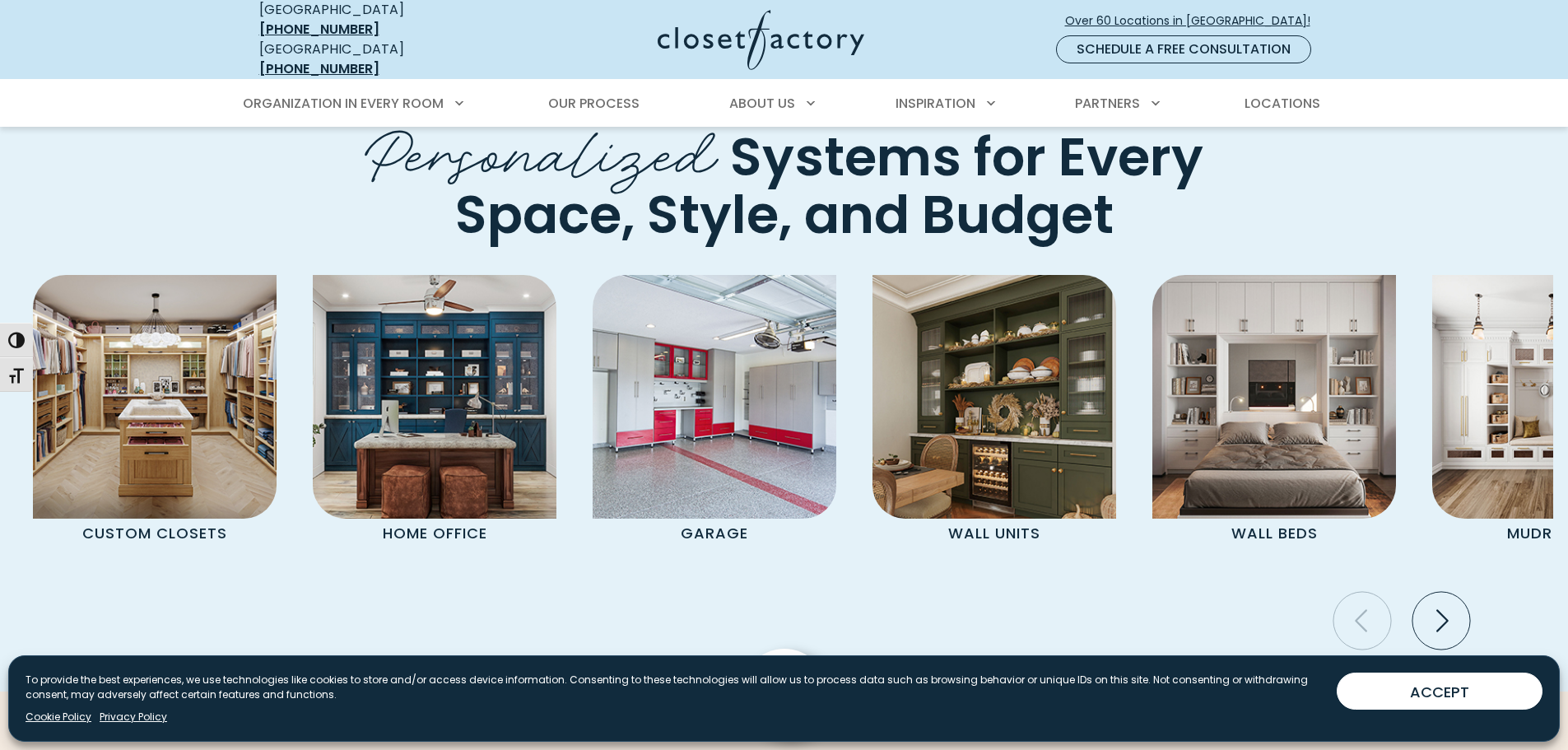
scroll to position [0, 0]
click at [1453, 592] on icon "Next slide" at bounding box center [1440, 620] width 58 height 58
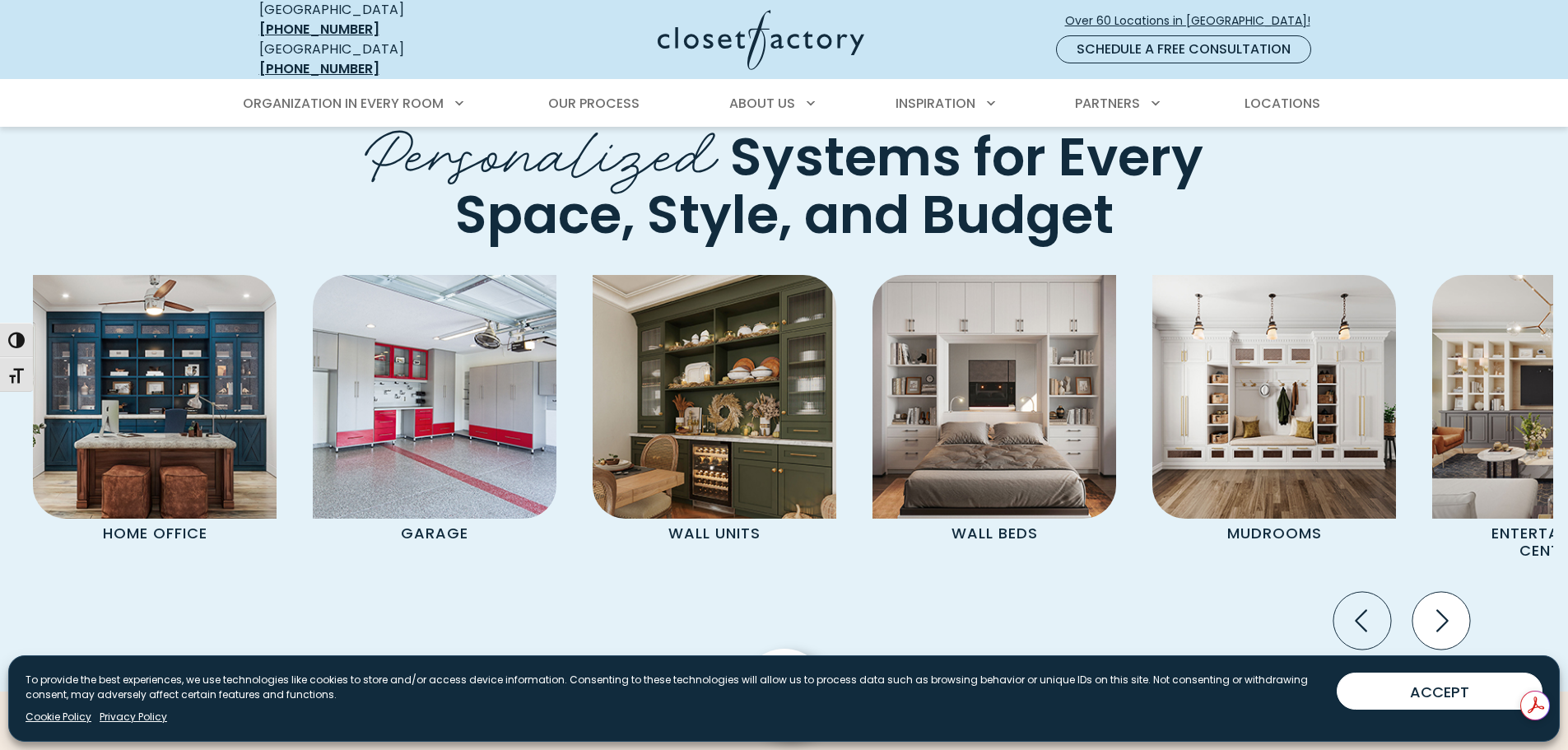
click at [1453, 592] on icon "Next slide" at bounding box center [1440, 620] width 58 height 58
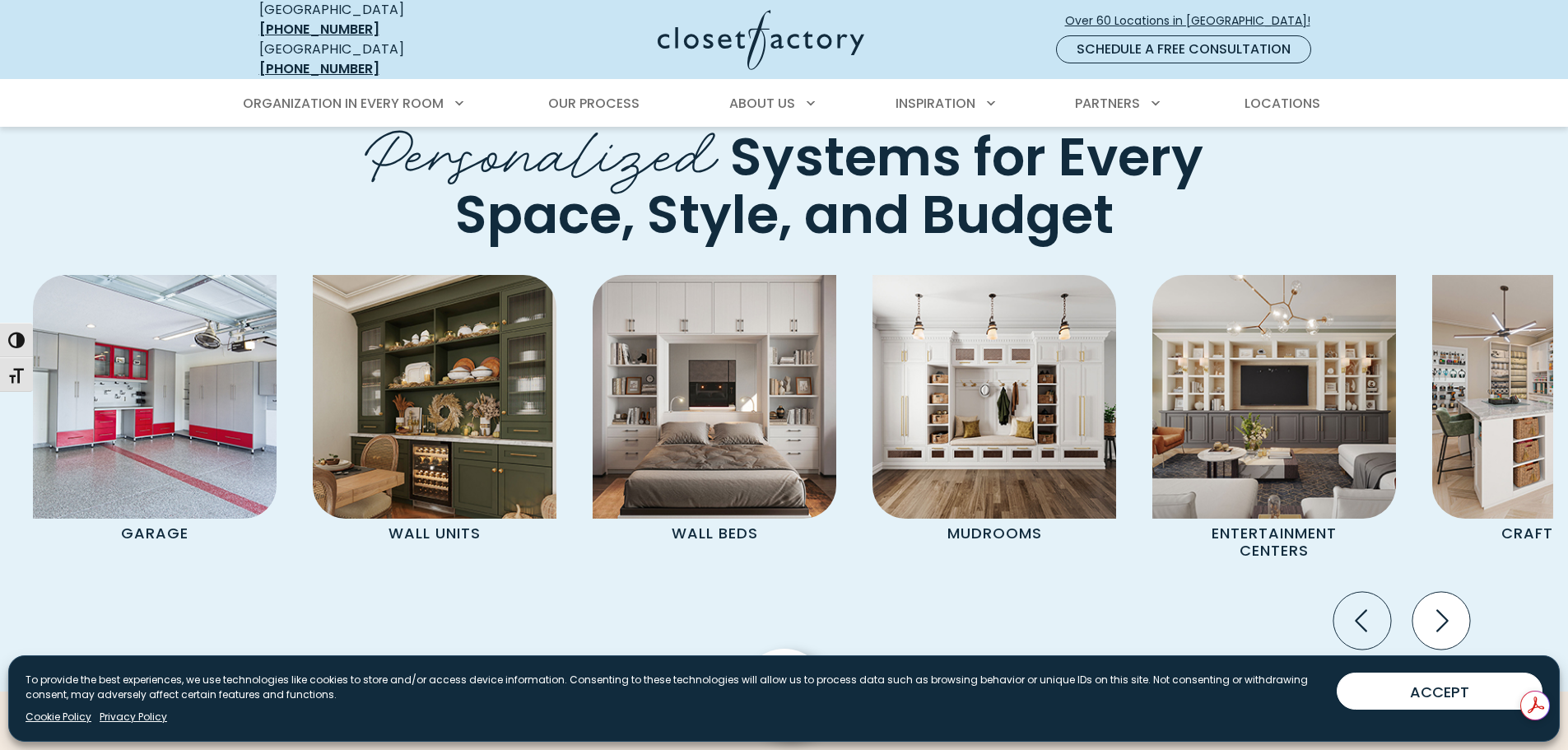
click at [1453, 592] on icon "Next slide" at bounding box center [1440, 620] width 58 height 58
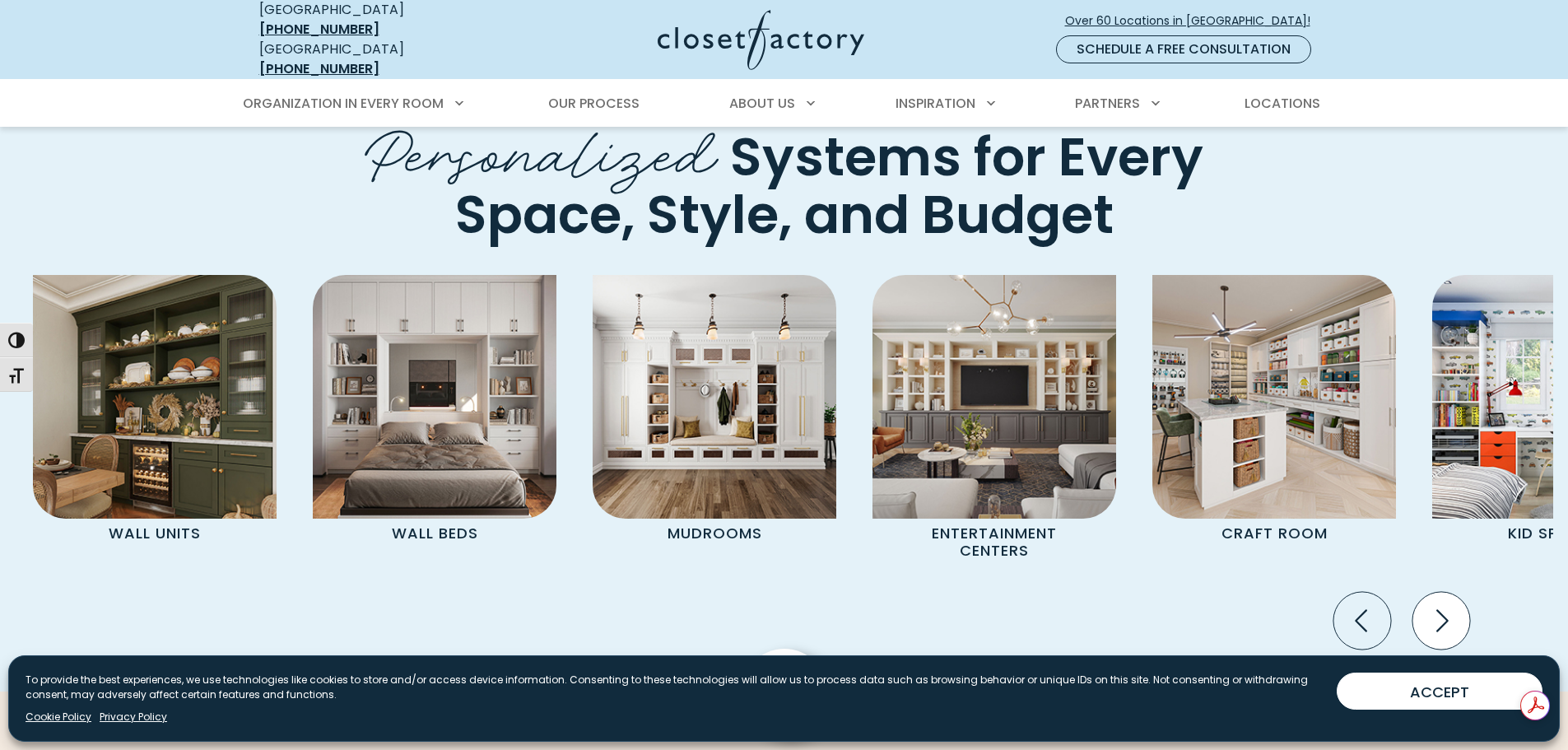
click at [1453, 592] on icon "Next slide" at bounding box center [1440, 620] width 58 height 58
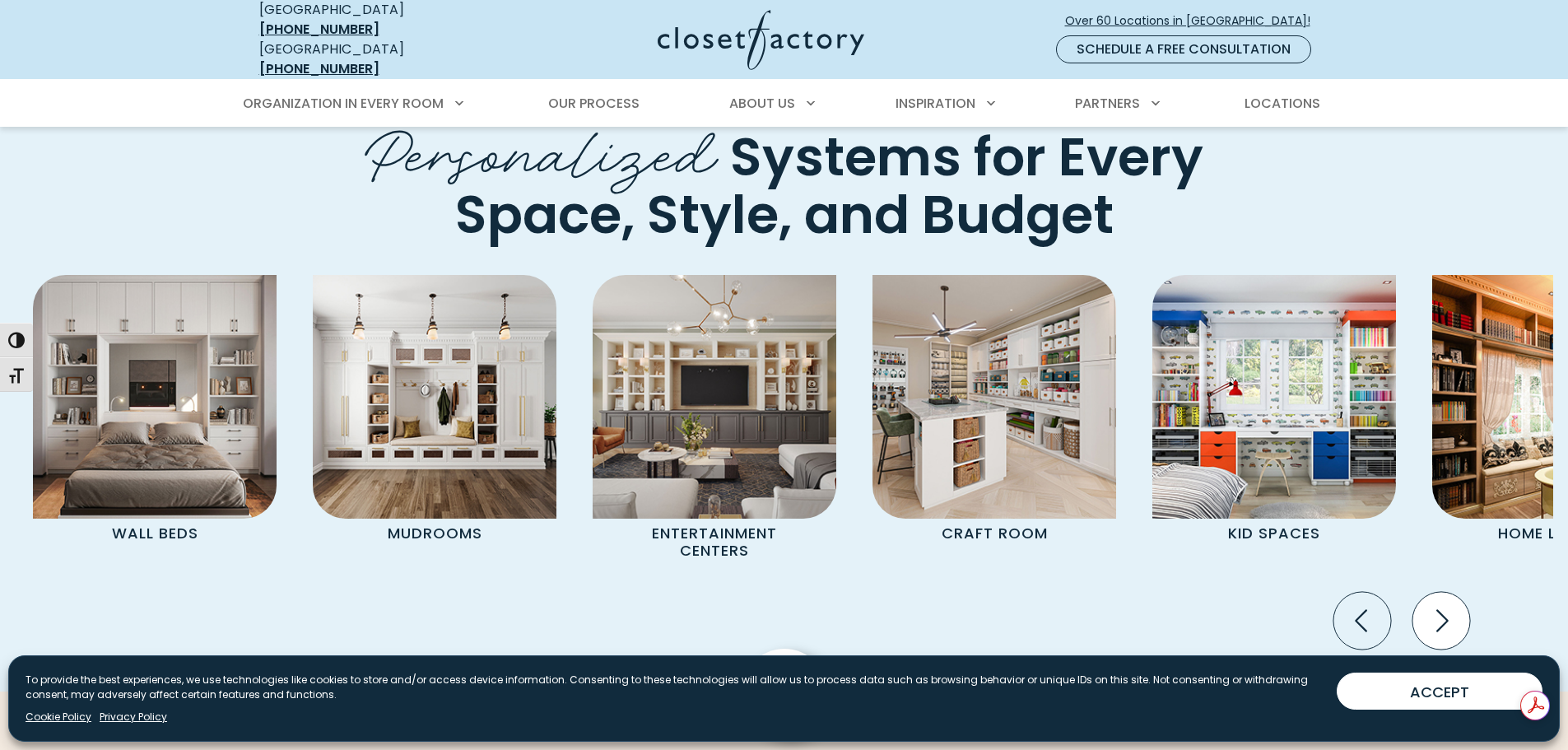
click at [1453, 592] on icon "Next slide" at bounding box center [1440, 620] width 58 height 58
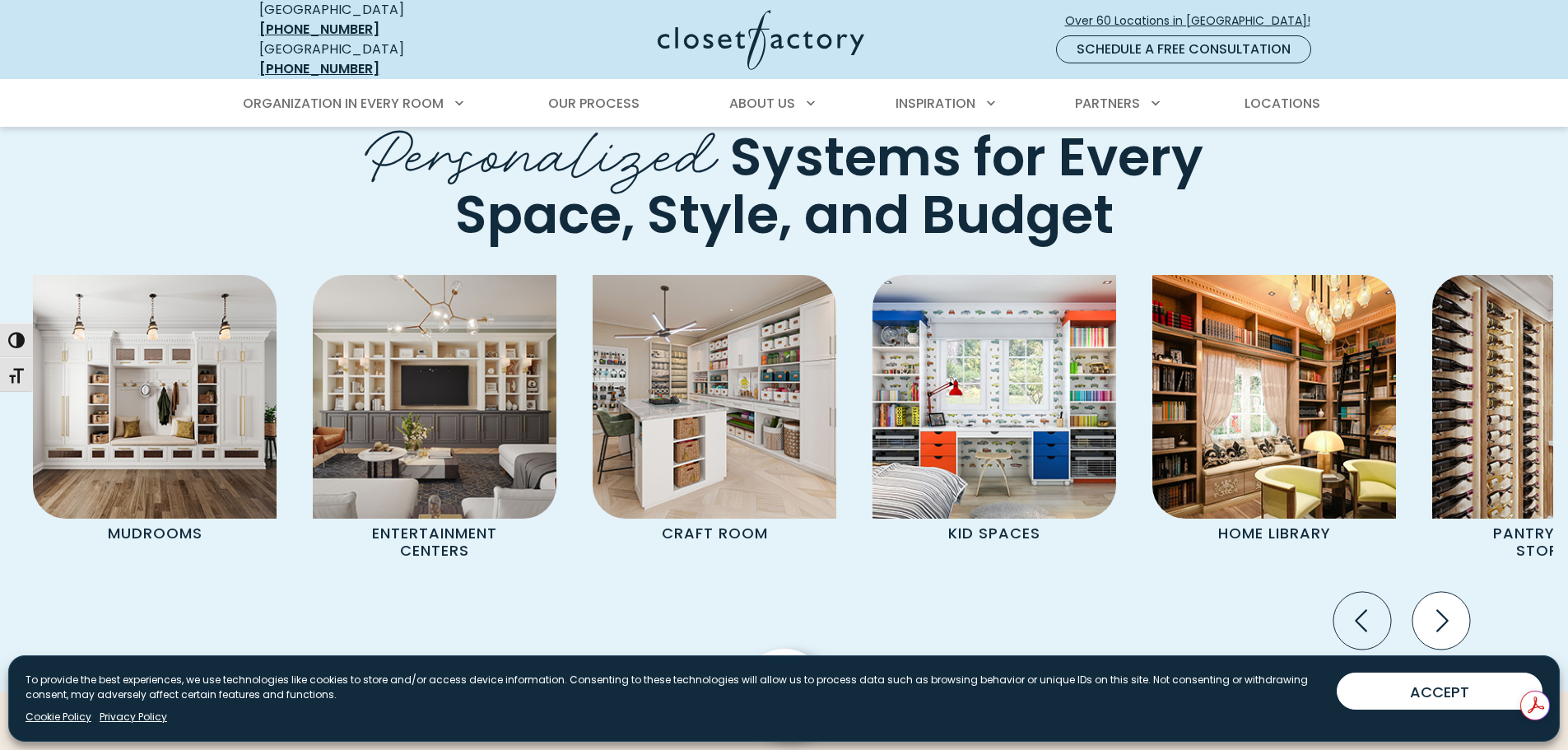
click at [1453, 592] on icon "Next slide" at bounding box center [1440, 620] width 58 height 58
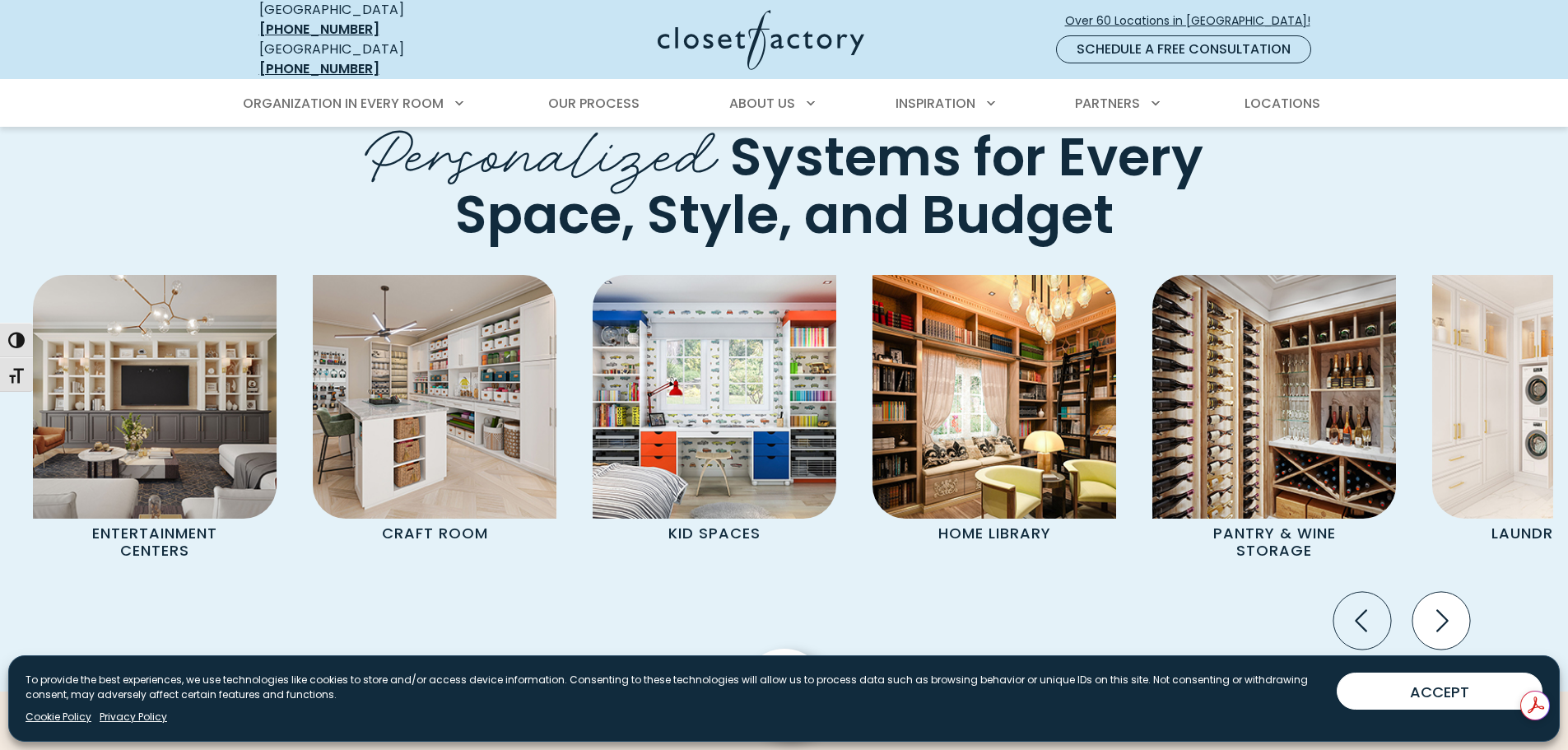
click at [1453, 592] on icon "Next slide" at bounding box center [1440, 620] width 58 height 58
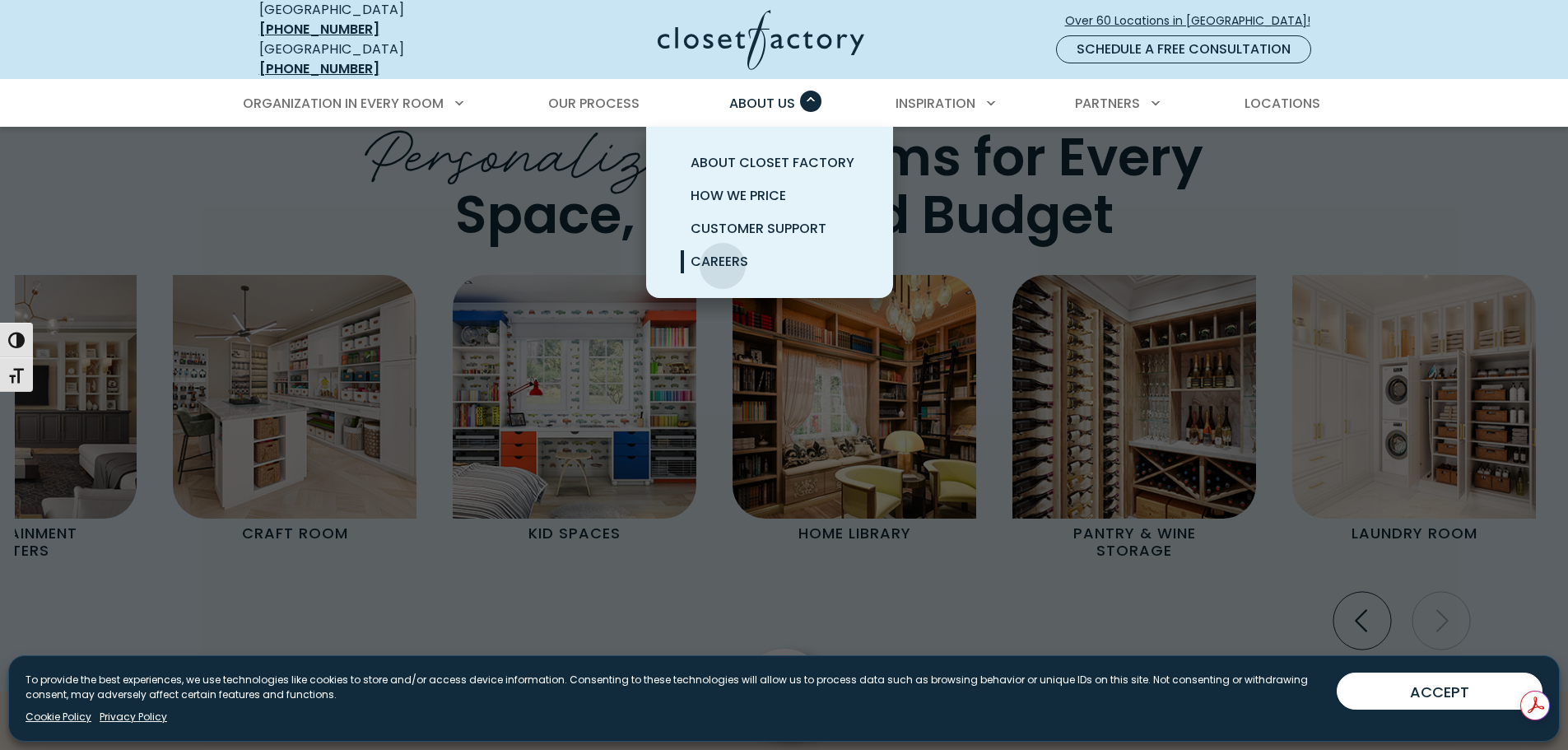
click at [723, 254] on span "Careers" at bounding box center [719, 261] width 58 height 19
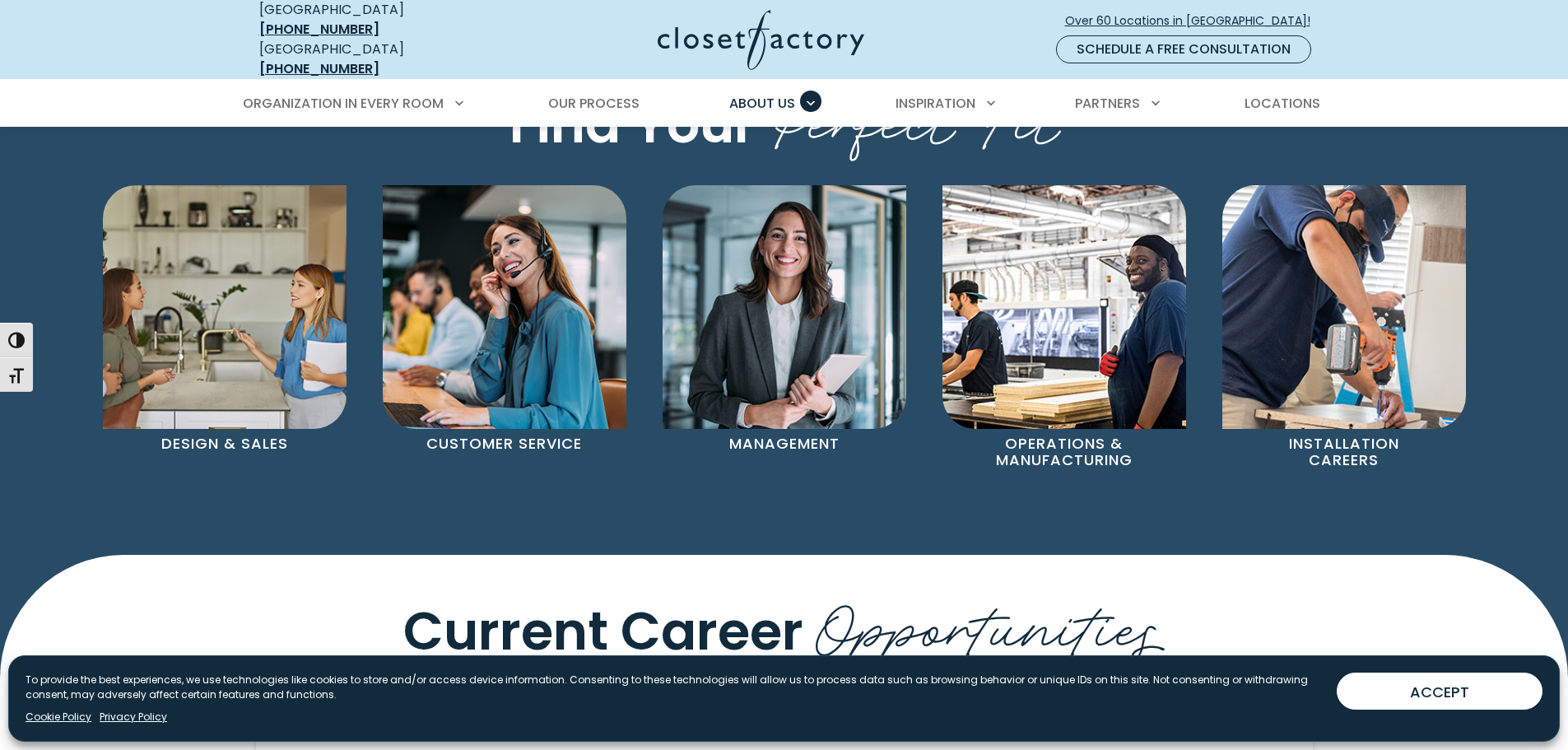
scroll to position [1151, 0]
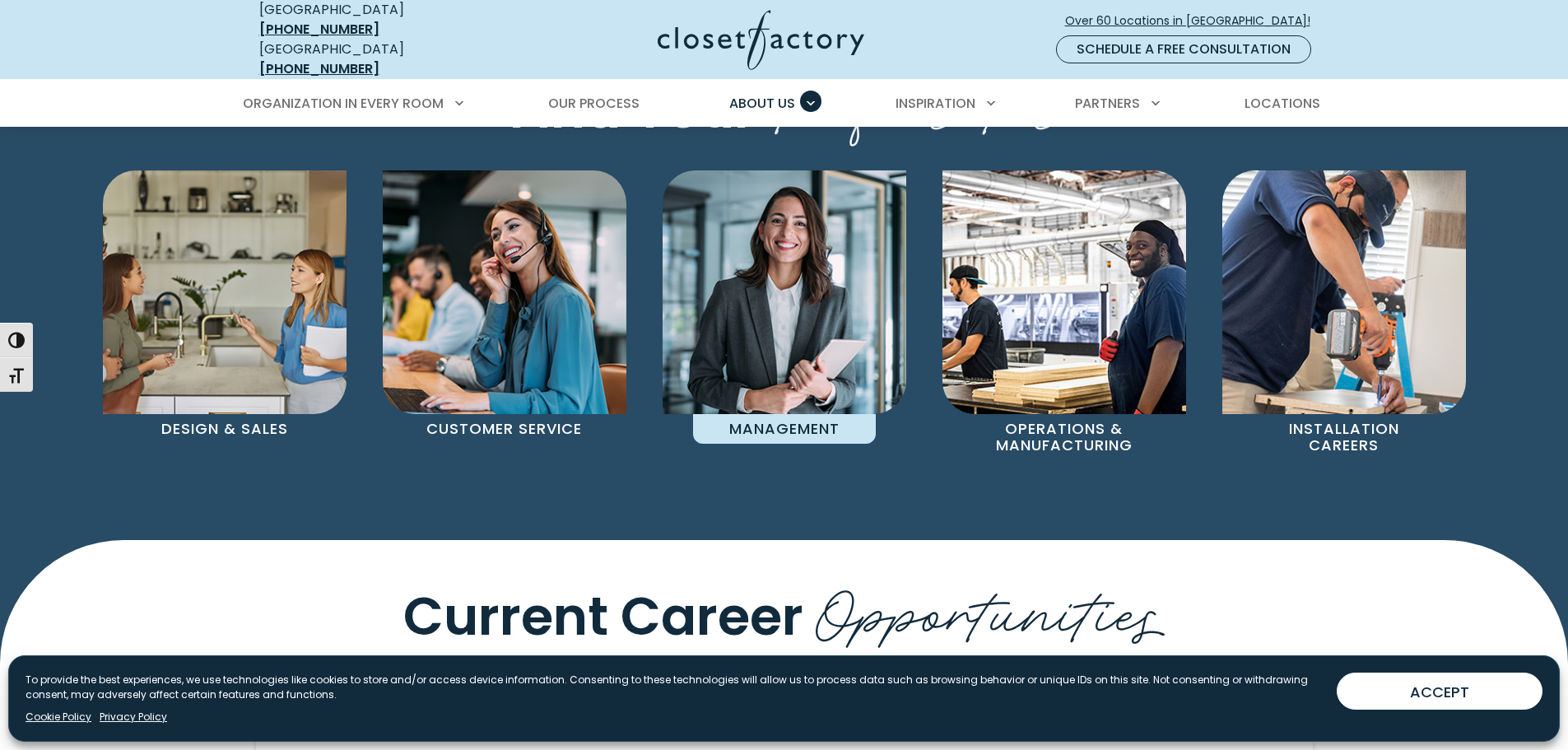
click at [792, 416] on p "Management" at bounding box center [785, 429] width 183 height 30
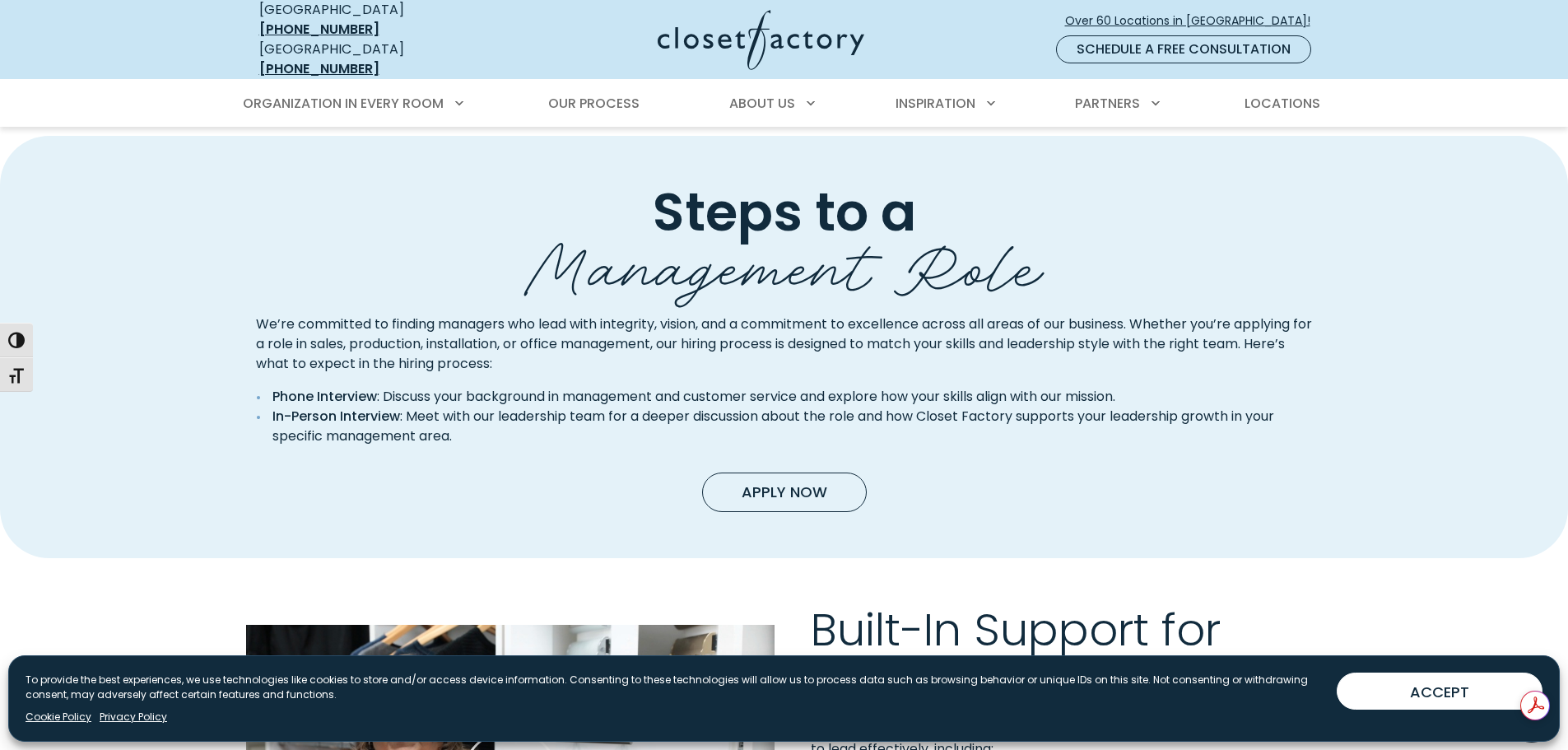
scroll to position [823, 0]
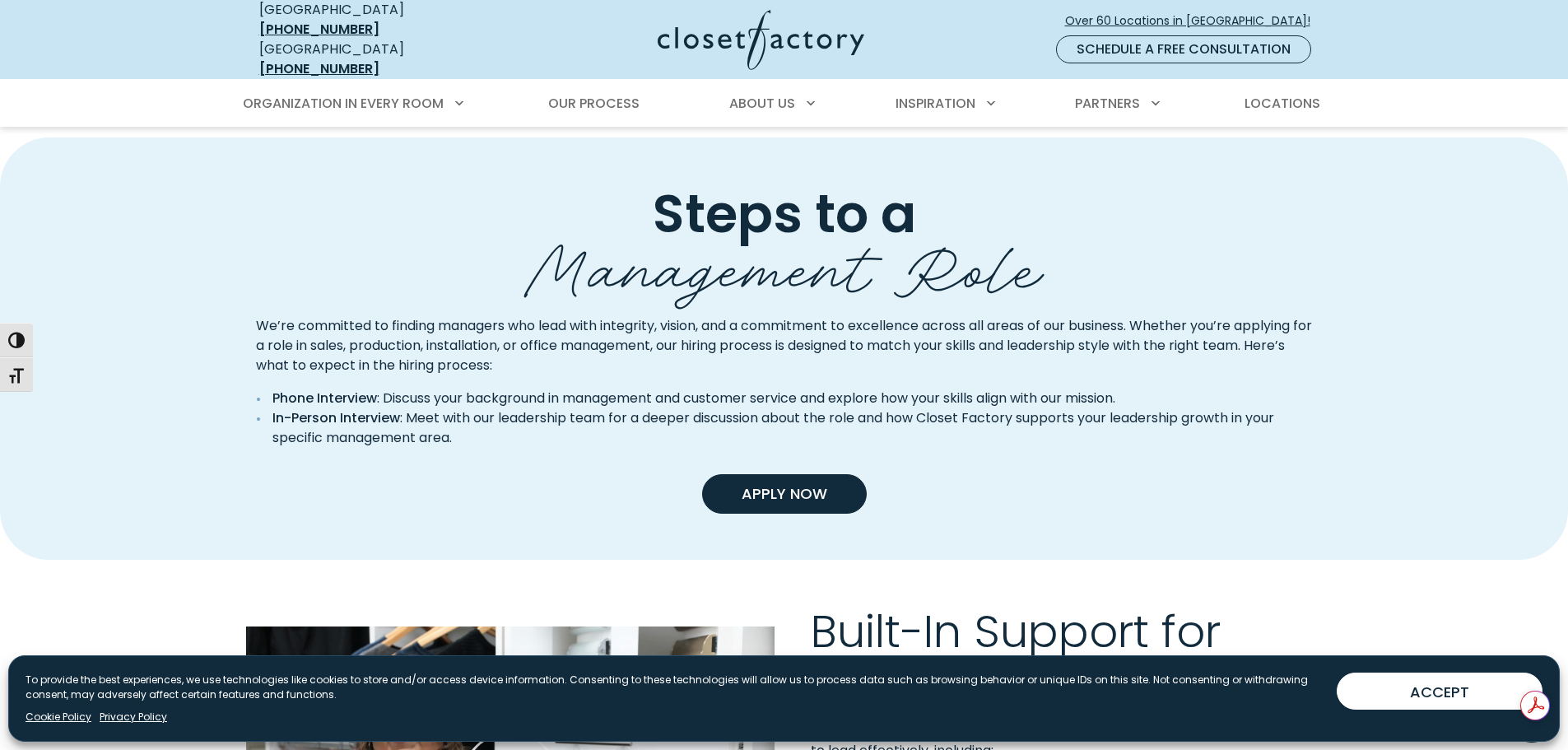
click at [759, 496] on link "Apply Now" at bounding box center [784, 494] width 164 height 40
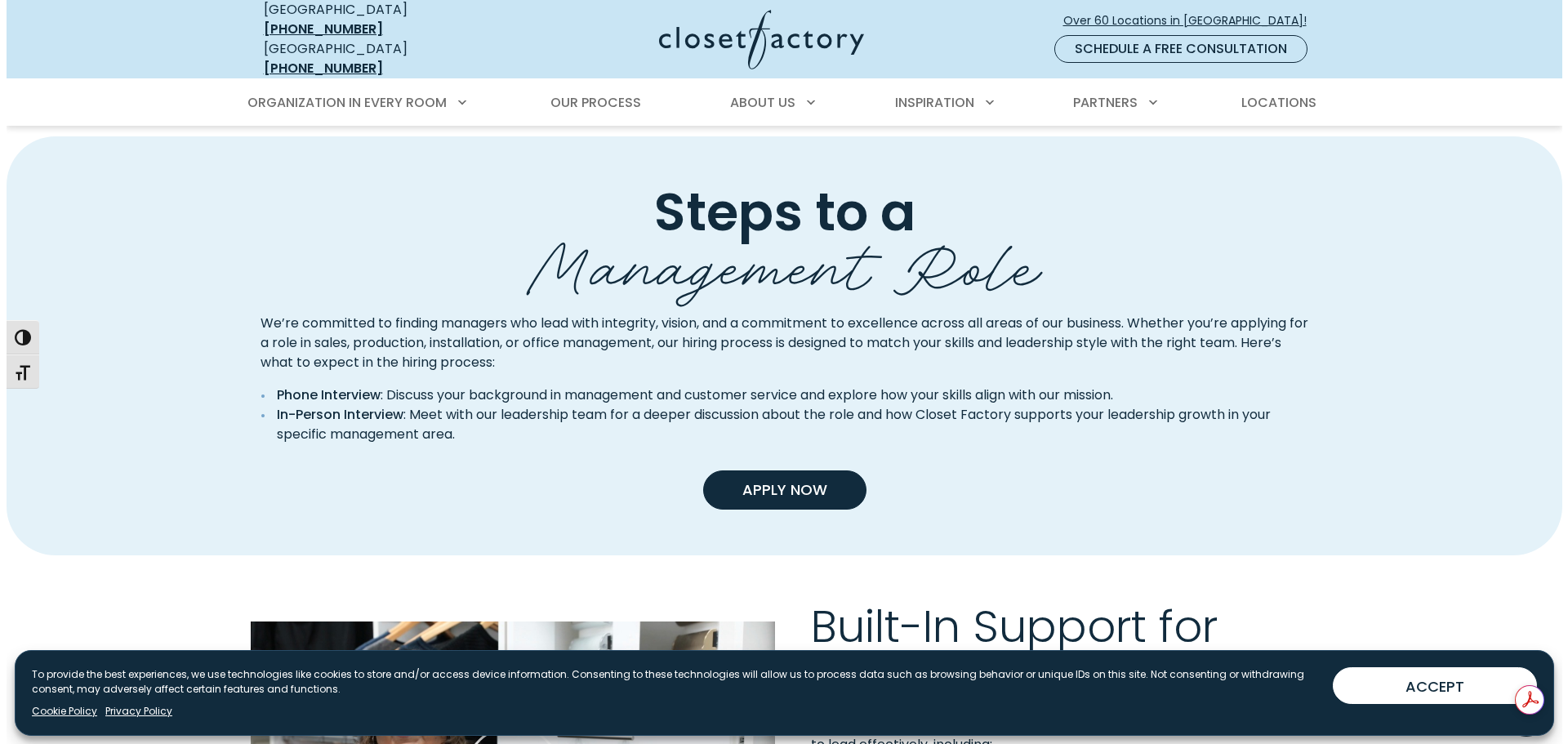
scroll to position [817, 0]
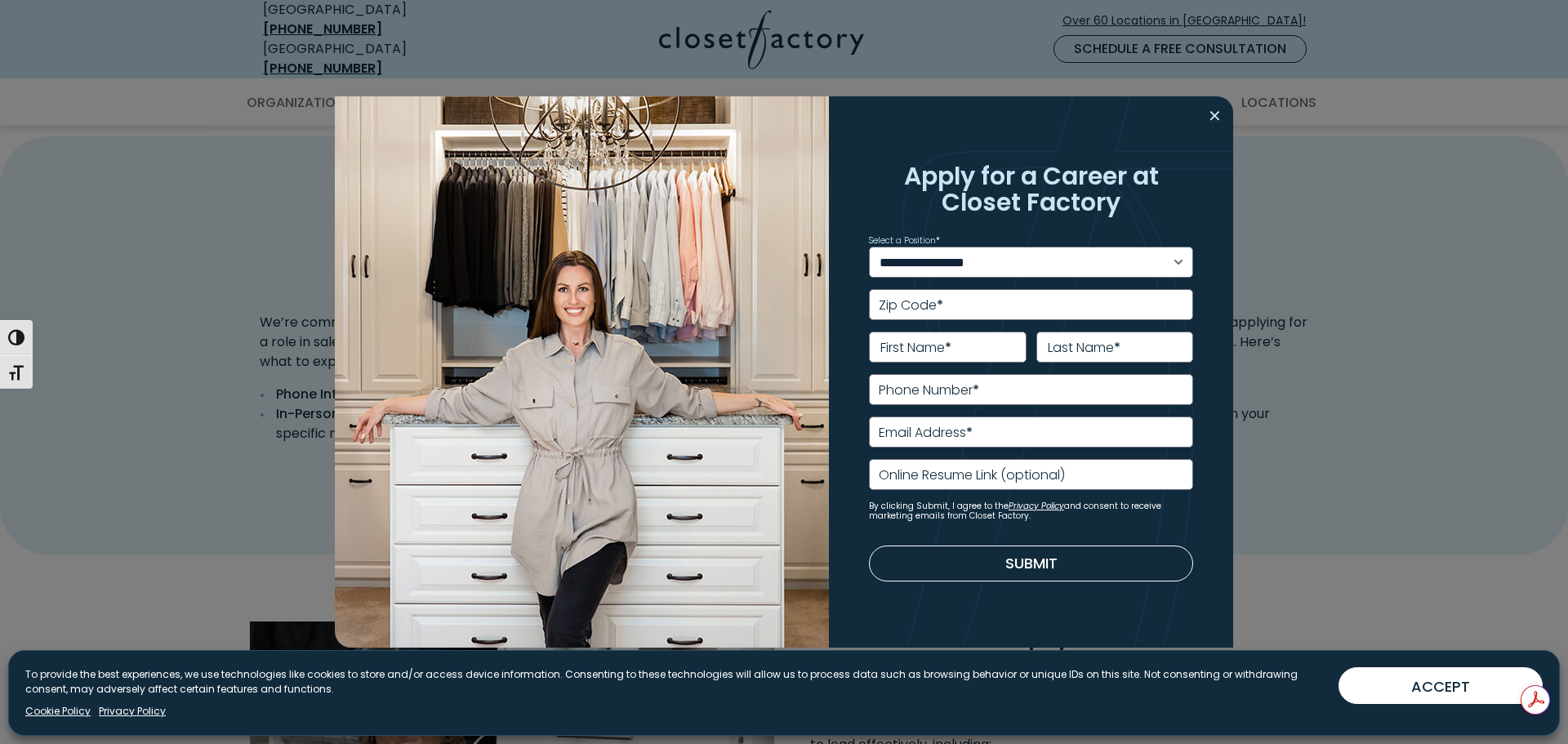
click at [1211, 120] on button "Close modal" at bounding box center [1214, 116] width 23 height 26
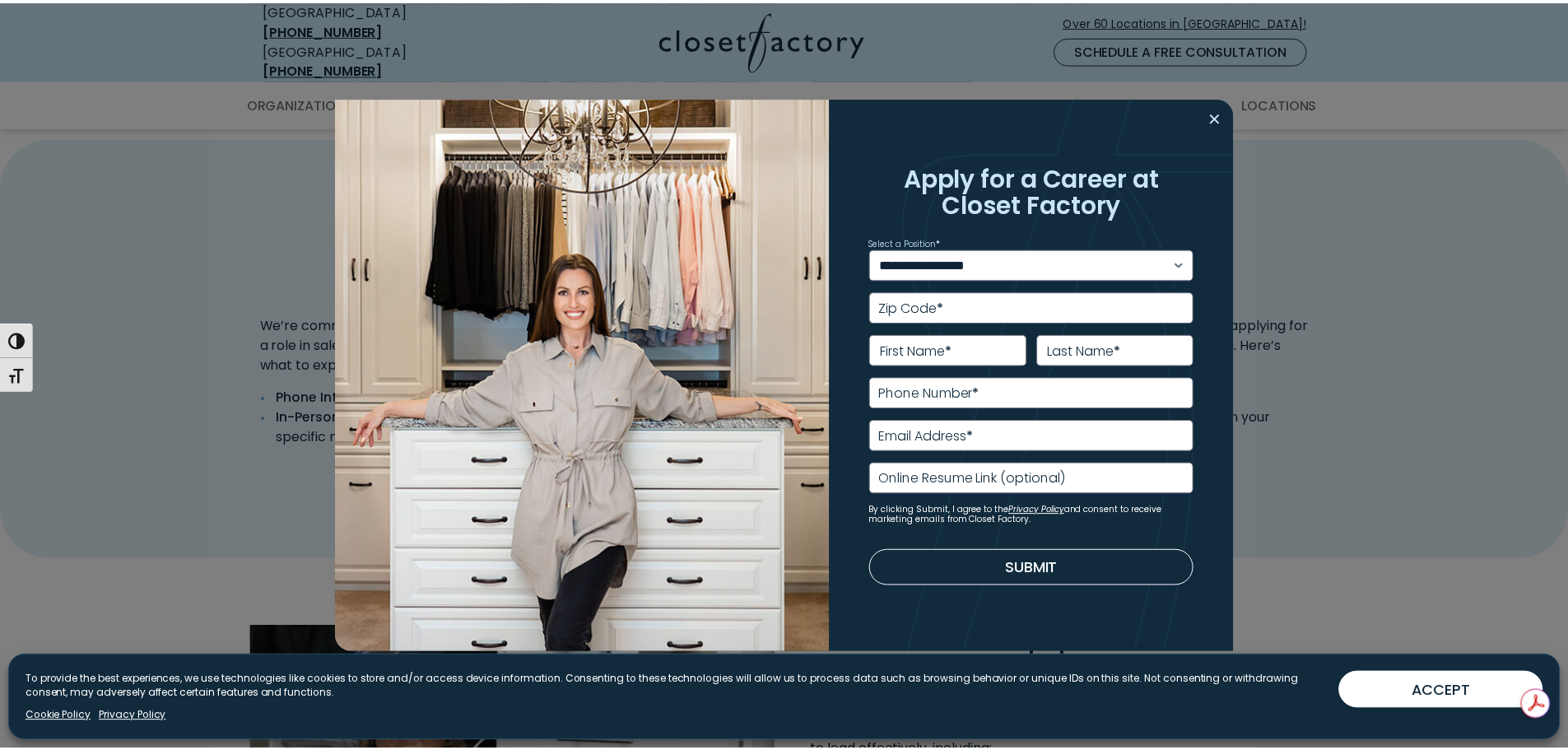
scroll to position [823, 0]
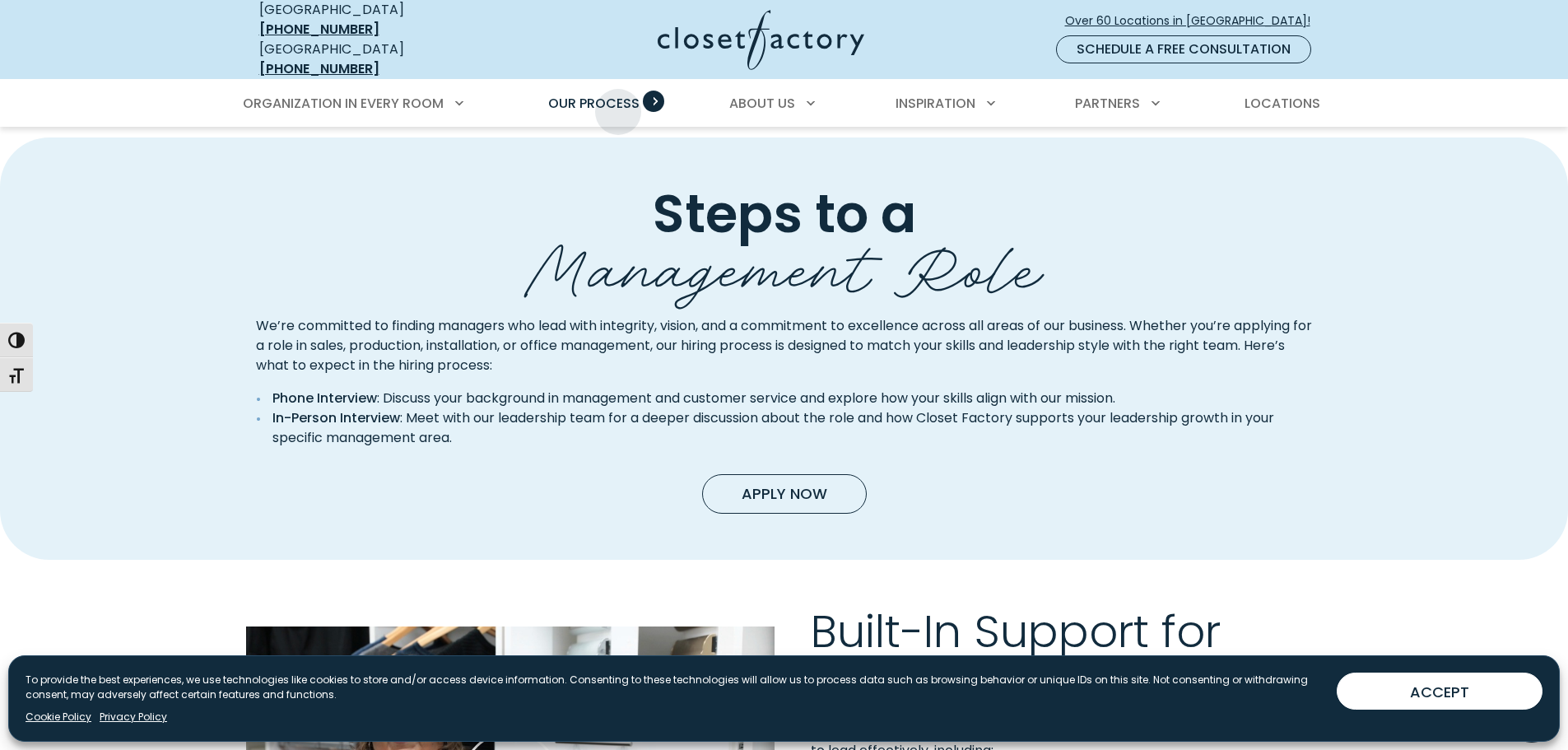
click at [617, 99] on span "Our Process" at bounding box center [593, 103] width 92 height 19
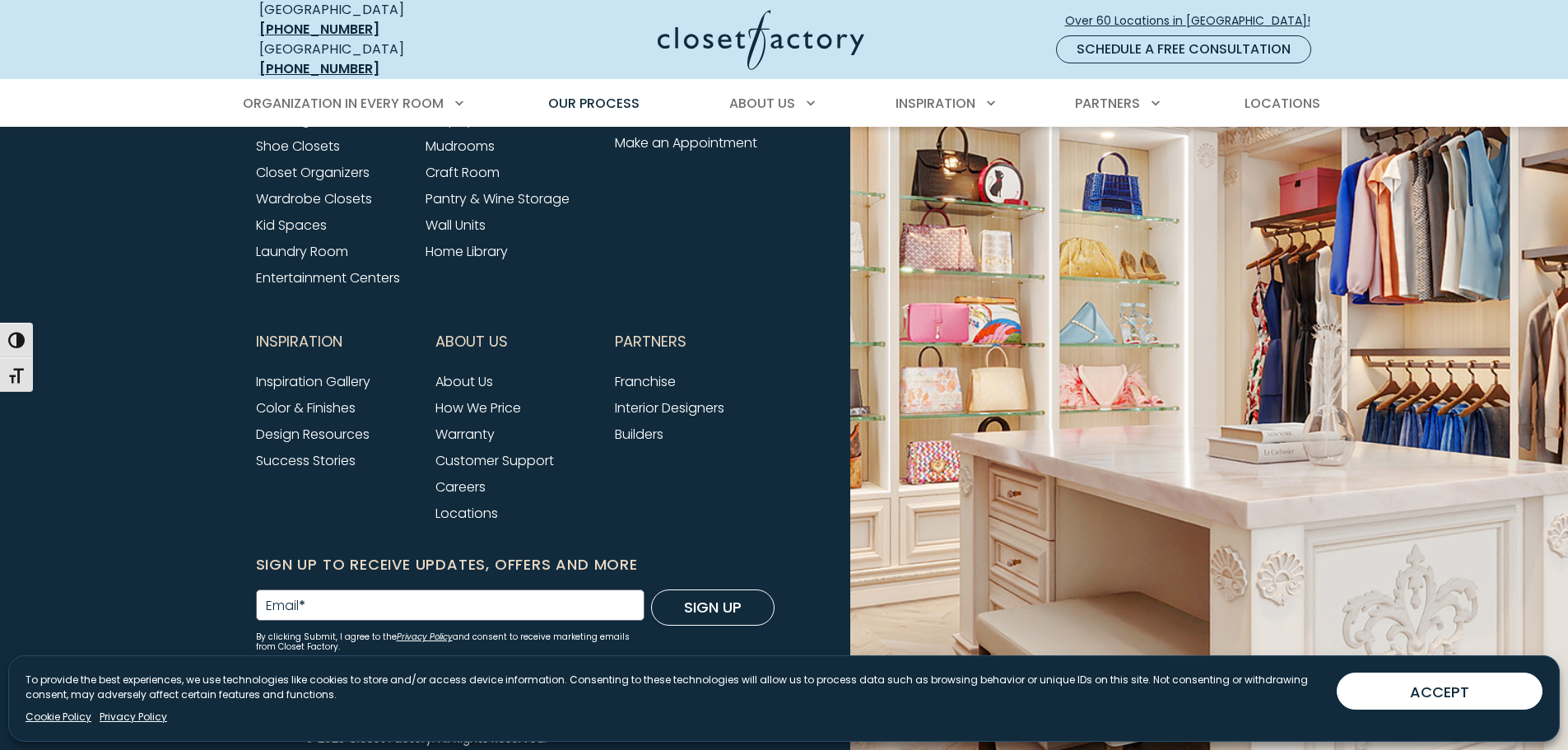
scroll to position [4167, 0]
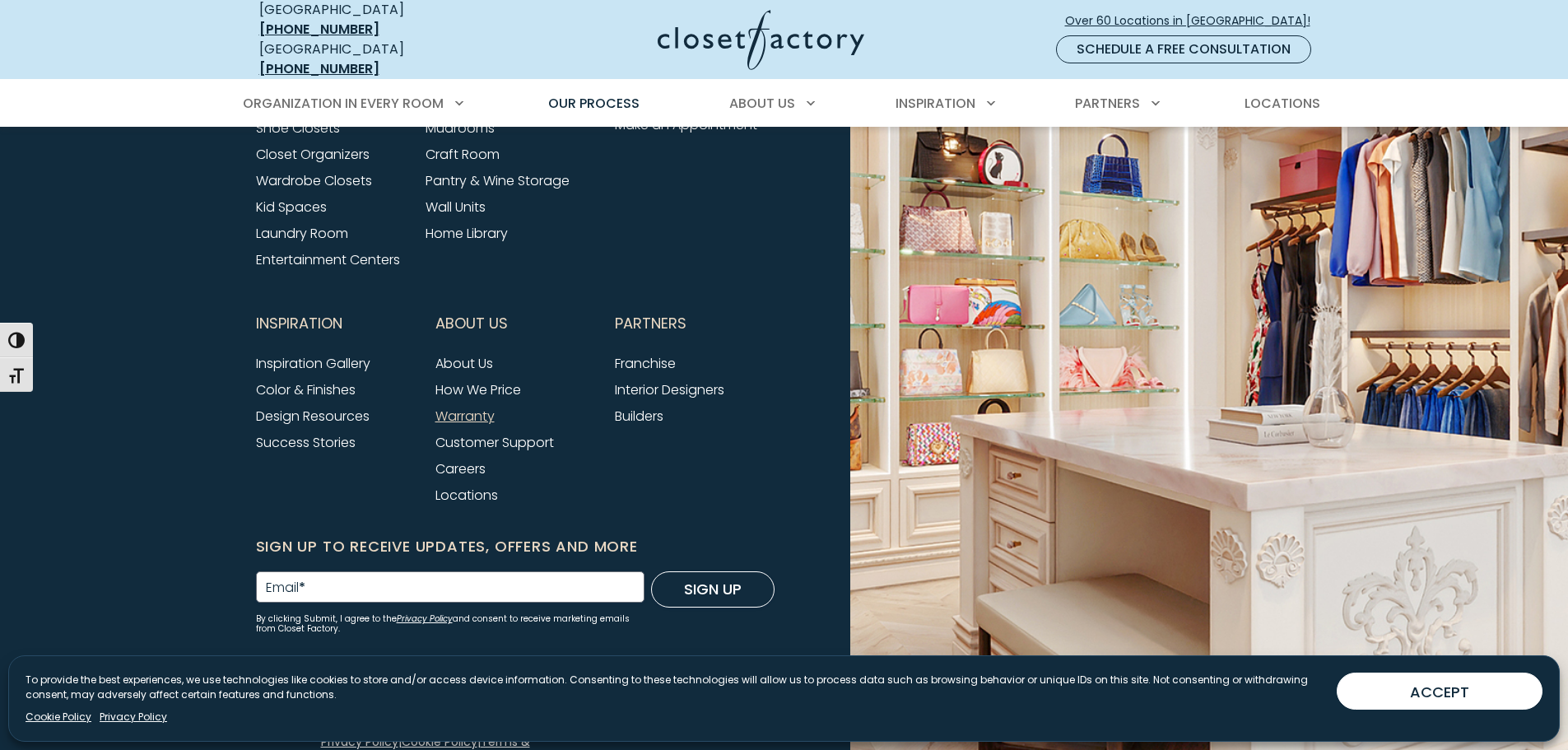
click at [476, 407] on link "Warranty" at bounding box center [465, 416] width 59 height 19
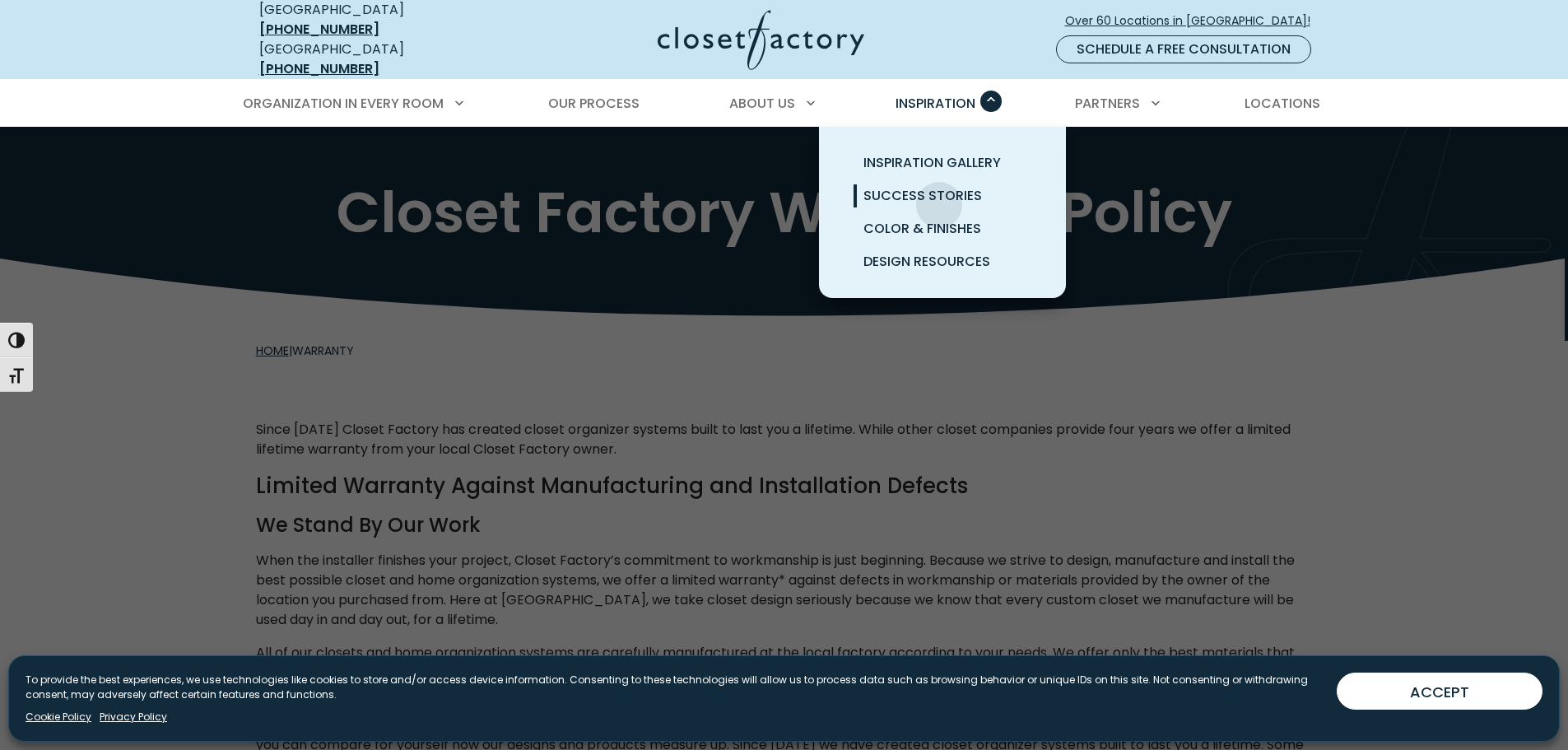
click at [939, 192] on link "Success Stories" at bounding box center [962, 195] width 247 height 33
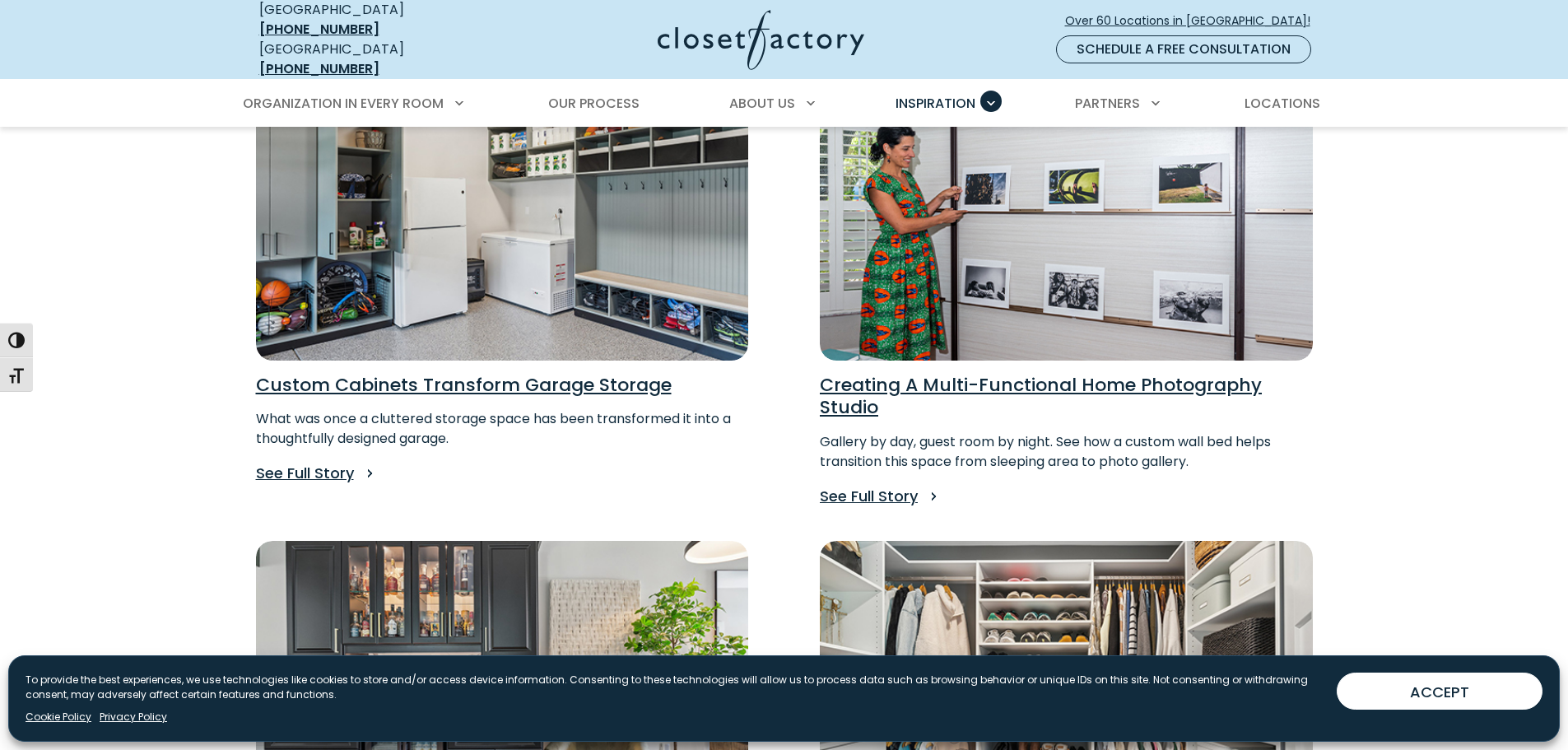
scroll to position [906, 0]
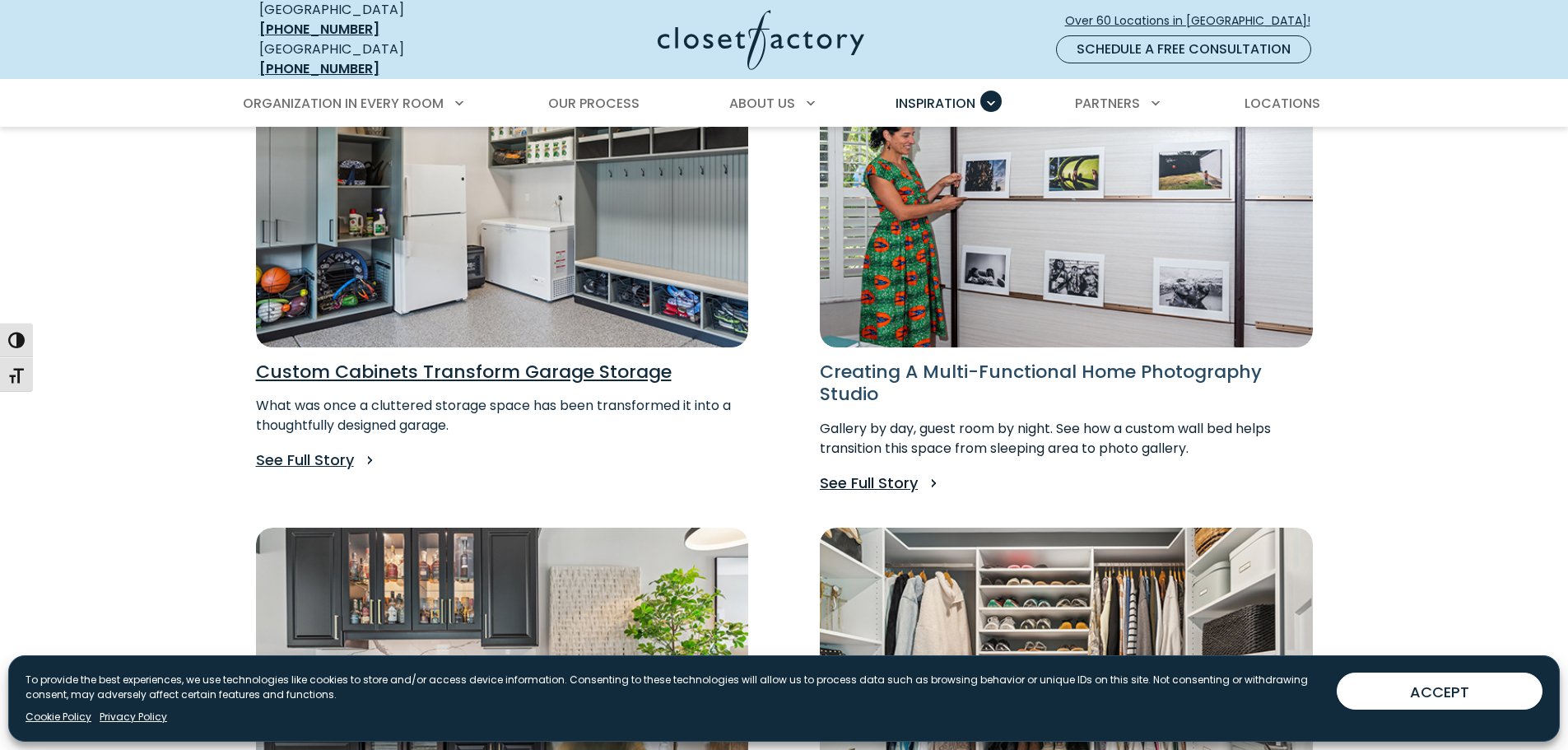
click at [1020, 360] on h3 "Creating A Multi-Functional Home Photography Studio" at bounding box center [1066, 383] width 493 height 45
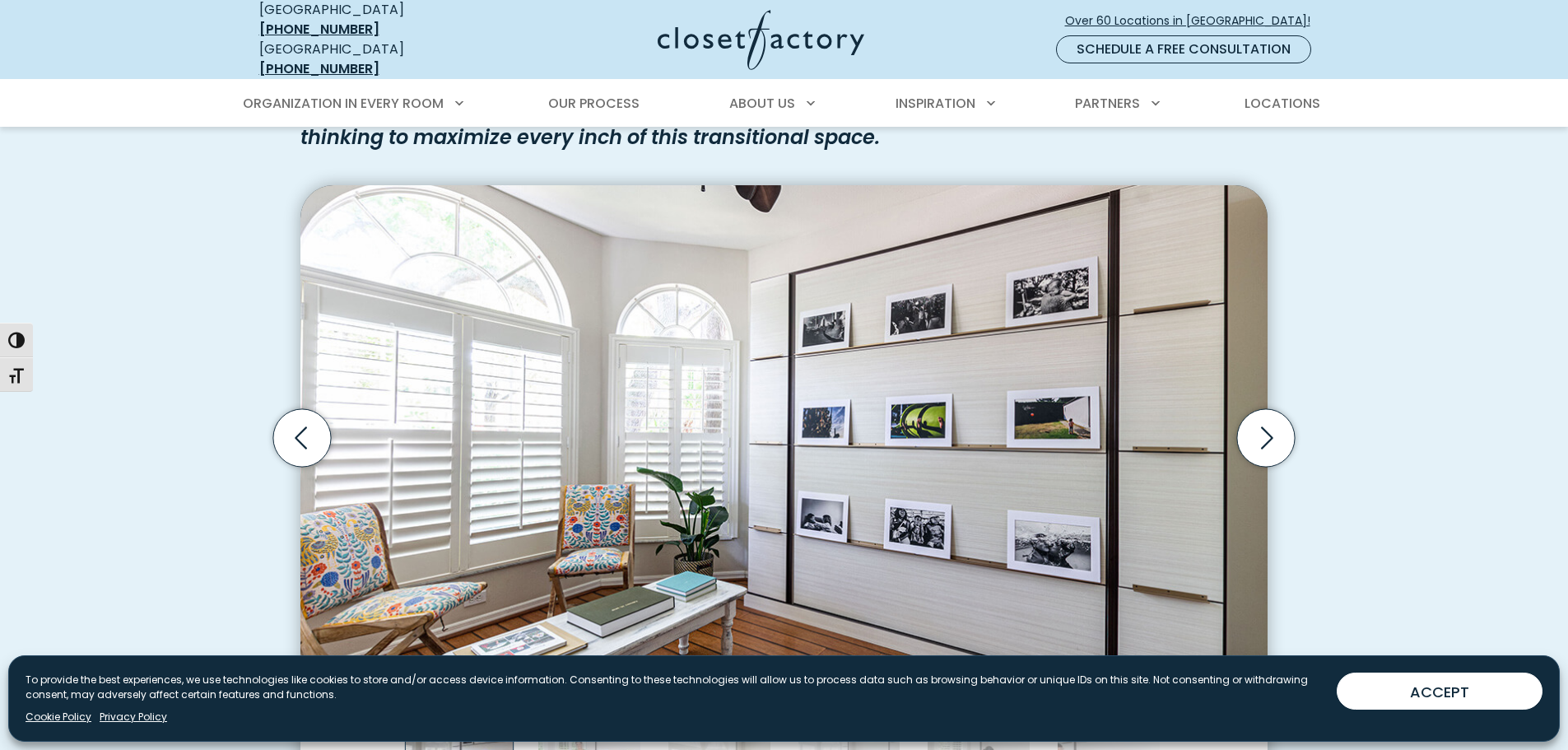
scroll to position [1481, 0]
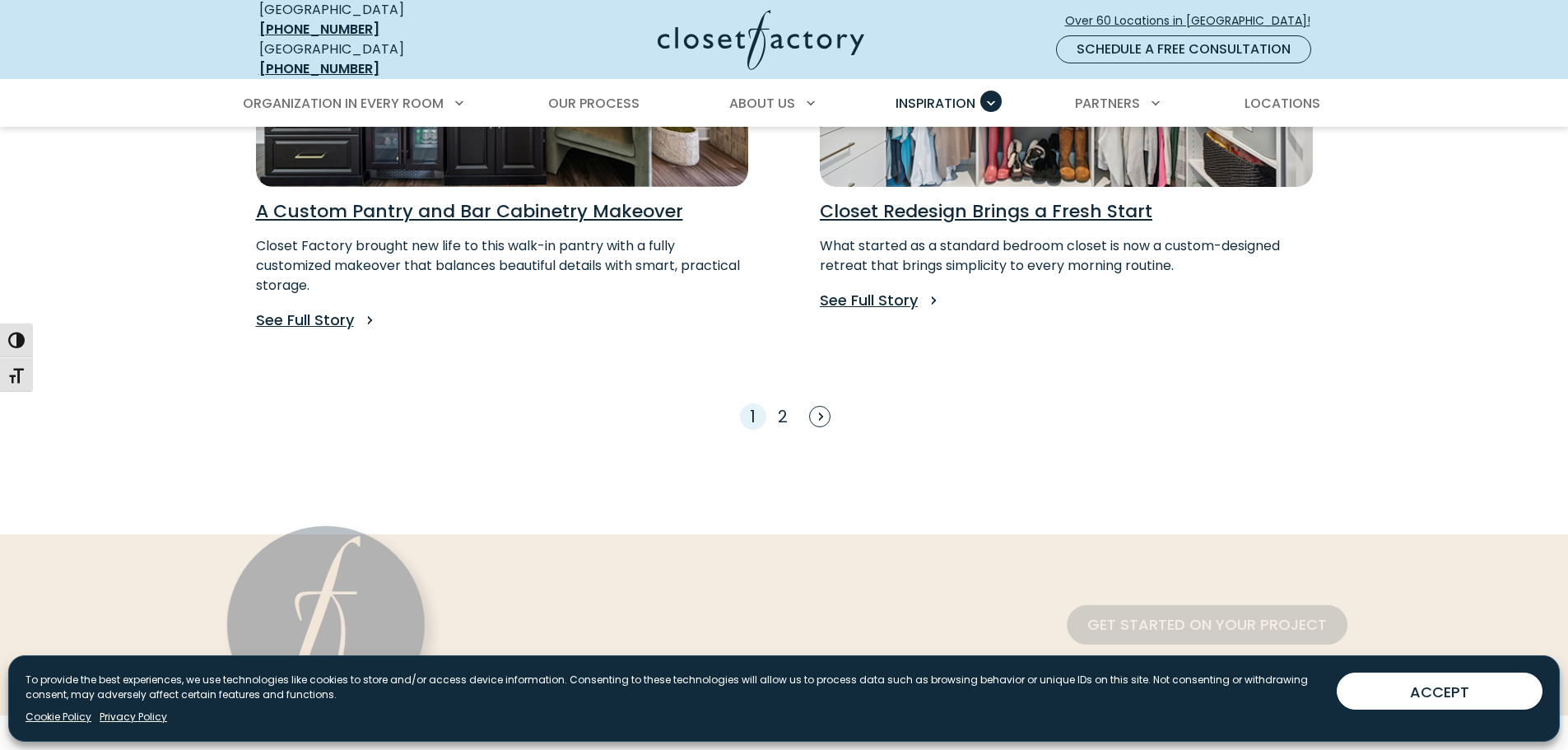
scroll to position [1564, 0]
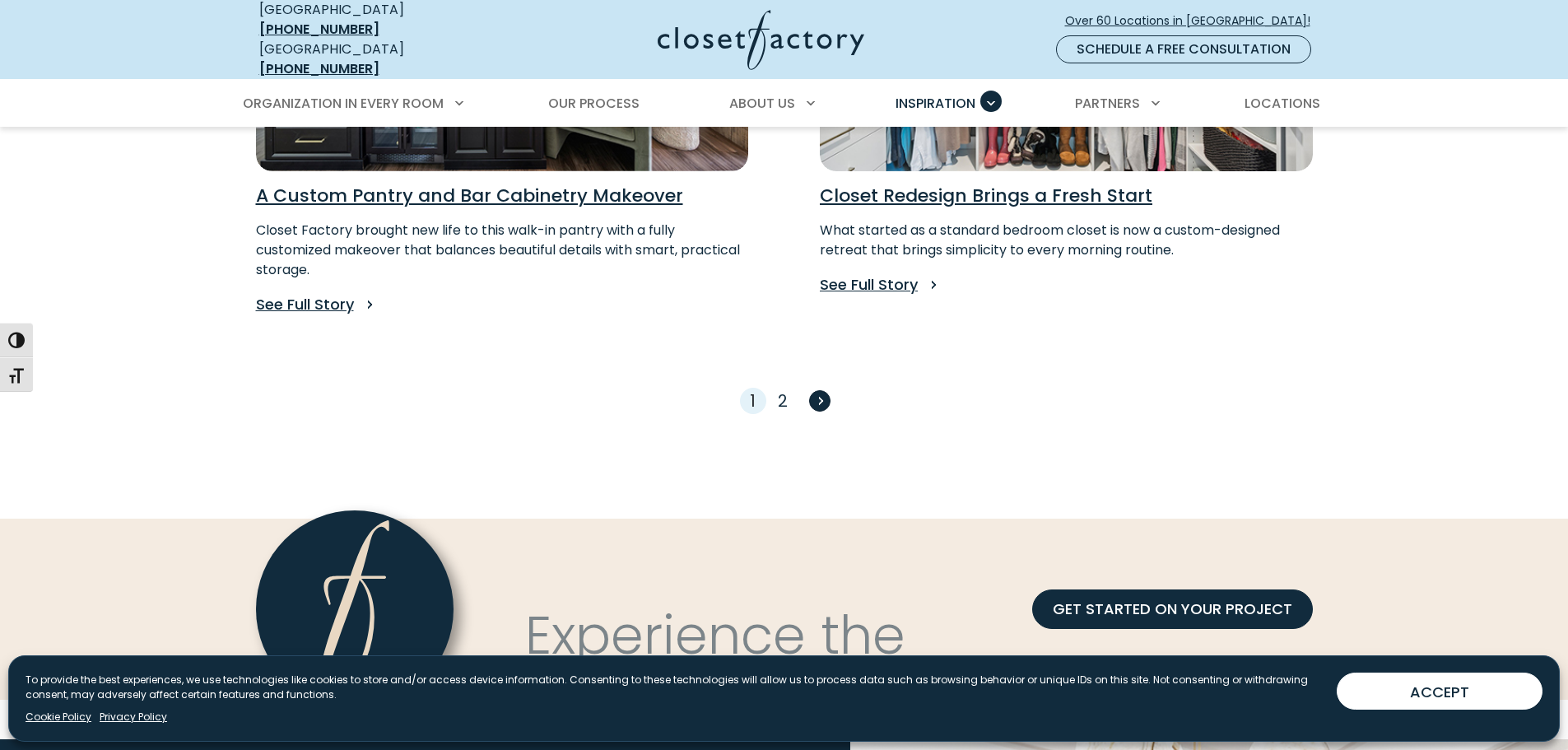
click at [815, 391] on span "Next" at bounding box center [820, 401] width 22 height 22
